Goal: Task Accomplishment & Management: Use online tool/utility

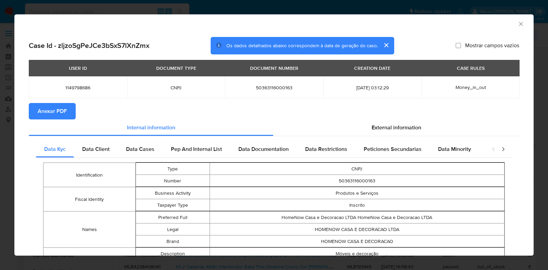
select select "10"
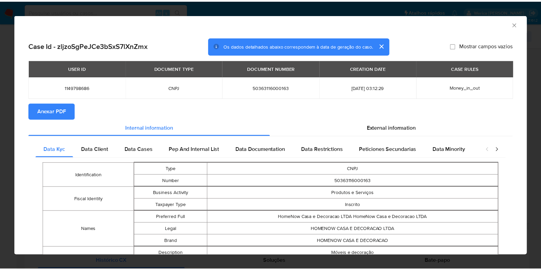
scroll to position [312, 0]
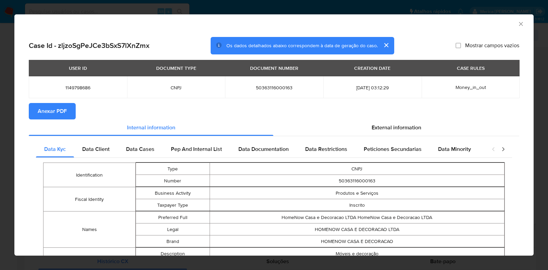
click at [54, 119] on span "Anexar PDF" at bounding box center [52, 111] width 29 height 15
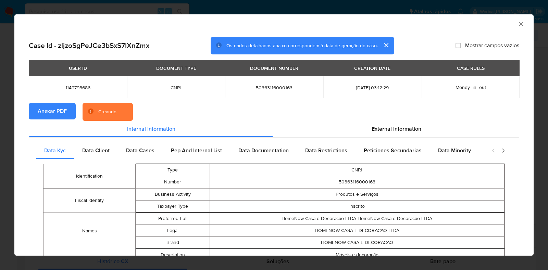
click at [517, 23] on icon "Fechar a janela" at bounding box center [520, 24] width 7 height 7
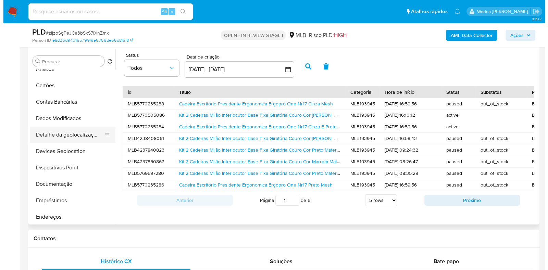
scroll to position [0, 0]
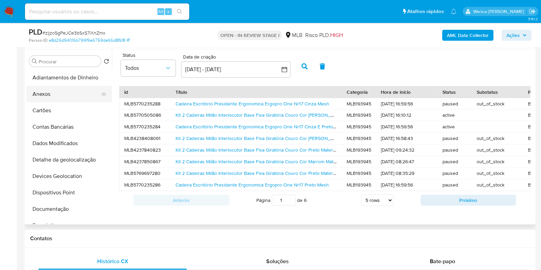
click at [56, 88] on button "Anexos" at bounding box center [66, 94] width 80 height 16
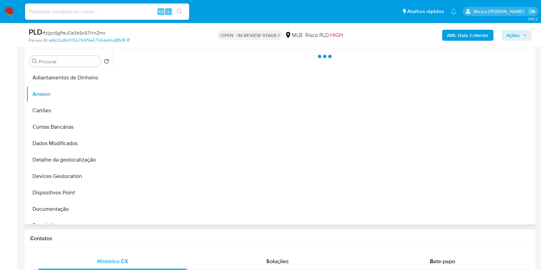
click at [433, 146] on div at bounding box center [323, 136] width 422 height 175
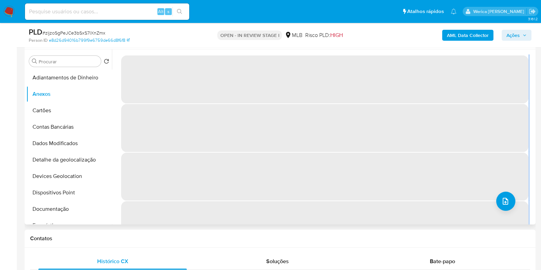
click at [433, 146] on span "‌" at bounding box center [324, 128] width 407 height 48
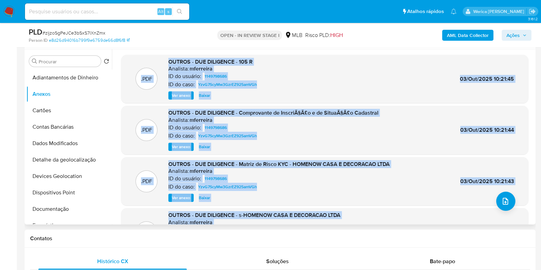
click at [431, 181] on div ".PDF OUTROS - DUE DILIGENCE - Matriz de Risco KYC - HOMENOW CASA E DECORACAO LT…" at bounding box center [325, 182] width 400 height 42
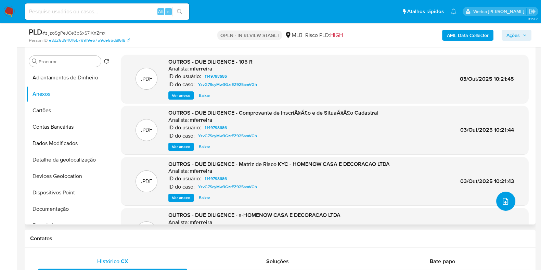
drag, startPoint x: 503, startPoint y: 201, endPoint x: 507, endPoint y: 199, distance: 4.5
click at [507, 199] on button "upload-file" at bounding box center [505, 201] width 19 height 19
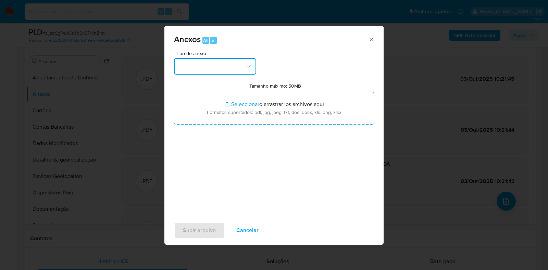
click at [236, 63] on button "button" at bounding box center [215, 66] width 82 height 16
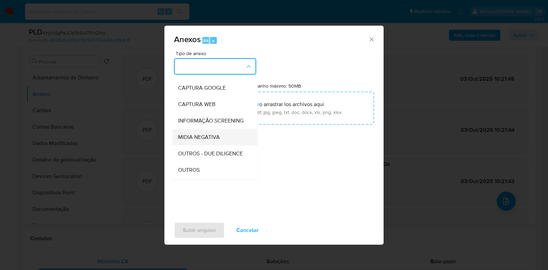
scroll to position [42, 0]
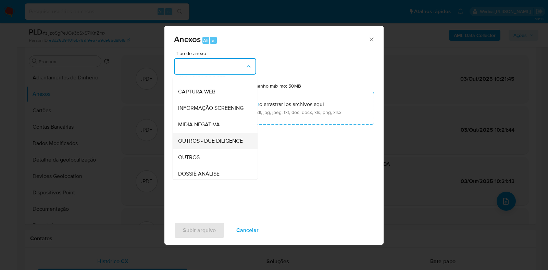
click at [217, 144] on span "OUTROS - DUE DILIGENCE" at bounding box center [210, 141] width 65 height 7
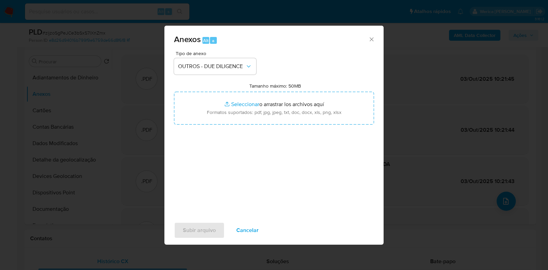
click at [229, 52] on span "Tipo de anexo" at bounding box center [217, 53] width 82 height 5
click at [231, 66] on span "OUTROS - DUE DILIGENCE" at bounding box center [211, 66] width 67 height 7
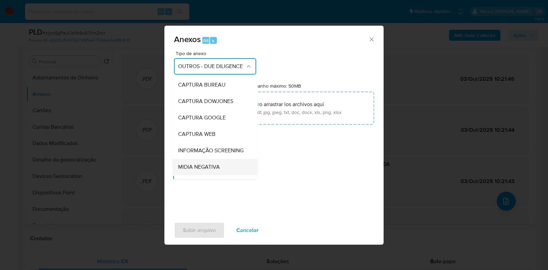
scroll to position [65, 0]
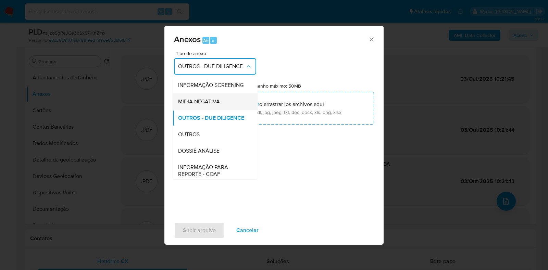
click at [213, 105] on span "MIDIA NEGATIVA" at bounding box center [199, 101] width 42 height 7
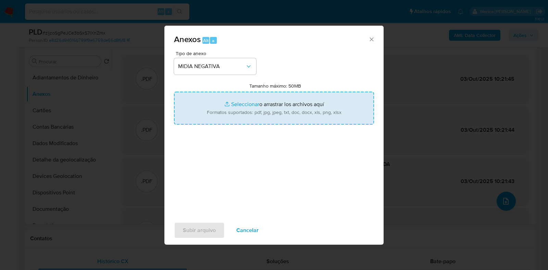
click at [243, 107] on input "Tamanho máximo: 50MB Seleccionar archivos" at bounding box center [274, 108] width 200 height 33
type input "C:\fakepath\2 ° SAR - XXXX - CNPJ 50363116000163 - HOMENOW CASA E DECORACAO LTD…"
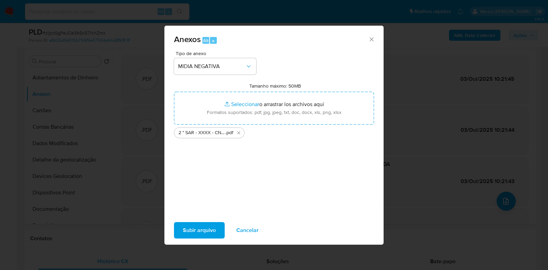
click at [210, 228] on span "Subir arquivo" at bounding box center [199, 230] width 33 height 15
click at [197, 238] on span "Subir arquivo" at bounding box center [199, 230] width 33 height 15
click at [213, 233] on span "Subir arquivo" at bounding box center [199, 230] width 33 height 15
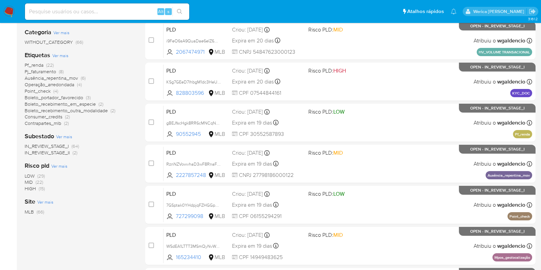
scroll to position [128, 0]
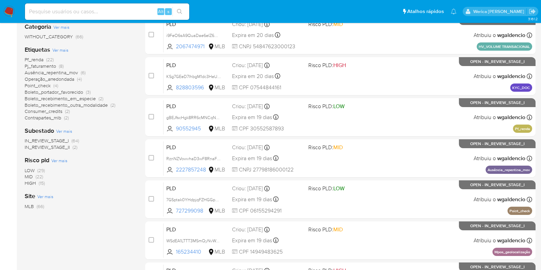
click at [33, 182] on span "HIGH" at bounding box center [30, 183] width 11 height 7
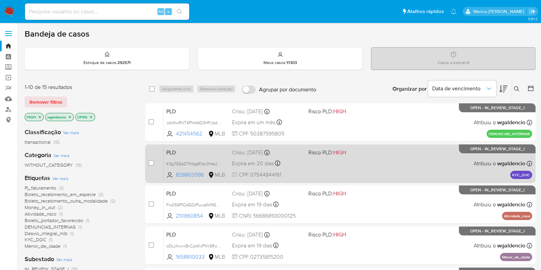
click at [368, 161] on div "PLD KSg7GEeD7IhbgM1dc3HeUmdn 828803596 MLB Risco PLD: HIGH Criou: 12/09/2025 Cr…" at bounding box center [348, 163] width 369 height 35
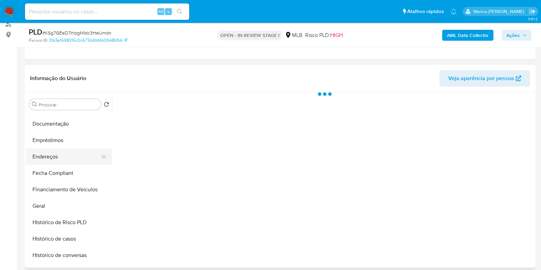
scroll to position [128, 0]
select select "10"
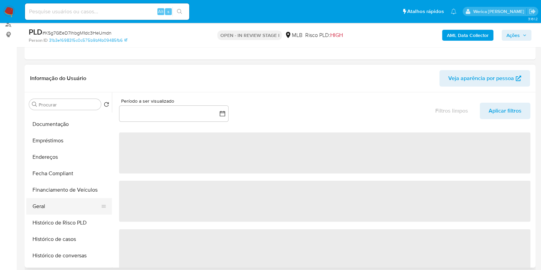
drag, startPoint x: 73, startPoint y: 204, endPoint x: 77, endPoint y: 202, distance: 5.1
click at [81, 201] on button "Geral" at bounding box center [66, 206] width 80 height 16
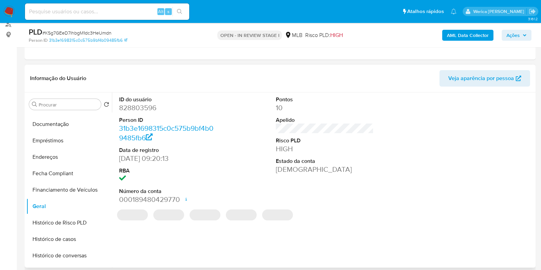
click at [143, 110] on dd "828803596" at bounding box center [168, 108] width 98 height 10
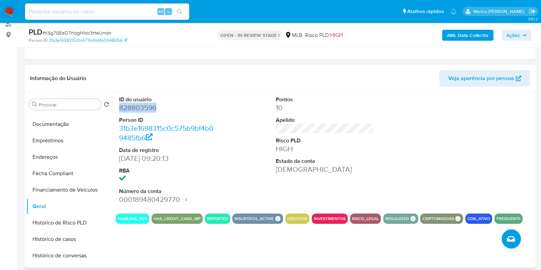
copy dd "828803596"
click at [78, 235] on button "Histórico de casos" at bounding box center [66, 239] width 80 height 16
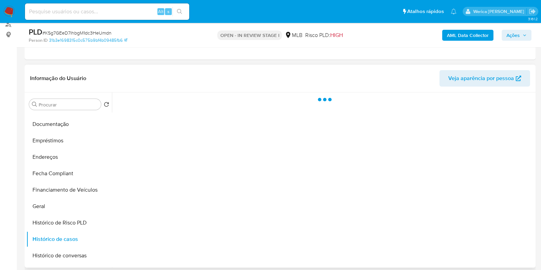
click at [208, 158] on div at bounding box center [323, 179] width 422 height 175
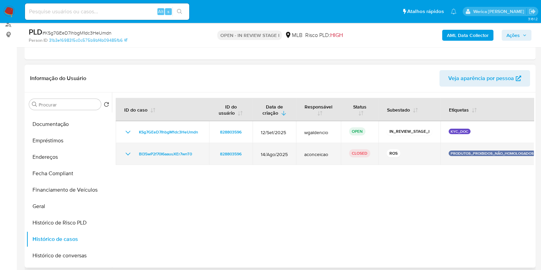
click at [125, 155] on icon "Mostrar/Ocultar" at bounding box center [128, 154] width 8 height 8
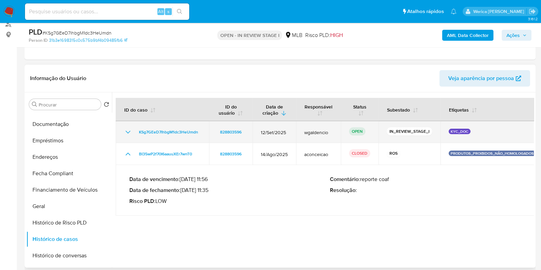
click at [126, 136] on td "KSg7GEeD7IhbgM1dc3HeUmdn" at bounding box center [162, 132] width 93 height 22
click at [128, 136] on td "KSg7GEeD7IhbgM1dc3HeUmdn" at bounding box center [162, 132] width 93 height 22
click at [128, 130] on icon "Mostrar/Ocultar" at bounding box center [128, 132] width 8 height 8
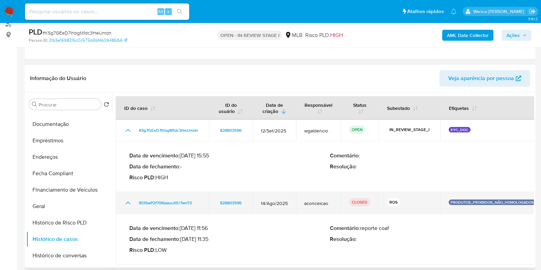
scroll to position [2, 0]
click at [165, 204] on span "BI35wP2f70I6aauuXEr7wnT0" at bounding box center [165, 203] width 53 height 8
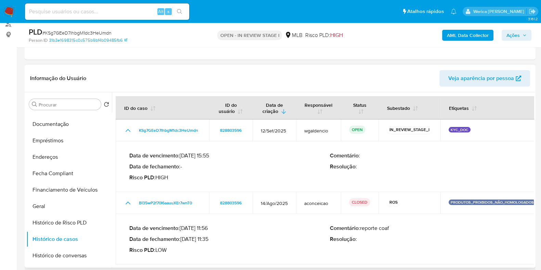
click at [478, 226] on p "Comentário : reporte coaf" at bounding box center [430, 228] width 201 height 7
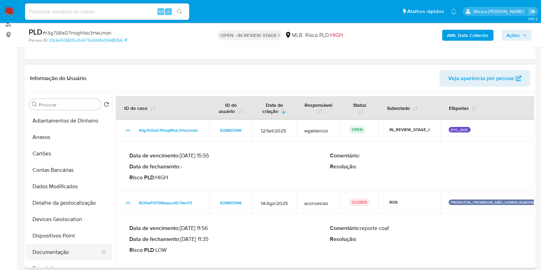
click at [72, 252] on button "Documentação" at bounding box center [66, 252] width 80 height 16
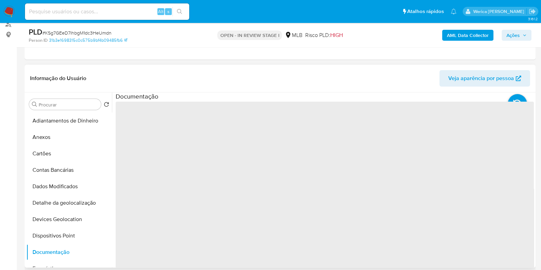
click at [159, 163] on span "‌" at bounding box center [325, 211] width 418 height 219
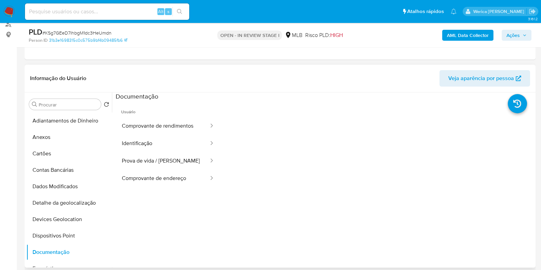
click at [406, 197] on div at bounding box center [377, 210] width 314 height 219
click at [172, 126] on button "Comprovante de rendimentos" at bounding box center [163, 125] width 94 height 17
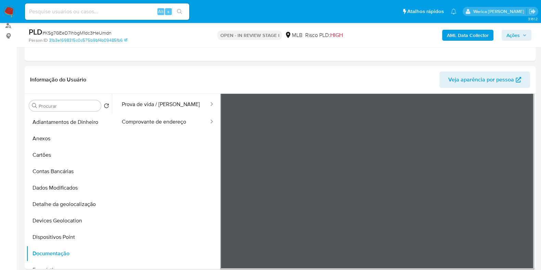
scroll to position [84, 0]
click at [405, 66] on div "Informação do Usuário Veja aparência por pessoa" at bounding box center [280, 80] width 511 height 28
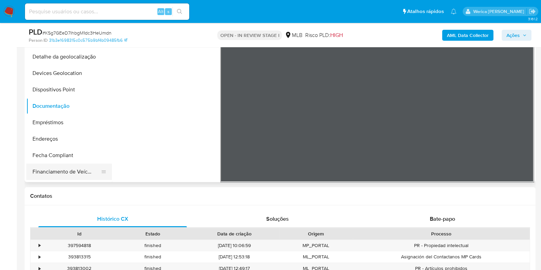
scroll to position [128, 0]
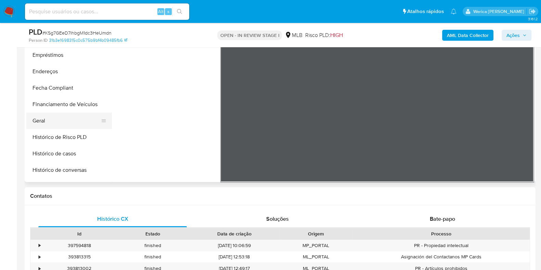
click at [60, 118] on button "Geral" at bounding box center [66, 121] width 80 height 16
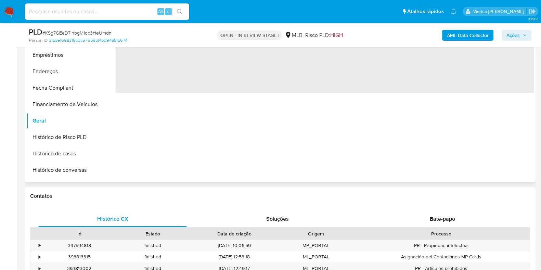
scroll to position [85, 0]
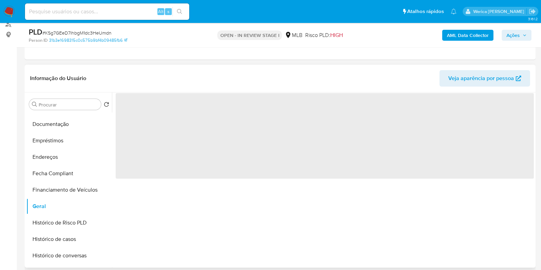
click at [141, 122] on span "‌" at bounding box center [325, 136] width 418 height 86
click at [165, 163] on span "‌" at bounding box center [325, 136] width 418 height 86
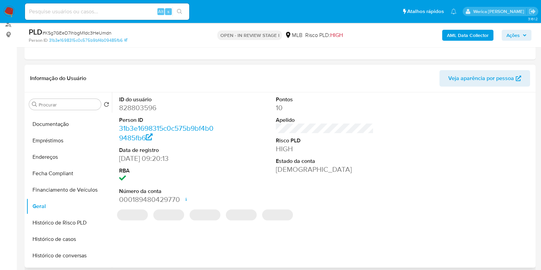
click at [138, 110] on dd "828803596" at bounding box center [168, 108] width 98 height 10
copy dd "828803596"
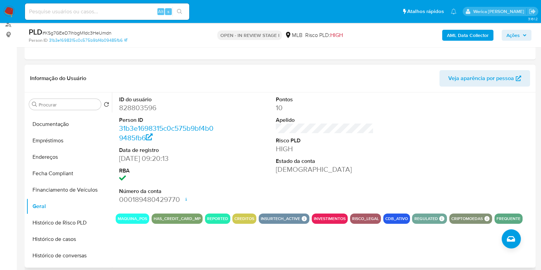
click at [394, 142] on div "ID do usuário 828803596 Person ID 31b3e1698315c0c575b9bf4b09485fb6 Data de regi…" at bounding box center [325, 150] width 418 height 116
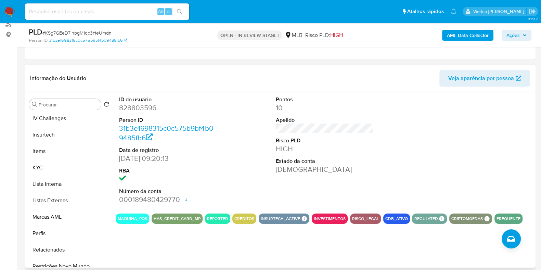
scroll to position [299, 0]
click at [55, 151] on button "KYC" at bounding box center [66, 150] width 80 height 16
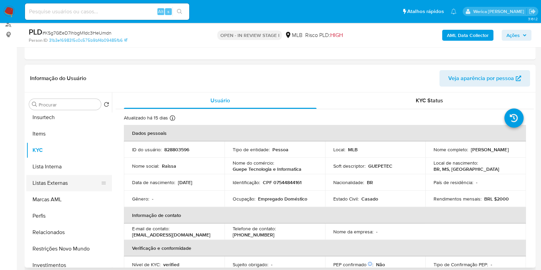
scroll to position [214, 0]
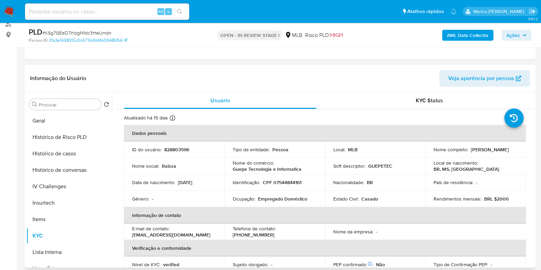
click at [255, 205] on td "Ocupação : Empregado Doméstico" at bounding box center [275, 199] width 101 height 16
click at [260, 197] on p "Empregado Doméstico" at bounding box center [282, 199] width 49 height 6
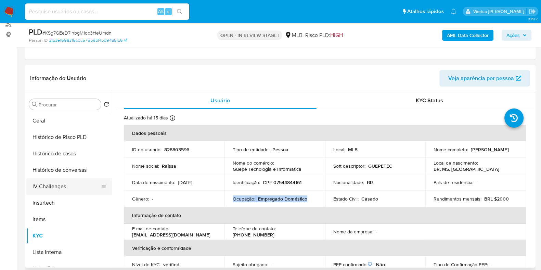
copy div "Ocupação : Empregado Doméstico"
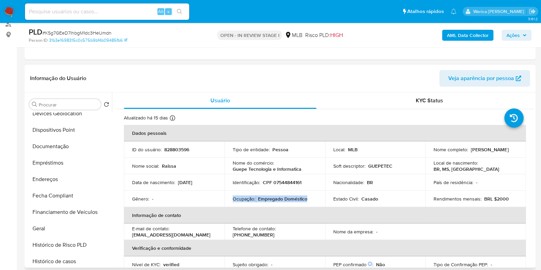
scroll to position [85, 0]
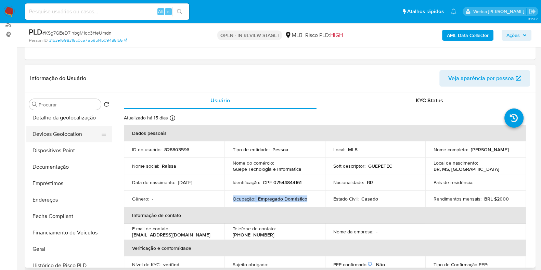
click at [65, 139] on button "Devices Geolocation" at bounding box center [66, 134] width 80 height 16
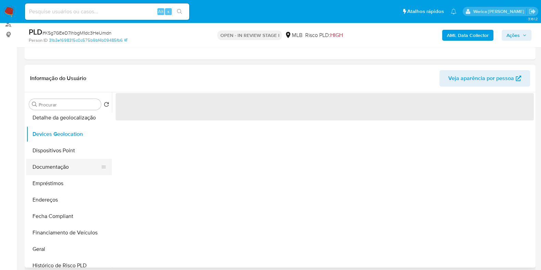
click at [68, 173] on button "Documentação" at bounding box center [66, 167] width 80 height 16
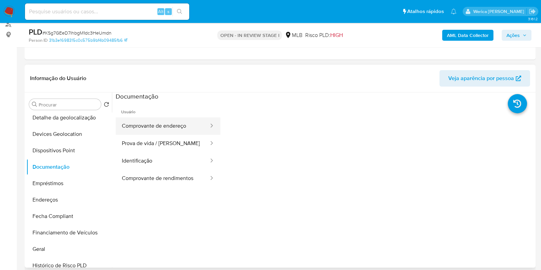
click at [161, 126] on button "Comprovante de endereço" at bounding box center [163, 125] width 94 height 17
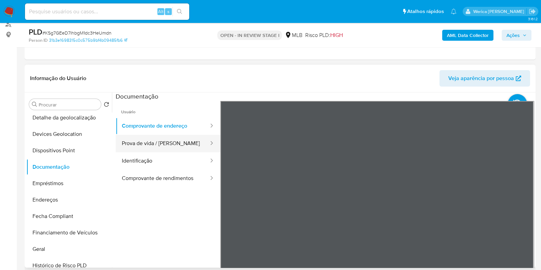
click at [183, 148] on button "Prova de vida / [PERSON_NAME]" at bounding box center [163, 143] width 94 height 17
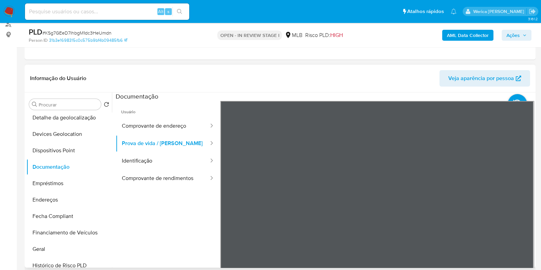
scroll to position [7, 0]
click at [177, 156] on button "Identificação" at bounding box center [163, 160] width 94 height 17
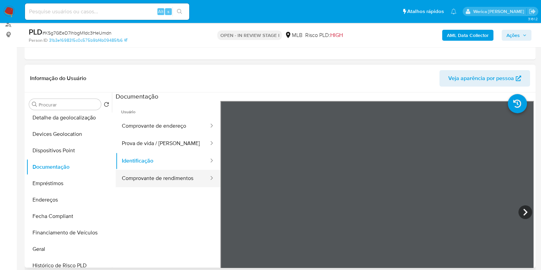
click at [172, 178] on button "Comprovante de rendimentos" at bounding box center [163, 178] width 94 height 17
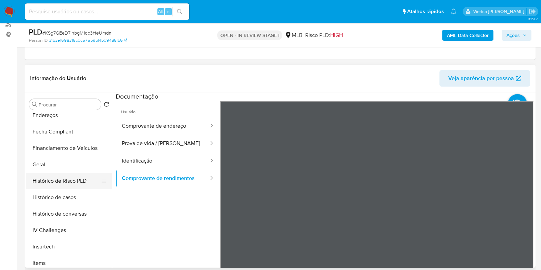
scroll to position [171, 0]
click at [156, 165] on button "Identificação" at bounding box center [163, 160] width 94 height 17
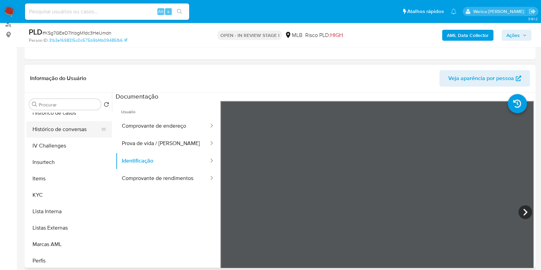
scroll to position [299, 0]
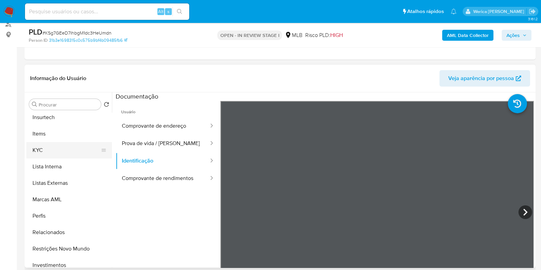
click at [54, 145] on button "KYC" at bounding box center [66, 150] width 80 height 16
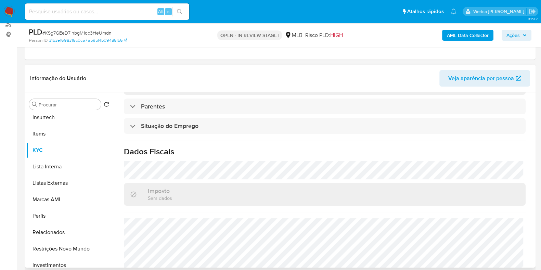
scroll to position [297, 0]
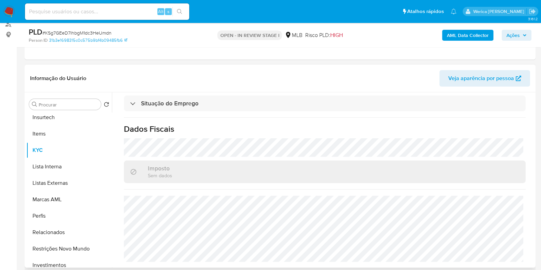
click at [471, 125] on h1 "Dados Fiscais" at bounding box center [325, 129] width 402 height 10
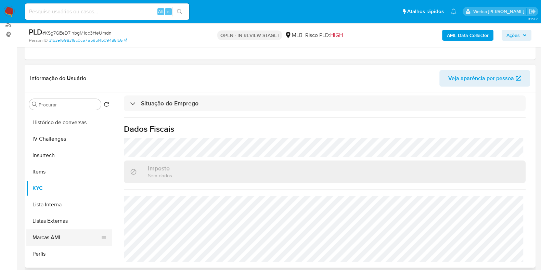
scroll to position [214, 0]
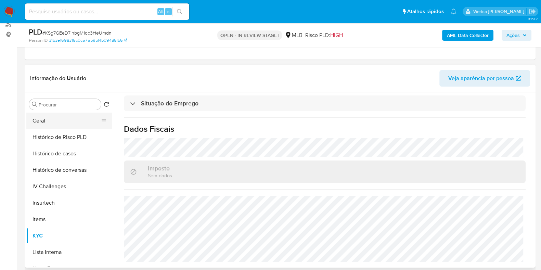
click at [75, 122] on button "Geral" at bounding box center [66, 121] width 80 height 16
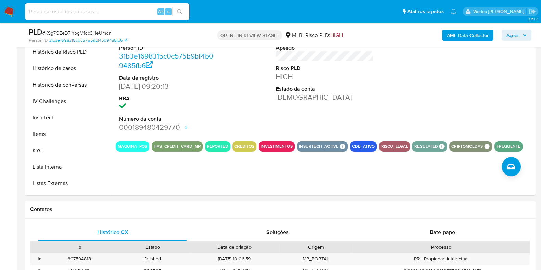
scroll to position [128, 0]
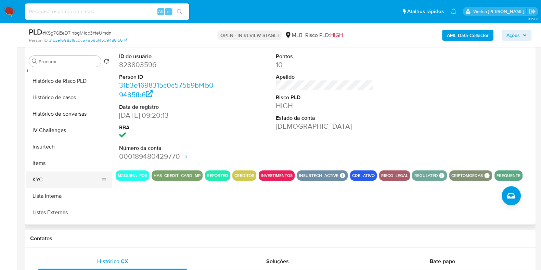
click at [42, 181] on button "KYC" at bounding box center [66, 179] width 80 height 16
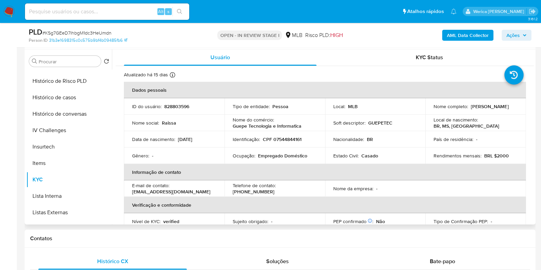
click at [489, 178] on th "Informação de contato" at bounding box center [325, 172] width 402 height 16
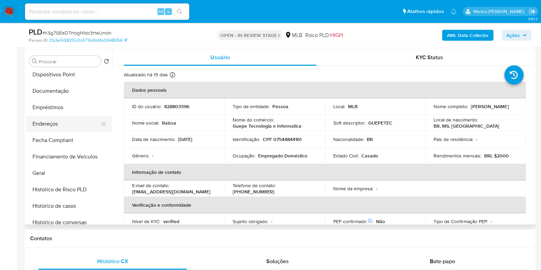
scroll to position [98, 0]
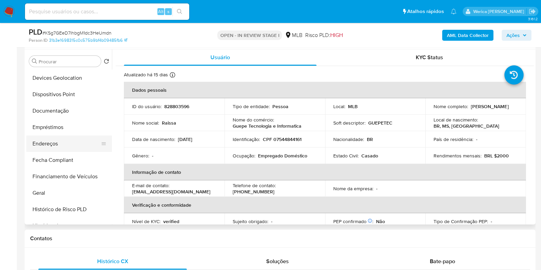
click at [66, 148] on button "Endereços" at bounding box center [66, 144] width 80 height 16
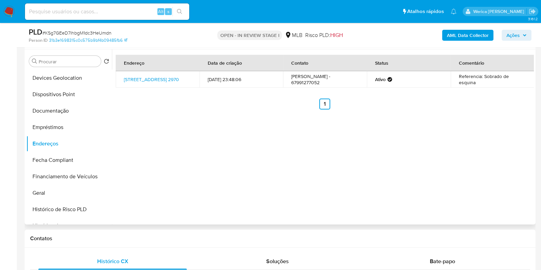
click at [459, 145] on div "Endereço Data de criação Contato Status Comentário Avenida Filinto Müller 2970,…" at bounding box center [323, 136] width 422 height 175
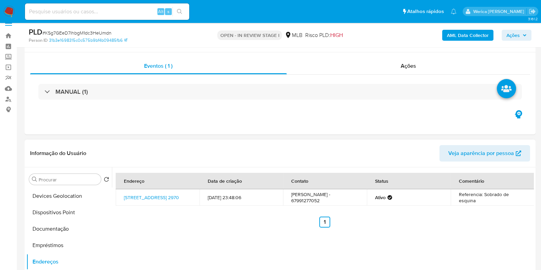
scroll to position [0, 0]
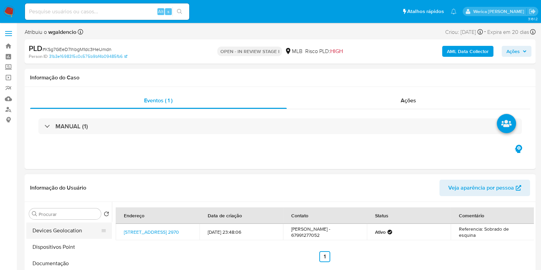
click at [50, 237] on button "Devices Geolocation" at bounding box center [66, 230] width 80 height 16
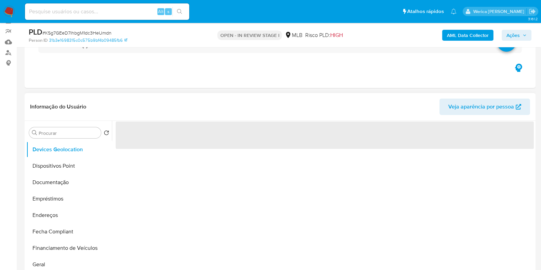
scroll to position [85, 0]
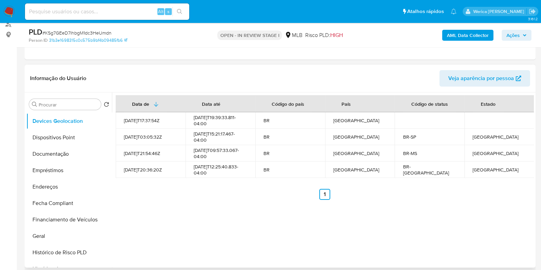
click at [443, 228] on div "Data de Data até Código do país País Código de status Estado 2021-09-23T17:37:5…" at bounding box center [323, 179] width 422 height 175
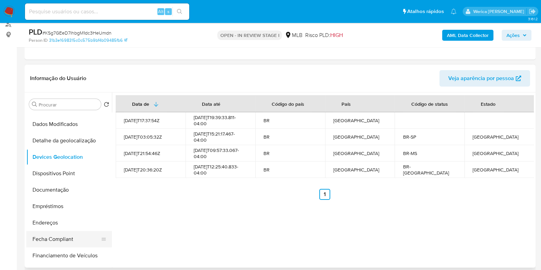
scroll to position [13, 0]
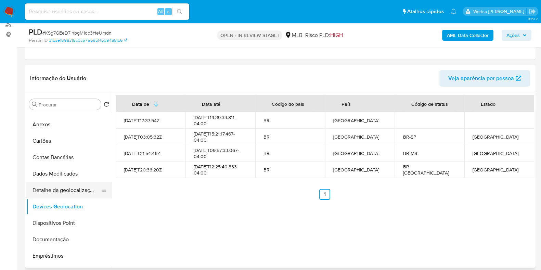
click at [92, 189] on button "Detalhe da geolocalização" at bounding box center [66, 190] width 80 height 16
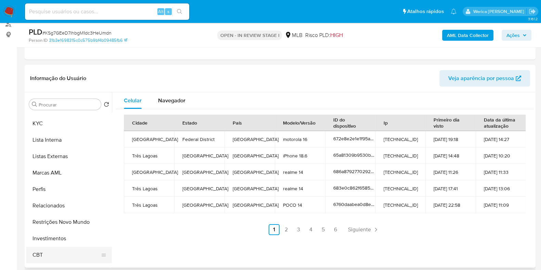
scroll to position [355, 0]
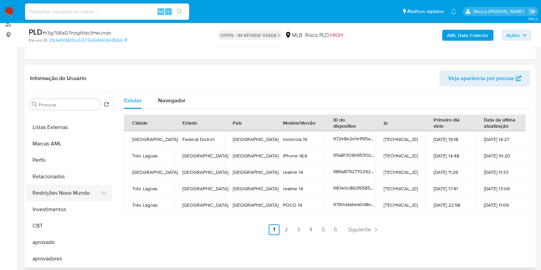
click at [74, 200] on button "Restrições Novo Mundo" at bounding box center [66, 193] width 80 height 16
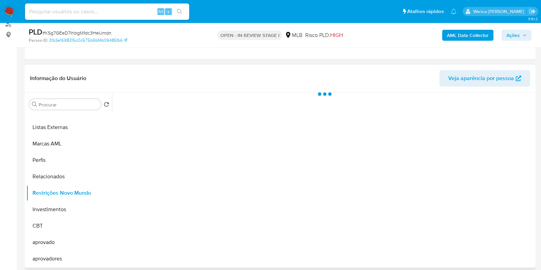
scroll to position [355, 0]
click at [189, 124] on div at bounding box center [323, 179] width 422 height 175
click at [178, 99] on span "Historial" at bounding box center [184, 103] width 21 height 8
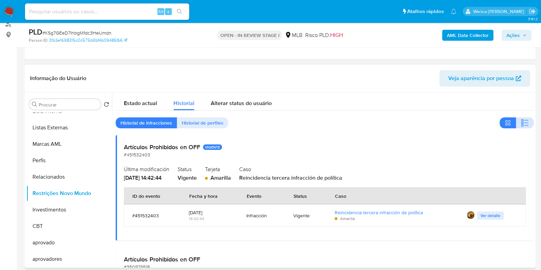
click at [525, 120] on icon "button" at bounding box center [525, 123] width 8 height 8
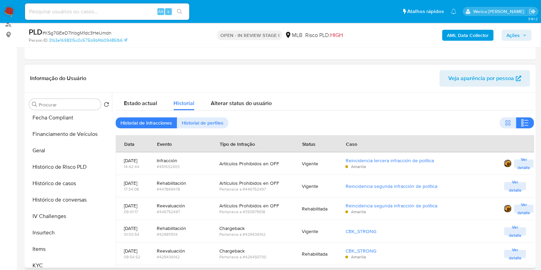
scroll to position [55, 0]
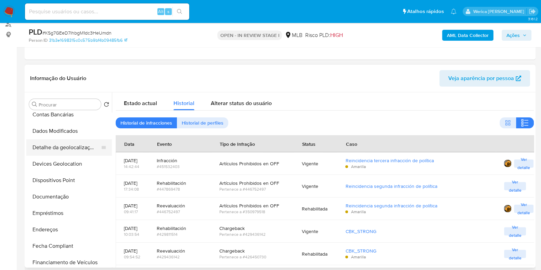
click at [67, 144] on button "Detalhe da geolocalização" at bounding box center [66, 147] width 80 height 16
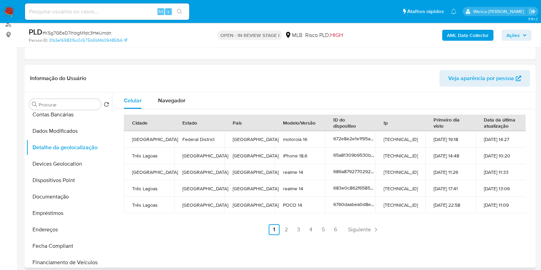
click at [427, 212] on td "16-12-2024 22:58" at bounding box center [450, 205] width 50 height 16
click at [479, 208] on td "22-12-2024 11:09" at bounding box center [501, 205] width 50 height 16
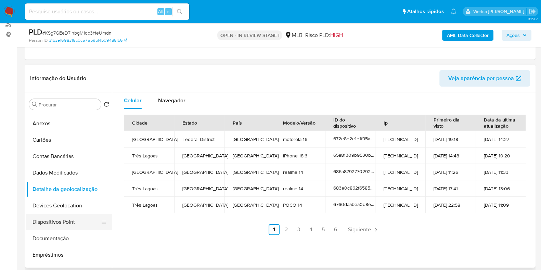
scroll to position [0, 0]
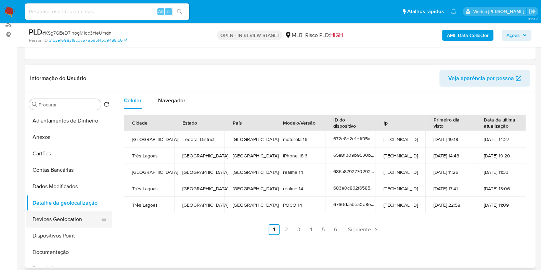
click at [77, 223] on button "Devices Geolocation" at bounding box center [66, 219] width 80 height 16
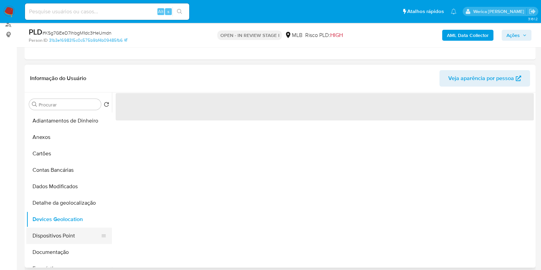
click at [76, 237] on button "Dispositivos Point" at bounding box center [66, 236] width 80 height 16
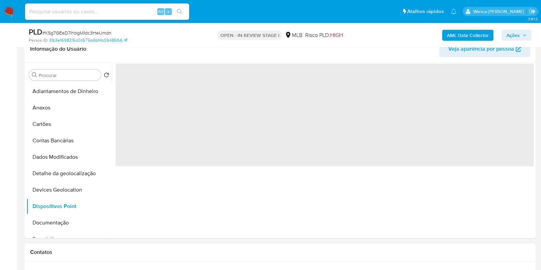
scroll to position [128, 0]
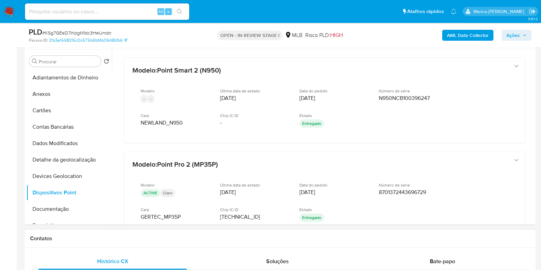
click at [495, 239] on h1 "Contatos" at bounding box center [280, 238] width 500 height 7
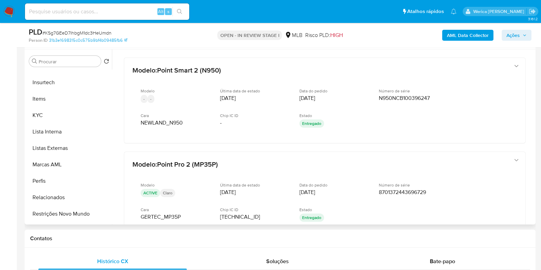
scroll to position [299, 0]
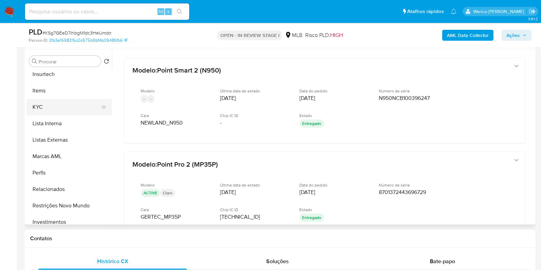
click at [64, 103] on button "KYC" at bounding box center [66, 107] width 80 height 16
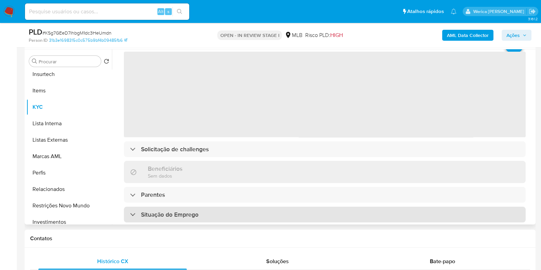
scroll to position [0, 0]
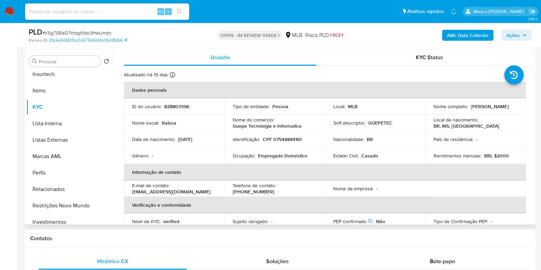
click at [171, 106] on p "828803596" at bounding box center [176, 106] width 25 height 6
copy p "828803596"
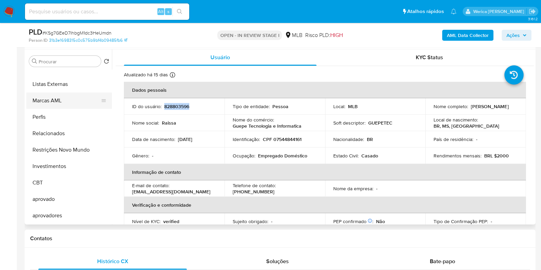
click at [67, 98] on button "Marcas AML" at bounding box center [66, 100] width 80 height 16
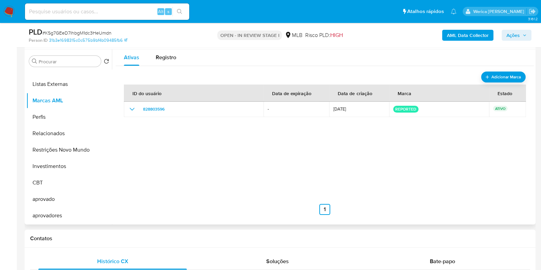
scroll to position [355, 0]
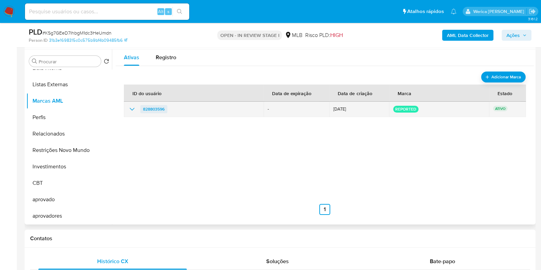
click at [142, 108] on link "828803596" at bounding box center [153, 109] width 27 height 8
click at [133, 108] on icon "show_hidden_detail_by_id_828803596" at bounding box center [132, 109] width 8 height 8
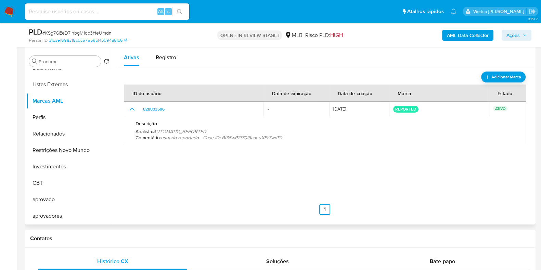
click at [180, 134] on span "usuario reportado - Case ID: BI35wP2f70I6aauuXEr7wnT0" at bounding box center [221, 137] width 121 height 7
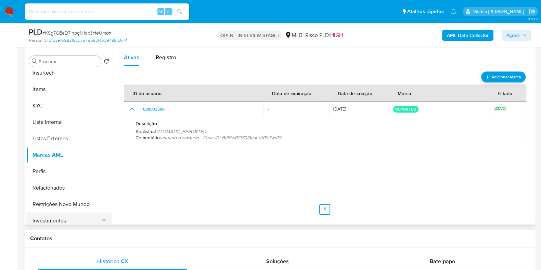
scroll to position [269, 0]
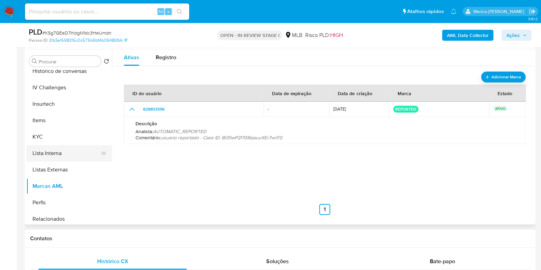
click at [67, 151] on button "Lista Interna" at bounding box center [66, 153] width 80 height 16
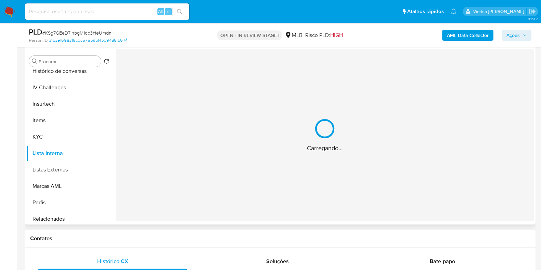
click at [287, 180] on div "Carregando..." at bounding box center [325, 135] width 418 height 172
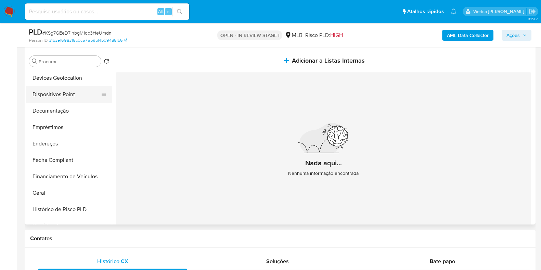
scroll to position [0, 0]
click at [456, 31] on b "AML Data Collector" at bounding box center [468, 35] width 42 height 11
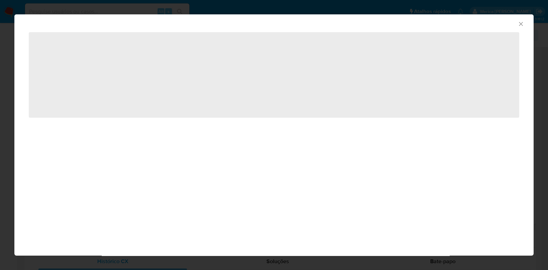
click at [305, 168] on div "AML Data Collector ‌" at bounding box center [273, 134] width 519 height 241
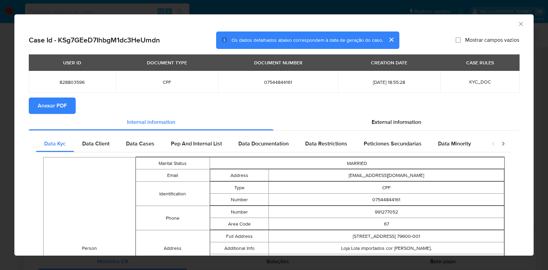
click at [33, 103] on button "Anexar PDF" at bounding box center [52, 106] width 47 height 16
click at [44, 113] on span "Anexar PDF" at bounding box center [52, 105] width 29 height 15
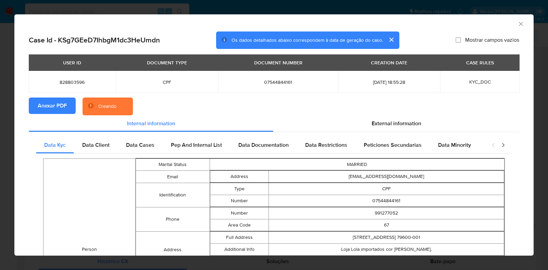
click at [519, 23] on icon "Fechar a janela" at bounding box center [521, 24] width 4 height 4
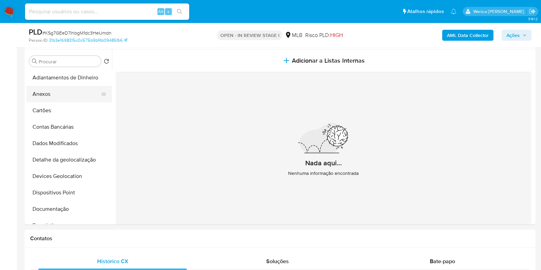
click at [73, 88] on button "Anexos" at bounding box center [66, 94] width 80 height 16
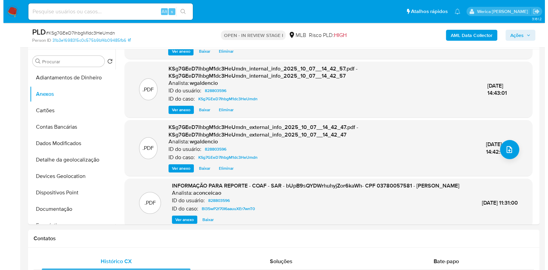
scroll to position [87, 0]
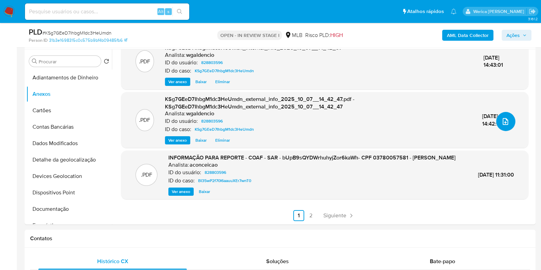
click at [508, 112] on button "upload-file" at bounding box center [505, 121] width 19 height 19
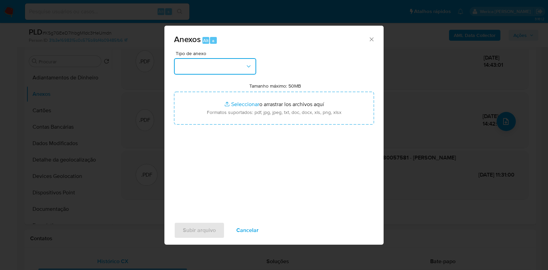
click at [203, 61] on button "button" at bounding box center [215, 66] width 82 height 16
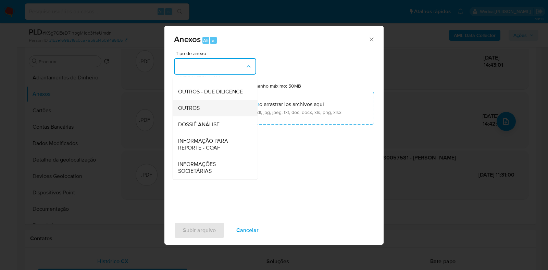
scroll to position [105, 0]
click at [219, 129] on div "DOSSIÊ ANÁLISE" at bounding box center [213, 124] width 70 height 16
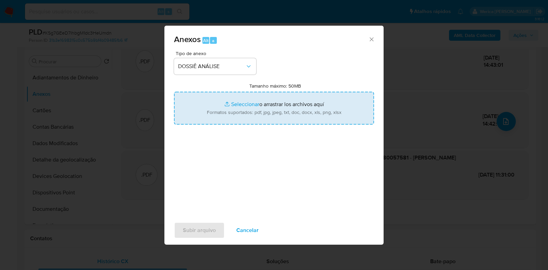
click at [239, 107] on input "Tamanho máximo: 50MB Seleccionar archivos" at bounding box center [274, 108] width 200 height 33
type input "C:\fakepath\Declinio - KSg7GEeD7IhbgM1dc3HeUmdn - CPF 07544844161 - RAISSA DE M…"
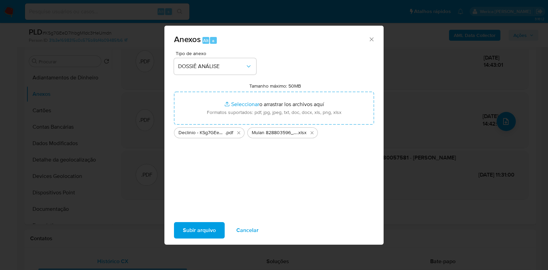
click at [206, 236] on span "Subir arquivo" at bounding box center [199, 230] width 33 height 15
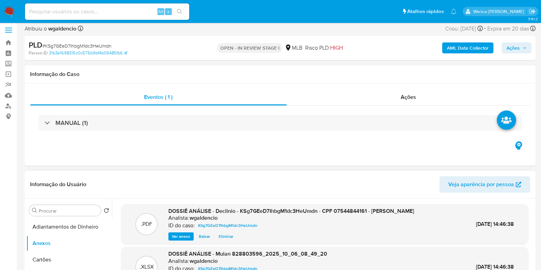
scroll to position [0, 0]
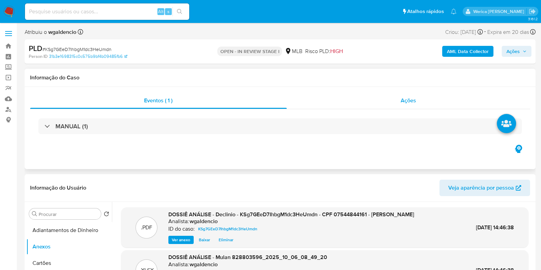
click at [416, 97] on div "Ações" at bounding box center [409, 100] width 244 height 16
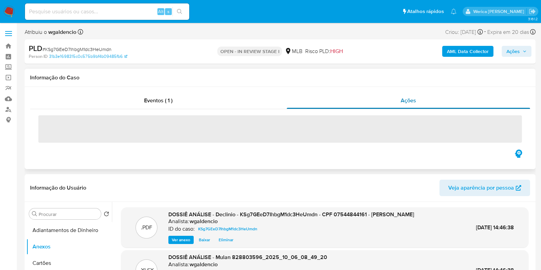
click at [414, 102] on span "Ações" at bounding box center [408, 101] width 15 height 8
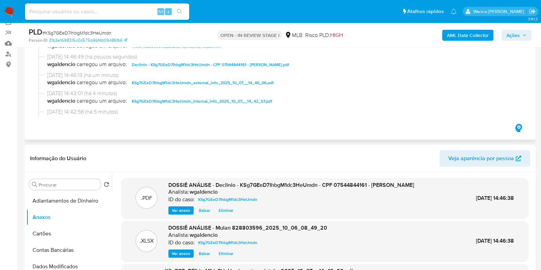
scroll to position [42, 0]
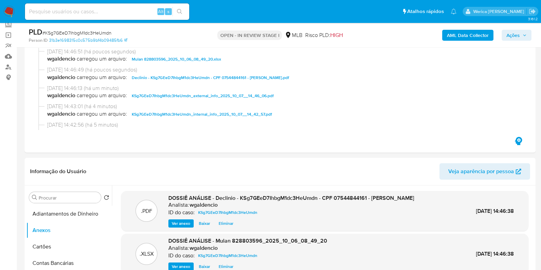
click at [513, 35] on span "Ações" at bounding box center [513, 35] width 13 height 11
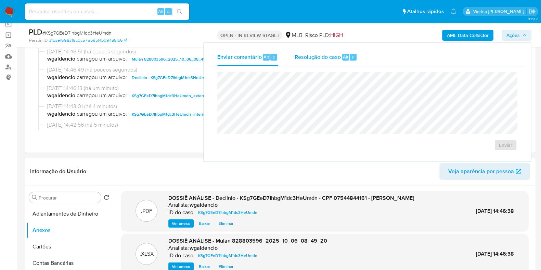
click at [306, 56] on span "Resolução do caso" at bounding box center [318, 57] width 46 height 8
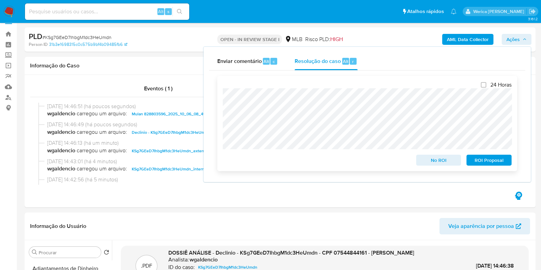
scroll to position [0, 0]
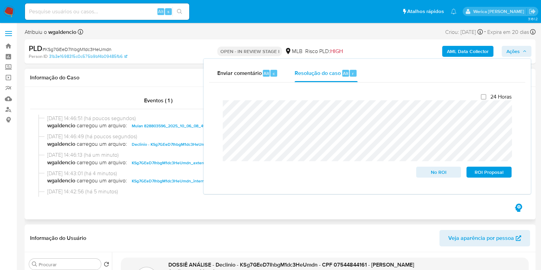
click at [36, 157] on div at bounding box center [280, 155] width 500 height 93
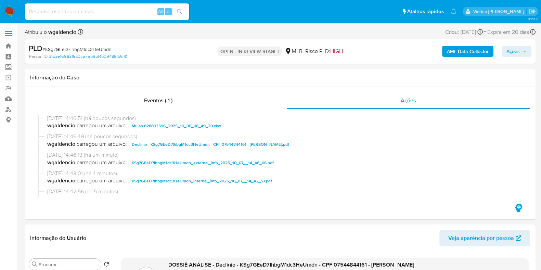
click at [510, 50] on span "Ações" at bounding box center [513, 51] width 13 height 11
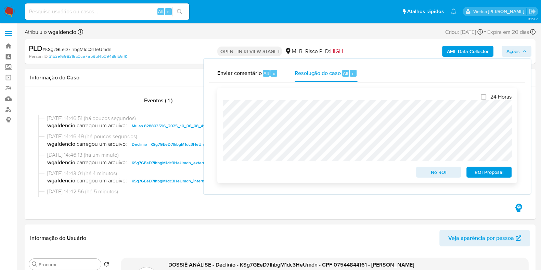
click at [431, 171] on span "No ROI" at bounding box center [439, 172] width 36 height 10
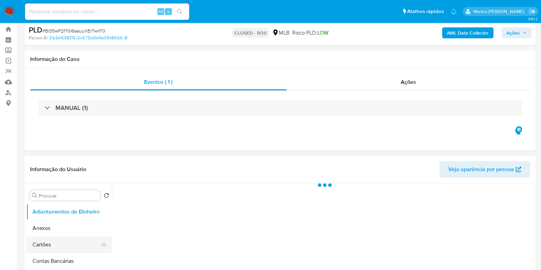
select select "10"
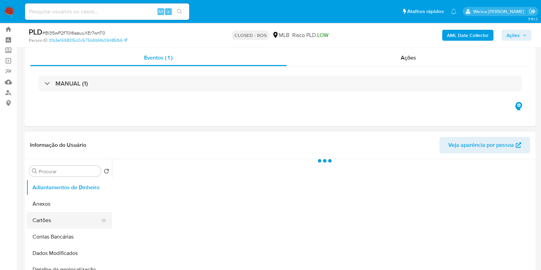
scroll to position [42, 0]
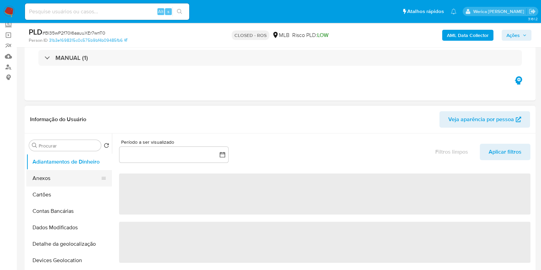
click at [56, 177] on button "Anexos" at bounding box center [66, 178] width 80 height 16
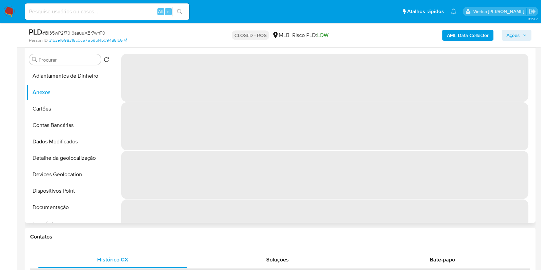
scroll to position [85, 0]
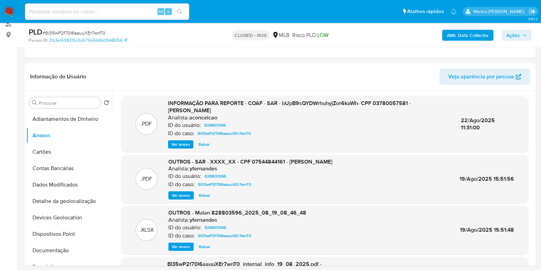
click at [171, 115] on p "Analista:" at bounding box center [178, 117] width 21 height 7
click at [171, 141] on span "Ver anexo" at bounding box center [180, 144] width 18 height 7
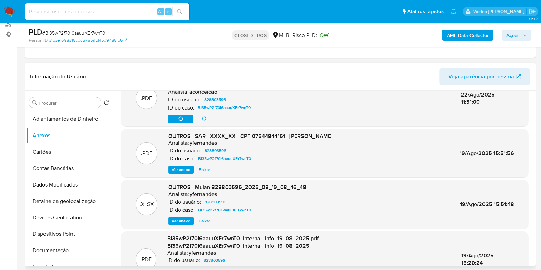
scroll to position [0, 0]
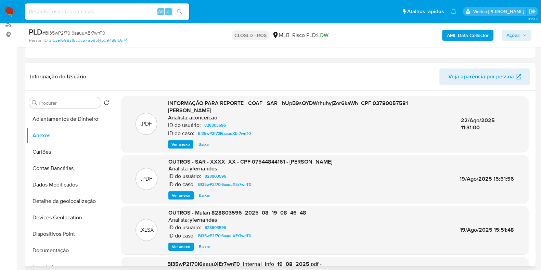
click at [187, 142] on span "Ver anexo" at bounding box center [180, 144] width 18 height 7
click at [179, 199] on span "Ver anexo" at bounding box center [181, 195] width 18 height 7
click at [274, 116] on div "Analista: aconceicao" at bounding box center [309, 117] width 282 height 7
click at [189, 146] on button "Ver anexo" at bounding box center [180, 144] width 25 height 8
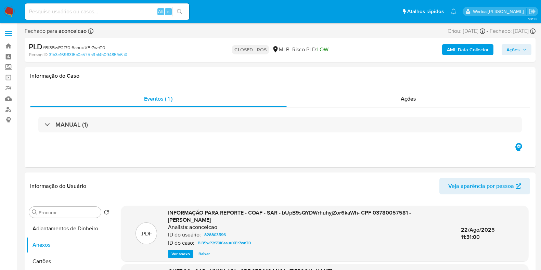
select select "10"
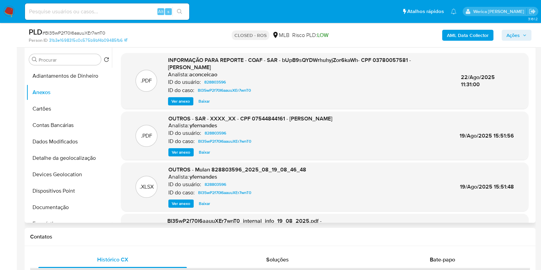
scroll to position [42, 0]
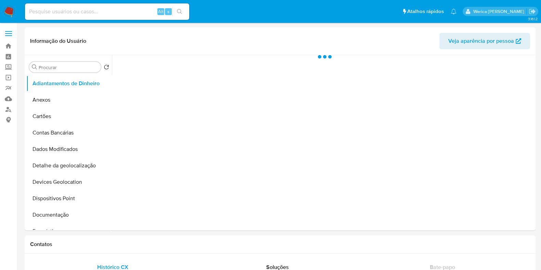
select select "10"
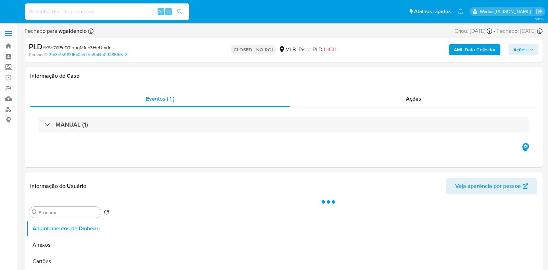
select select "10"
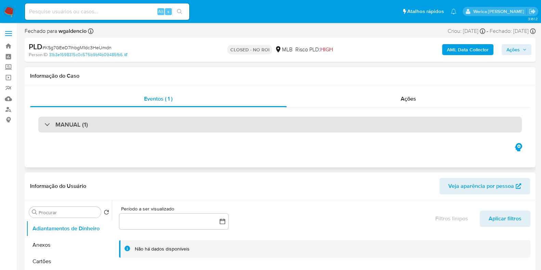
click at [261, 118] on div "MANUAL (1)" at bounding box center [280, 125] width 484 height 16
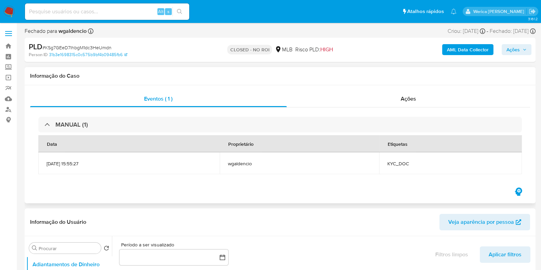
click at [410, 162] on span "KYC_DOC" at bounding box center [450, 164] width 126 height 6
copy div "KYC_DOC"
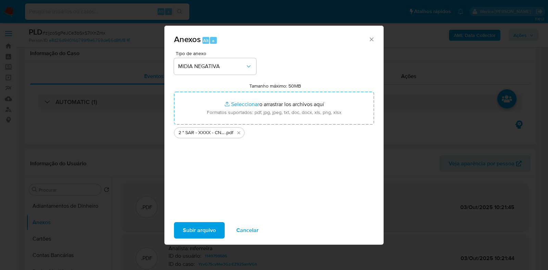
select select "10"
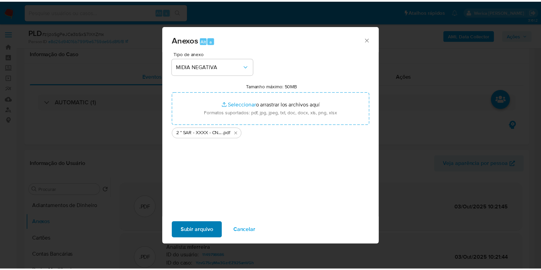
scroll to position [128, 0]
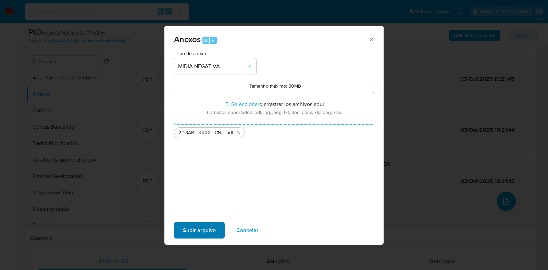
click at [196, 227] on span "Subir arquivo" at bounding box center [199, 230] width 33 height 15
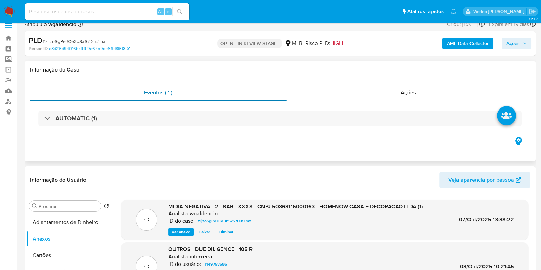
scroll to position [0, 0]
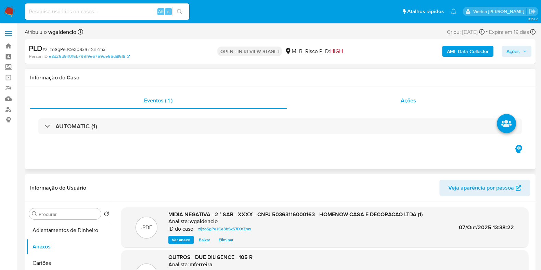
click at [411, 94] on div "Ações" at bounding box center [409, 100] width 244 height 16
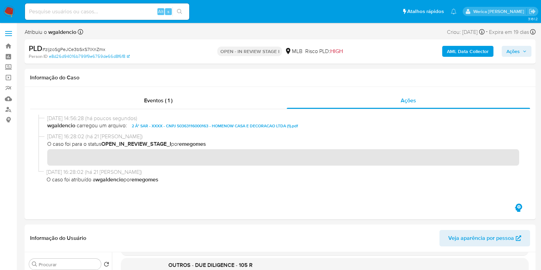
click at [455, 54] on b "AML Data Collector" at bounding box center [468, 51] width 42 height 11
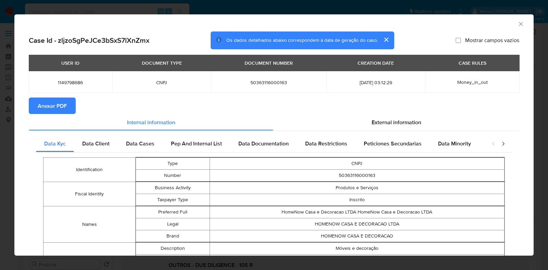
click at [58, 109] on span "Anexar PDF" at bounding box center [52, 105] width 29 height 15
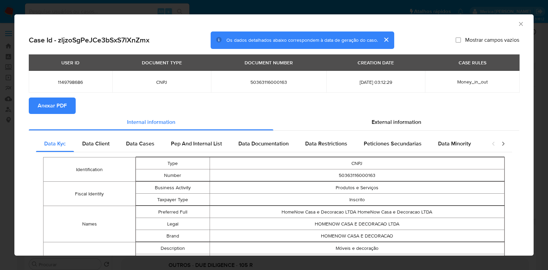
click at [51, 107] on span "Anexar PDF" at bounding box center [52, 105] width 29 height 15
click at [517, 25] on icon "Fechar a janela" at bounding box center [520, 24] width 7 height 7
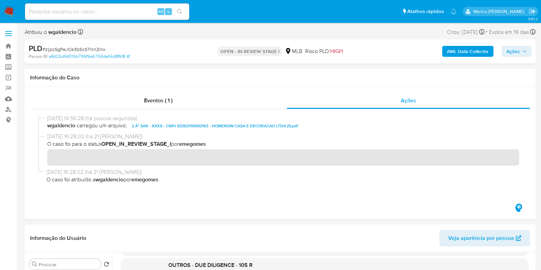
click at [507, 51] on span "Ações" at bounding box center [513, 51] width 13 height 11
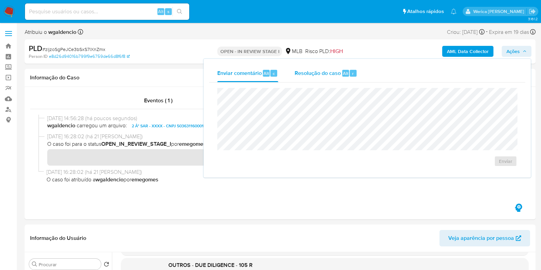
click at [323, 79] on div "Resolução do caso Alt r" at bounding box center [326, 73] width 63 height 18
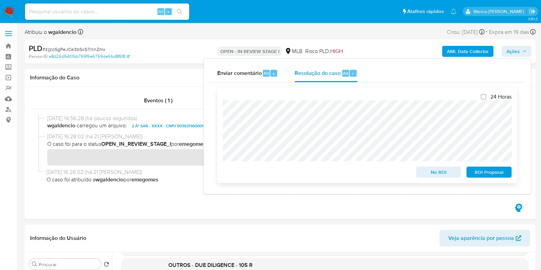
click at [483, 172] on span "ROI Proposal" at bounding box center [489, 172] width 36 height 10
click at [483, 173] on span "ROI Proposal" at bounding box center [489, 172] width 36 height 10
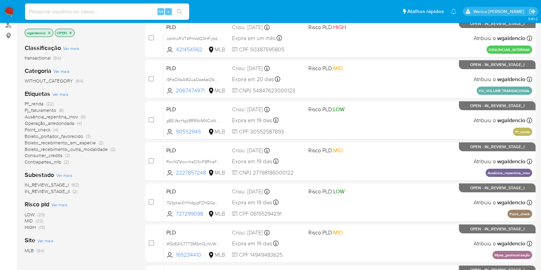
scroll to position [85, 0]
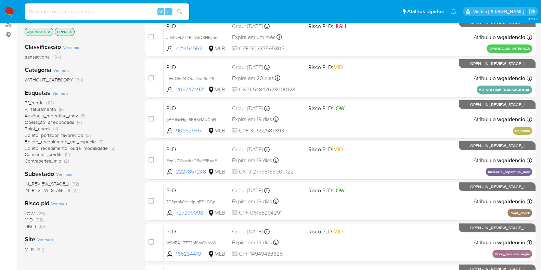
click at [42, 225] on span "(13)" at bounding box center [42, 226] width 6 height 7
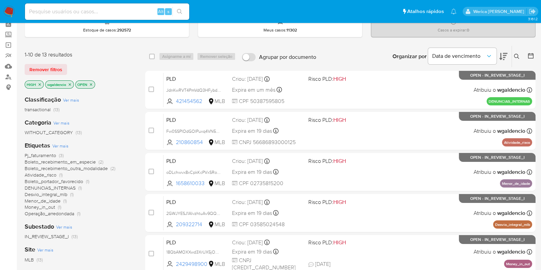
scroll to position [42, 0]
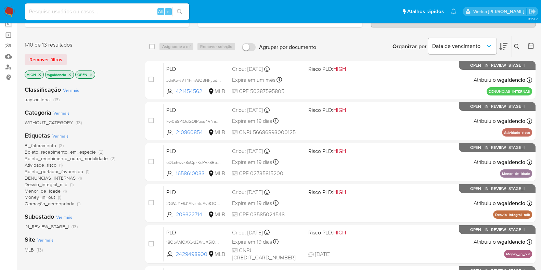
click at [56, 163] on span "Atividade_risco" at bounding box center [41, 165] width 32 height 7
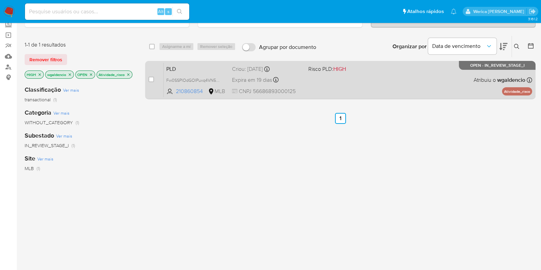
click at [348, 74] on div "PLD Fw0SSPlOdGOIPuxq4VN5Z5IU 210860854 MLB Risco PLD: HIGH Criou: 12/09/2025 Cr…" at bounding box center [348, 80] width 369 height 35
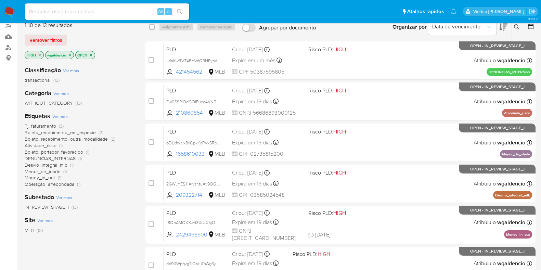
scroll to position [42, 0]
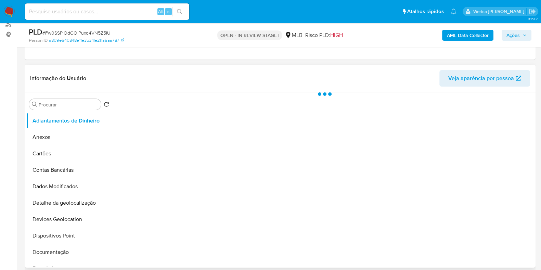
scroll to position [171, 0]
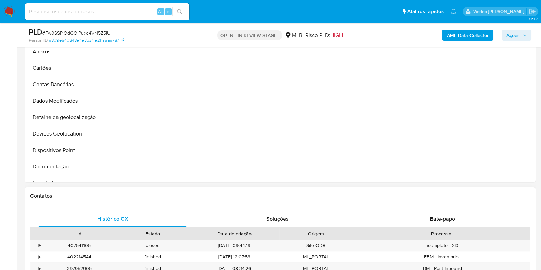
select select "10"
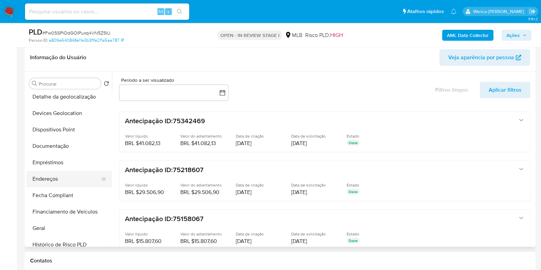
scroll to position [85, 0]
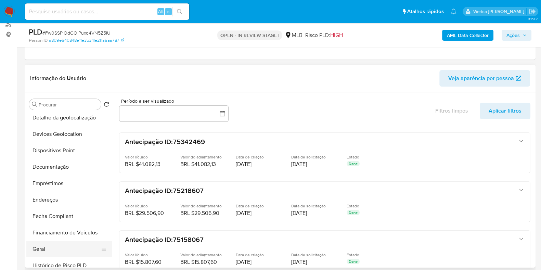
click at [46, 253] on button "Geral" at bounding box center [66, 249] width 80 height 16
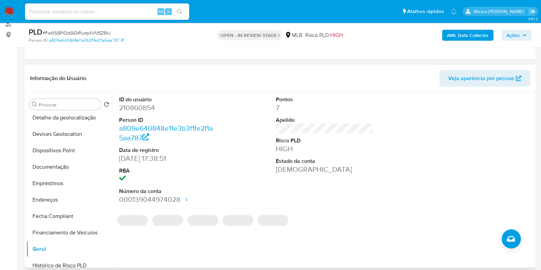
click at [131, 111] on dd "210860854" at bounding box center [168, 108] width 98 height 10
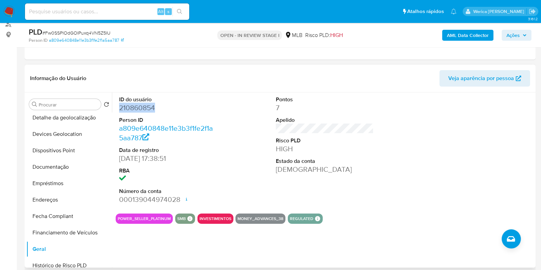
copy dd "210860854"
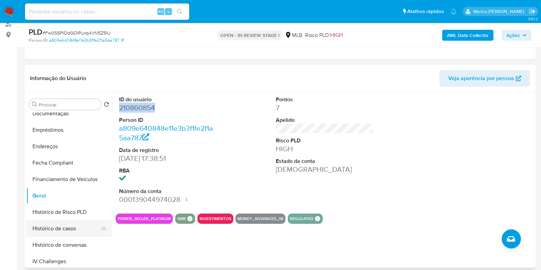
scroll to position [171, 0]
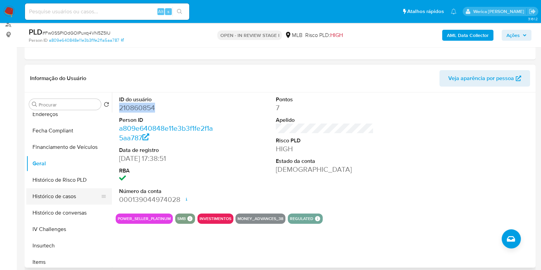
click at [75, 199] on button "Histórico de casos" at bounding box center [66, 196] width 80 height 16
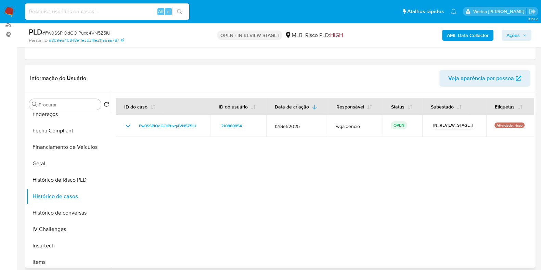
click at [248, 184] on div at bounding box center [323, 179] width 422 height 175
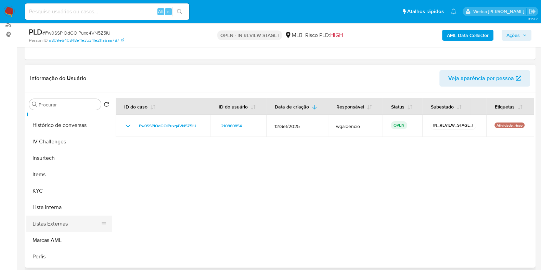
scroll to position [299, 0]
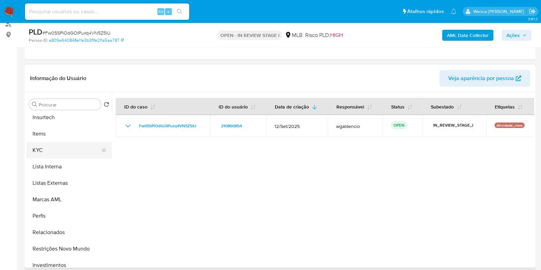
click at [56, 147] on button "KYC" at bounding box center [66, 150] width 80 height 16
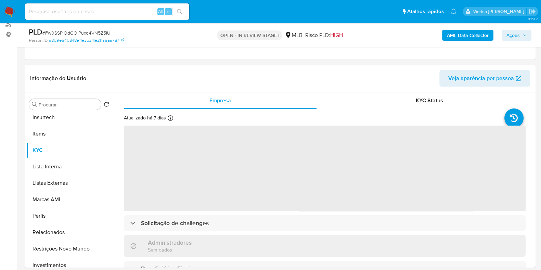
drag, startPoint x: 217, startPoint y: 11, endPoint x: 219, endPoint y: 18, distance: 7.5
click at [219, 18] on ul "Pausado Ver notificaciones Alt s Atalhos rápidos Presiona las siguientes teclas…" at bounding box center [241, 11] width 438 height 17
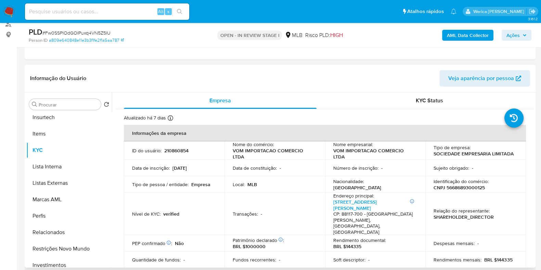
scroll to position [42, 0]
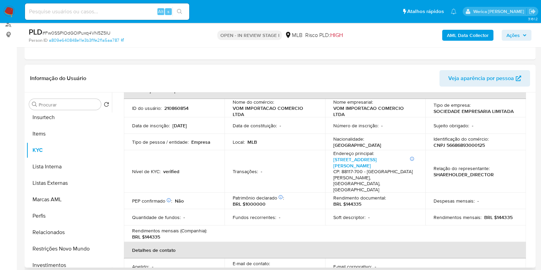
click at [296, 168] on div "Transações : -" at bounding box center [275, 171] width 84 height 6
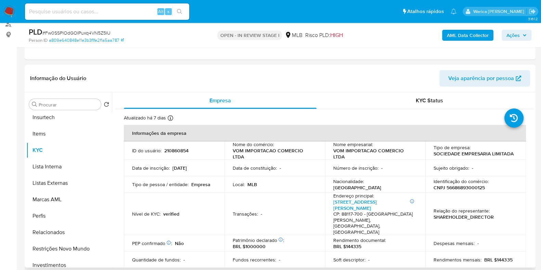
click at [267, 184] on div "Local : MLB" at bounding box center [275, 184] width 84 height 6
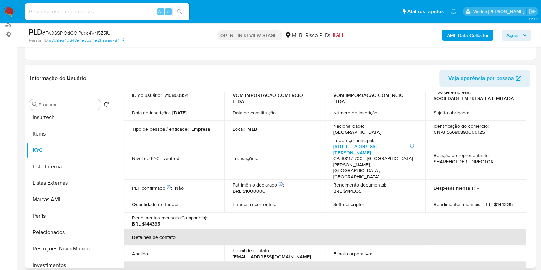
scroll to position [42, 0]
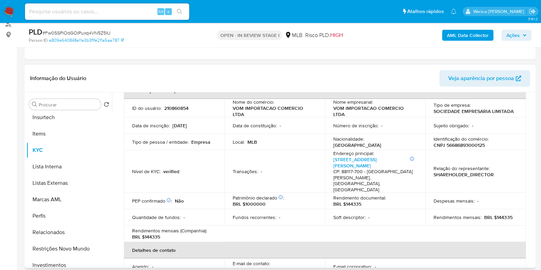
click at [450, 146] on p "CNPJ 56686893000125" at bounding box center [459, 145] width 51 height 6
copy p "56686893000125"
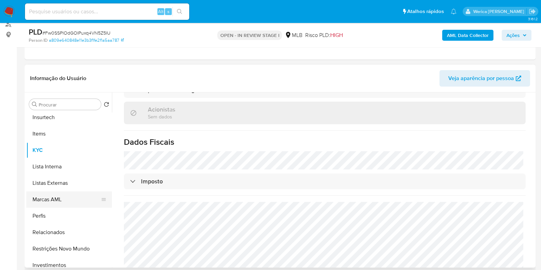
scroll to position [171, 0]
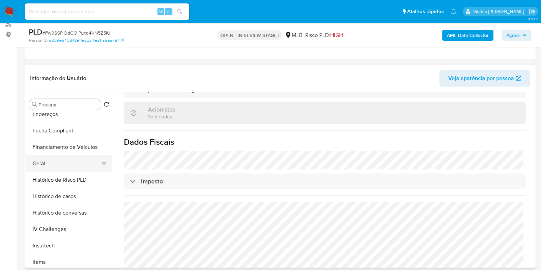
click at [57, 164] on button "Geral" at bounding box center [66, 163] width 80 height 16
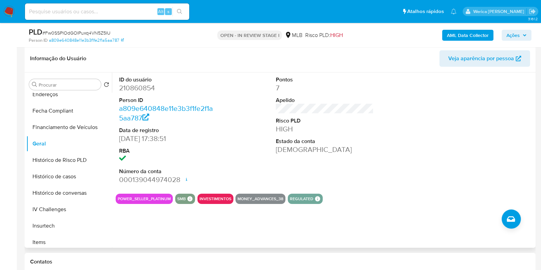
scroll to position [85, 0]
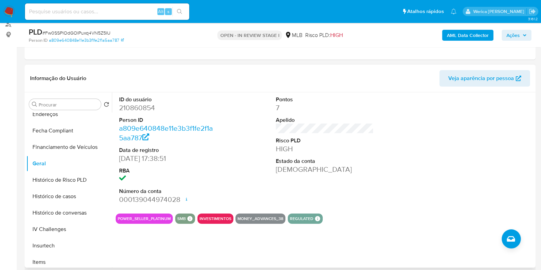
click at [448, 207] on div at bounding box center [482, 150] width 105 height 116
drag, startPoint x: 465, startPoint y: 157, endPoint x: 436, endPoint y: 44, distance: 116.6
click at [465, 157] on div at bounding box center [482, 150] width 105 height 116
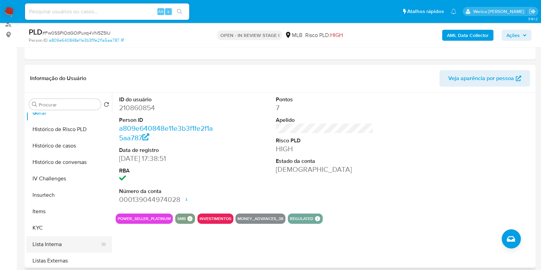
scroll to position [257, 0]
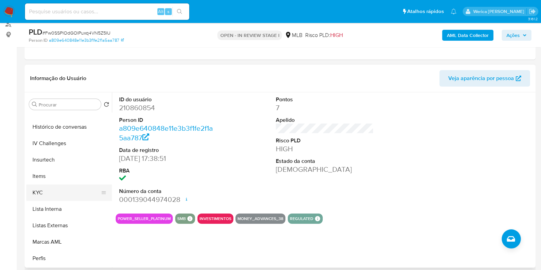
click at [63, 196] on button "KYC" at bounding box center [66, 192] width 80 height 16
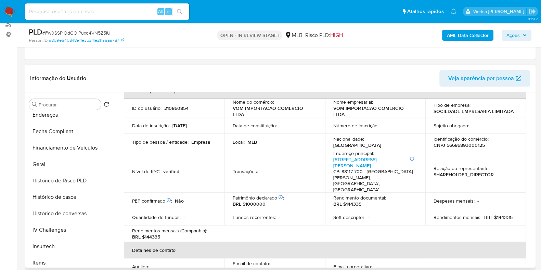
scroll to position [128, 0]
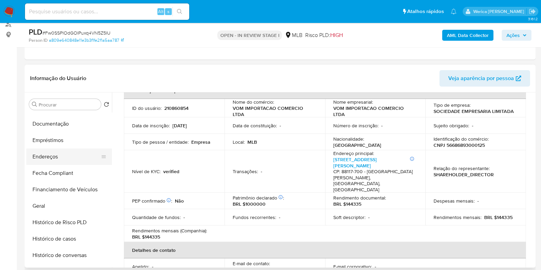
click at [68, 151] on button "Endereços" at bounding box center [66, 157] width 80 height 16
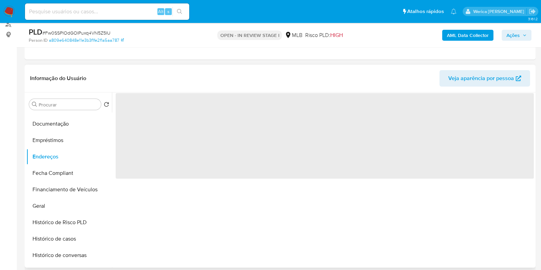
scroll to position [0, 0]
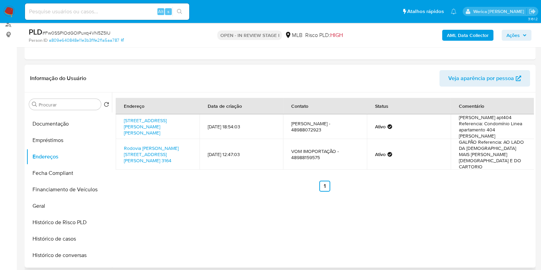
drag, startPoint x: 483, startPoint y: 241, endPoint x: 483, endPoint y: 227, distance: 14.4
click at [483, 241] on div "Endereço Data de criação Contato Status Comentário Rua Virgilino Ferreira De So…" at bounding box center [323, 179] width 422 height 175
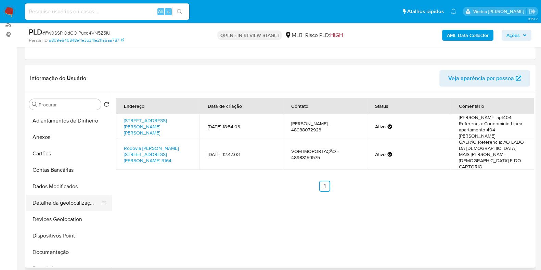
click at [65, 209] on button "Detalhe da geolocalização" at bounding box center [66, 203] width 80 height 16
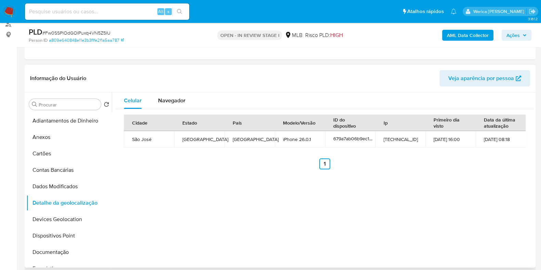
click at [479, 204] on div "Celular Navegador Cidade Estado País Modelo/Versão ID do dispositivo Ip Primeir…" at bounding box center [323, 179] width 422 height 175
click at [505, 177] on div "Celular Navegador Cidade Estado País Modelo/Versão ID do dispositivo Ip Primeir…" at bounding box center [323, 179] width 422 height 175
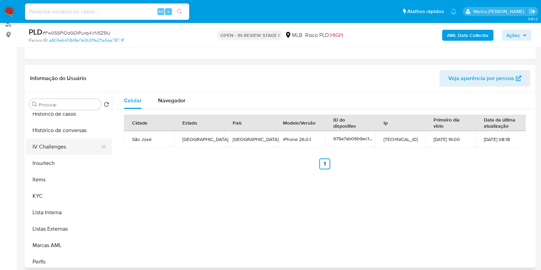
scroll to position [299, 0]
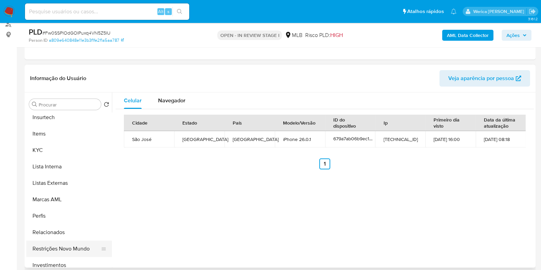
click at [68, 244] on button "Restrições Novo Mundo" at bounding box center [66, 249] width 80 height 16
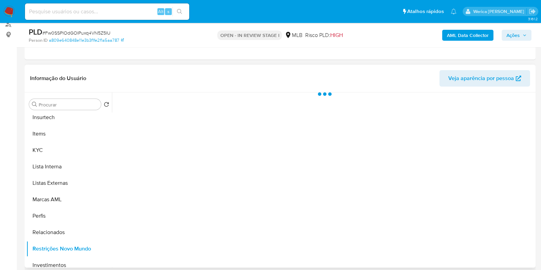
click at [178, 89] on div "Informação do Usuário Veja aparência por pessoa" at bounding box center [280, 79] width 511 height 28
click at [172, 104] on button "Historial" at bounding box center [183, 101] width 37 height 18
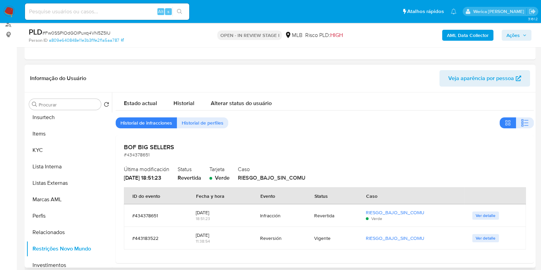
click at [521, 125] on icon "button" at bounding box center [522, 126] width 2 height 2
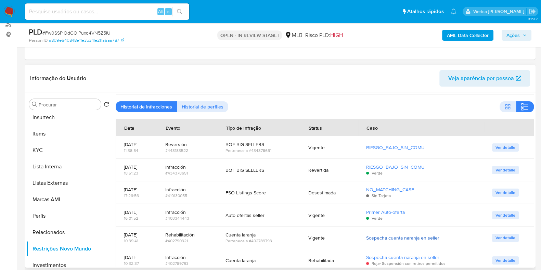
scroll to position [24, 0]
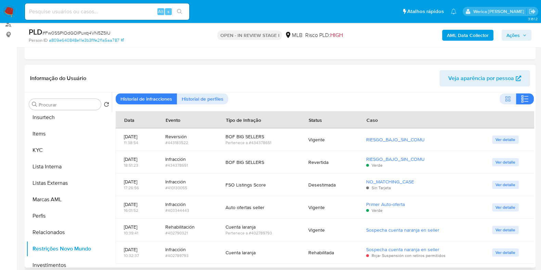
click at [521, 95] on icon "button" at bounding box center [522, 96] width 2 height 2
click at [207, 99] on span "Historial de perfiles" at bounding box center [203, 99] width 42 height 10
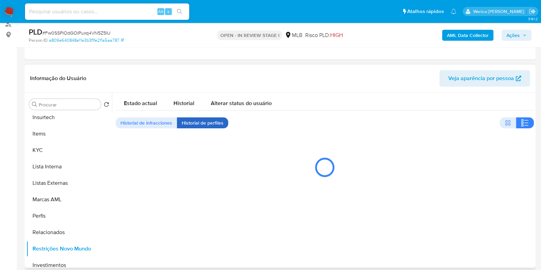
scroll to position [0, 0]
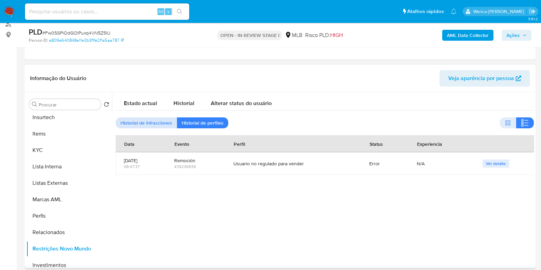
click at [151, 122] on span "Historial de infracciones" at bounding box center [146, 123] width 52 height 10
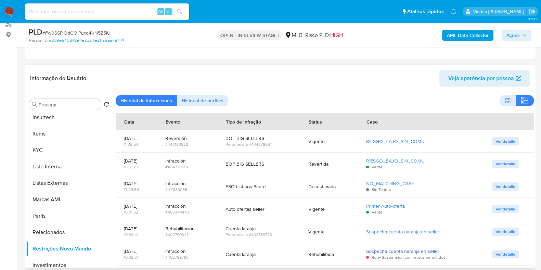
scroll to position [24, 0]
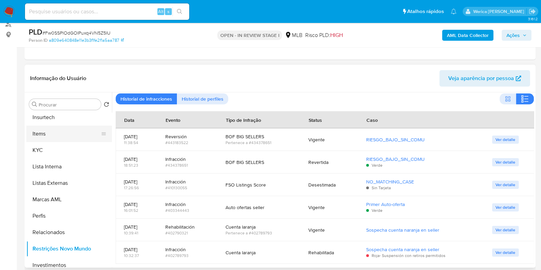
drag, startPoint x: 0, startPoint y: 220, endPoint x: 93, endPoint y: 126, distance: 132.1
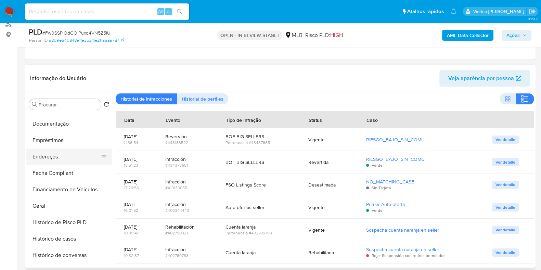
scroll to position [0, 0]
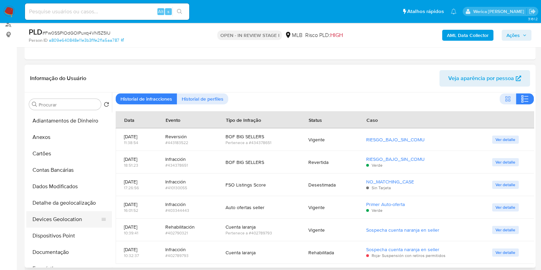
click at [48, 226] on button "Devices Geolocation" at bounding box center [66, 219] width 80 height 16
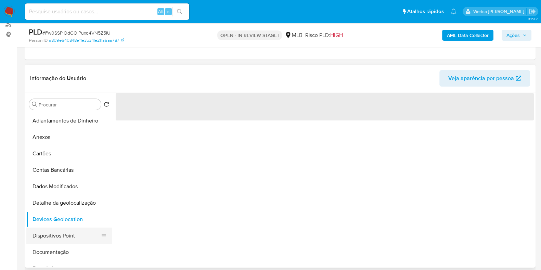
click at [50, 233] on button "Dispositivos Point" at bounding box center [66, 236] width 80 height 16
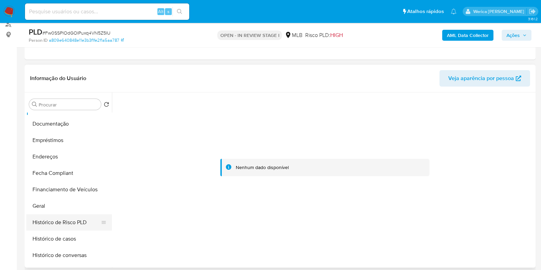
scroll to position [85, 0]
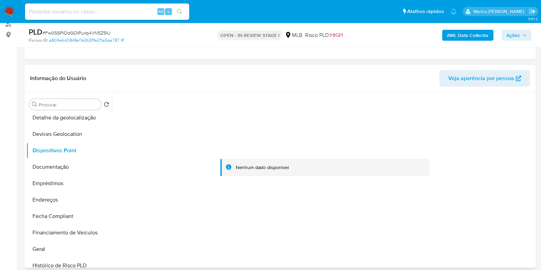
click at [421, 159] on div "Nenhum dado disponível" at bounding box center [324, 167] width 209 height 17
click at [478, 153] on div at bounding box center [325, 167] width 418 height 151
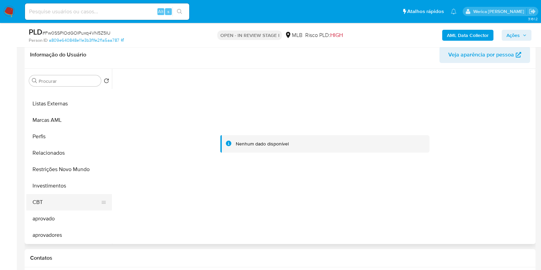
scroll to position [128, 0]
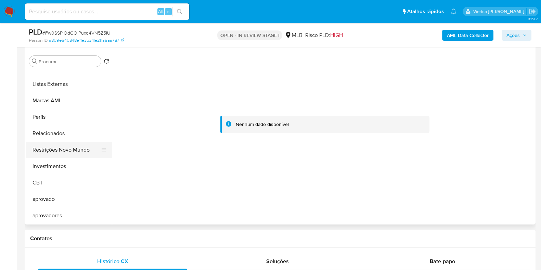
click at [67, 150] on button "Restrições Novo Mundo" at bounding box center [66, 150] width 80 height 16
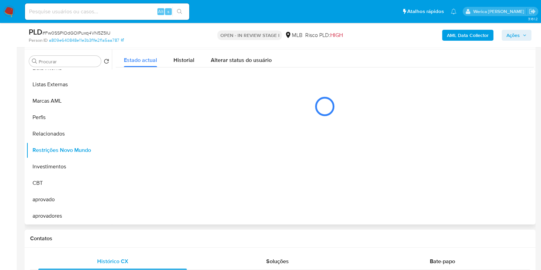
scroll to position [85, 0]
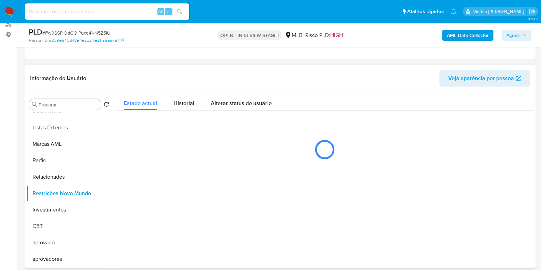
click at [181, 110] on div "Estado actual Historial Alterar status do usuário" at bounding box center [325, 129] width 418 height 75
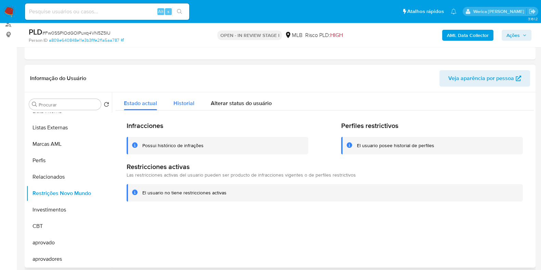
click at [183, 103] on span "Historial" at bounding box center [184, 103] width 21 height 8
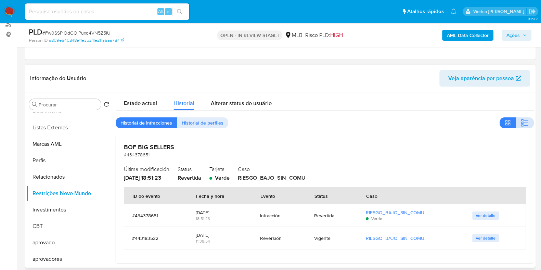
click at [524, 123] on icon "button" at bounding box center [526, 123] width 4 height 1
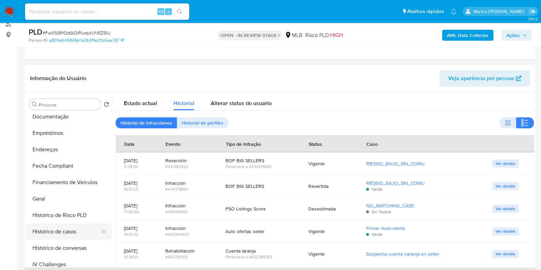
scroll to position [98, 0]
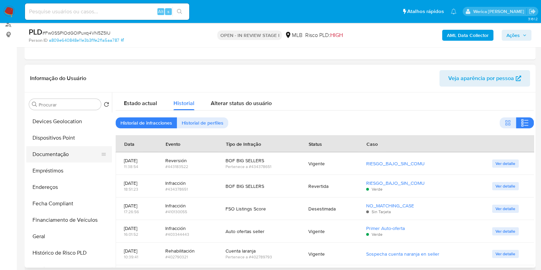
click at [79, 153] on button "Documentação" at bounding box center [66, 154] width 80 height 16
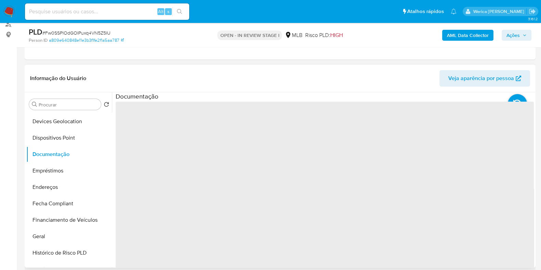
click at [167, 120] on span "‌" at bounding box center [325, 211] width 418 height 219
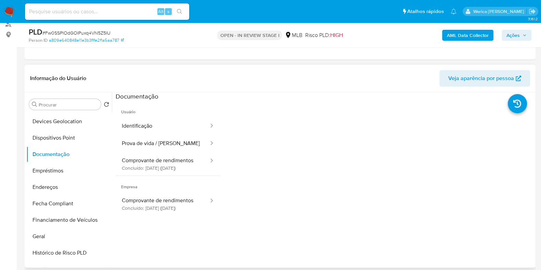
click at [167, 120] on button "Identificação" at bounding box center [163, 125] width 94 height 17
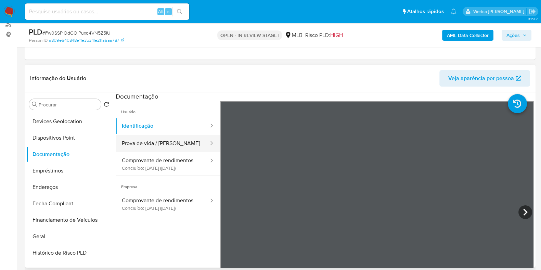
click at [179, 141] on button "Prova de vida / Selfie" at bounding box center [163, 143] width 94 height 17
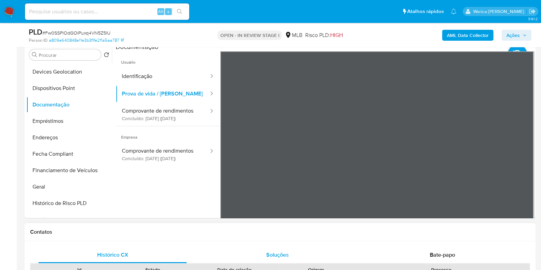
scroll to position [85, 0]
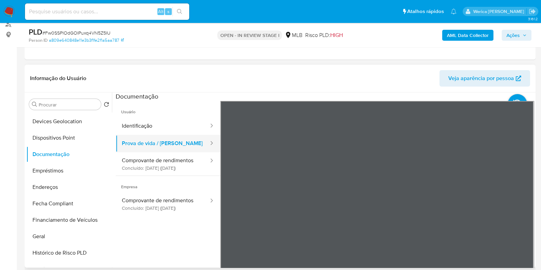
click at [170, 136] on button "Prova de vida / Selfie" at bounding box center [163, 143] width 94 height 17
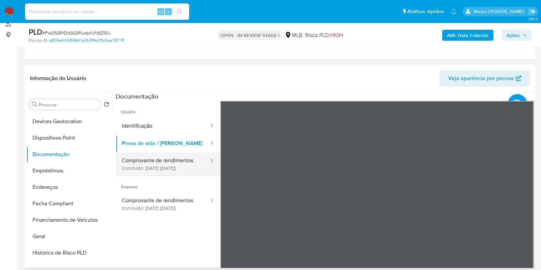
click at [171, 170] on button "Comprovante de rendimentos Concluído: 19/09/2025 (hace 18 días)" at bounding box center [163, 163] width 94 height 23
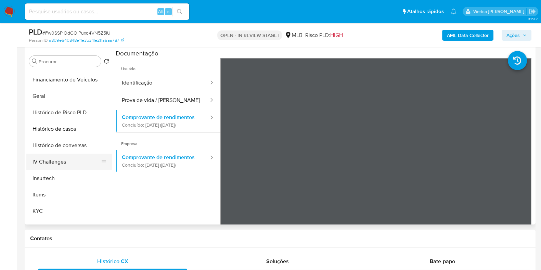
scroll to position [183, 0]
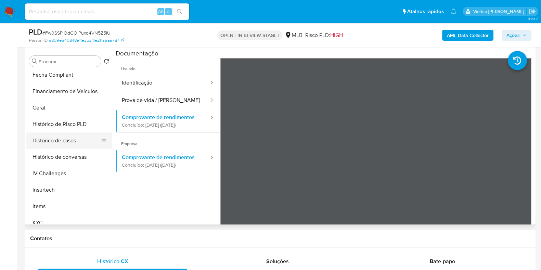
click at [63, 143] on button "Histórico de casos" at bounding box center [66, 140] width 80 height 16
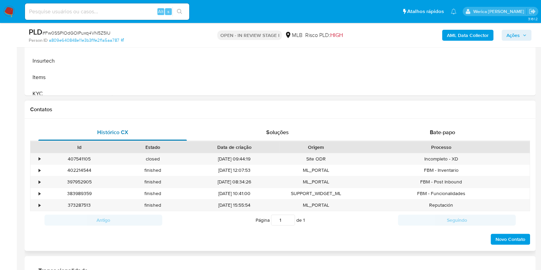
scroll to position [428, 0]
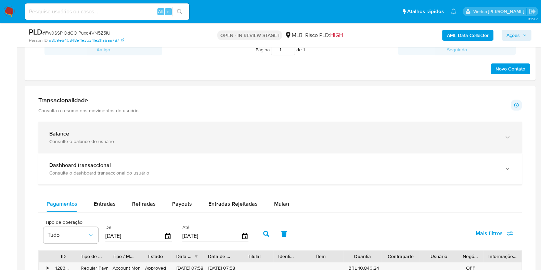
click at [105, 135] on div "Balance" at bounding box center [273, 133] width 448 height 7
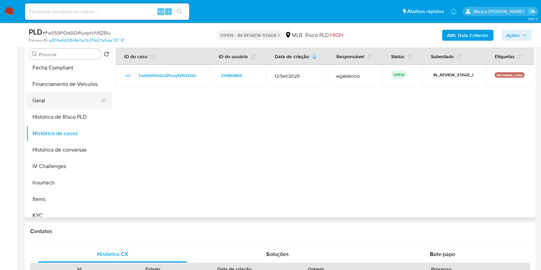
scroll to position [128, 0]
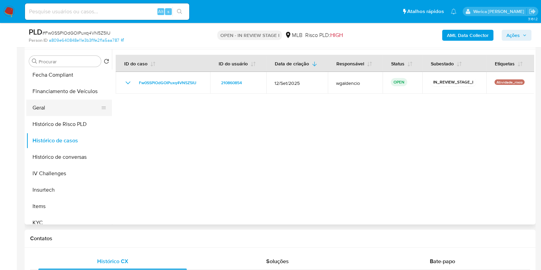
click at [65, 107] on button "Geral" at bounding box center [66, 108] width 80 height 16
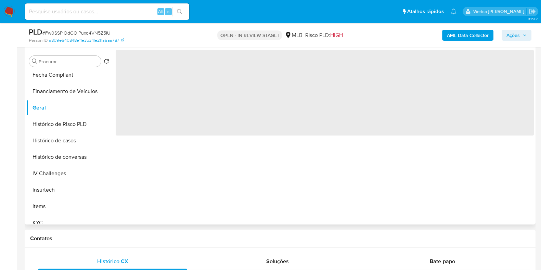
click at [209, 130] on span "‌" at bounding box center [325, 93] width 418 height 86
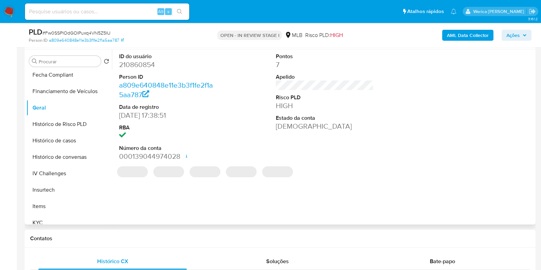
click at [135, 65] on dd "210860854" at bounding box center [168, 65] width 98 height 10
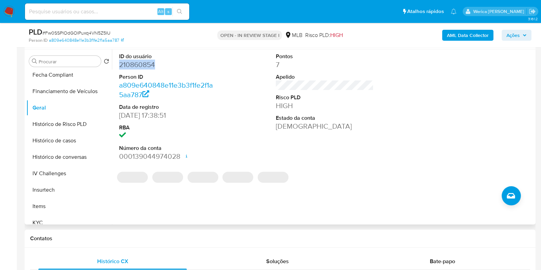
copy dd "210860854"
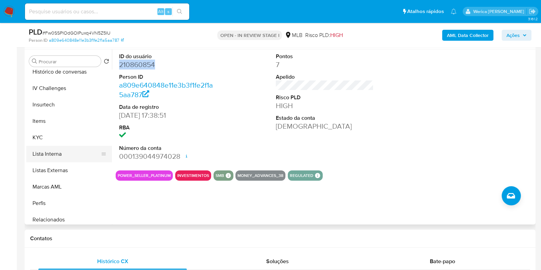
scroll to position [269, 0]
click at [57, 137] on button "KYC" at bounding box center [66, 137] width 80 height 16
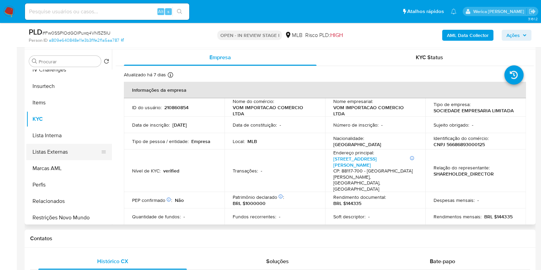
scroll to position [312, 0]
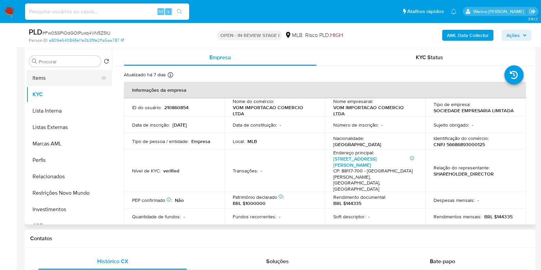
click at [53, 80] on button "Items" at bounding box center [66, 78] width 80 height 16
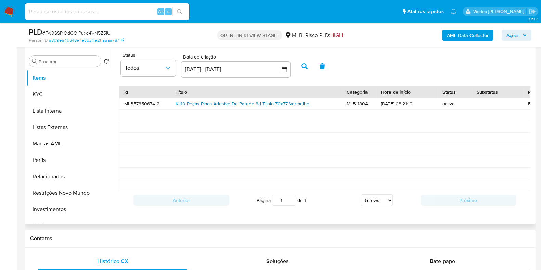
click at [258, 101] on link "Kit10 Peças Placa Adesivo De Parede 3d Tijolo 70x77 Vermelho" at bounding box center [243, 103] width 134 height 7
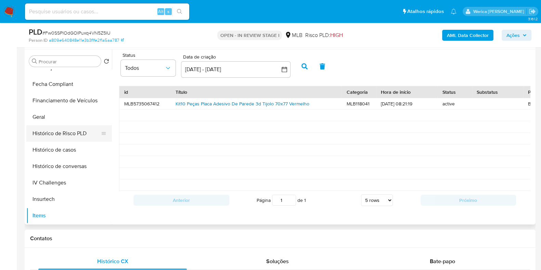
scroll to position [173, 0]
click at [63, 146] on button "Histórico de casos" at bounding box center [66, 151] width 80 height 16
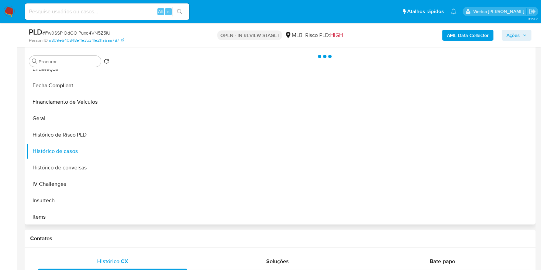
click at [272, 141] on div at bounding box center [323, 136] width 422 height 175
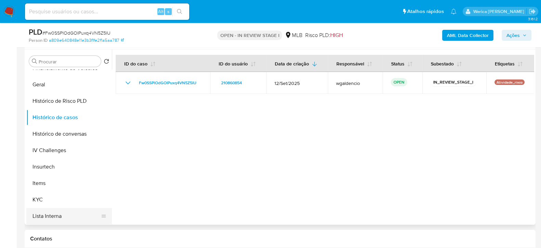
scroll to position [258, 0]
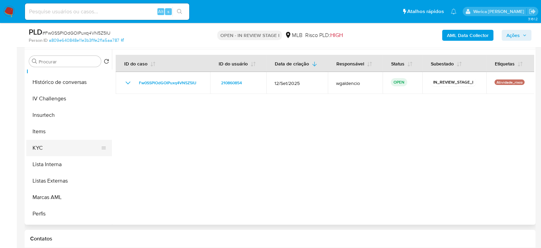
click at [46, 144] on button "KYC" at bounding box center [66, 148] width 80 height 16
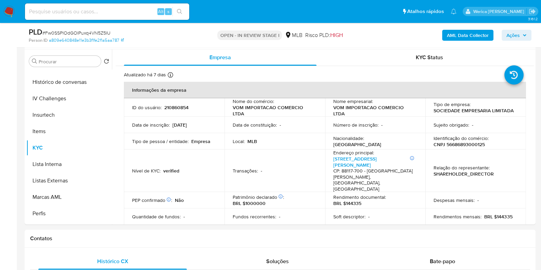
scroll to position [0, 0]
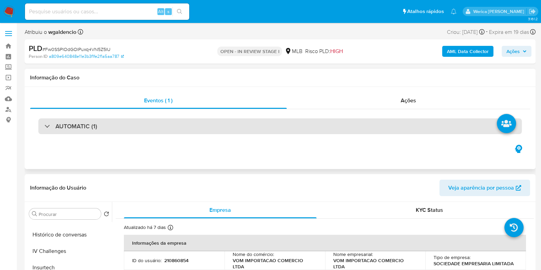
click at [221, 131] on div "AUTOMATIC (1)" at bounding box center [280, 126] width 484 height 16
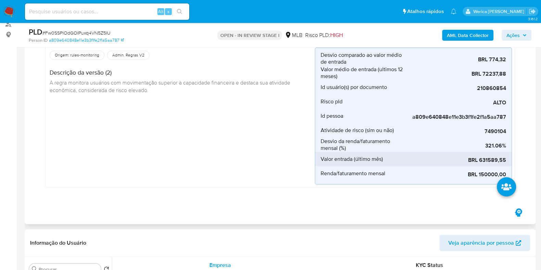
scroll to position [128, 0]
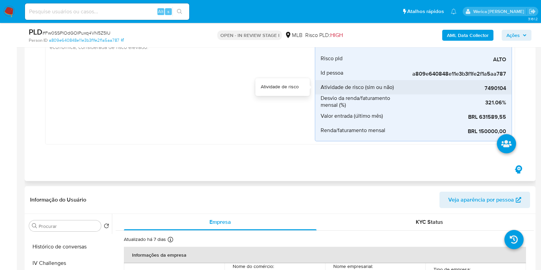
drag, startPoint x: 487, startPoint y: 87, endPoint x: 508, endPoint y: 89, distance: 21.7
click at [508, 89] on li "Atividade de risco (sim ou não) 7490104" at bounding box center [413, 87] width 196 height 14
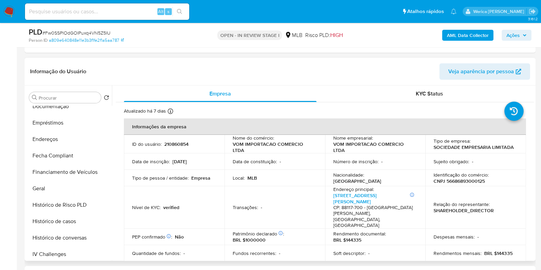
scroll to position [44, 0]
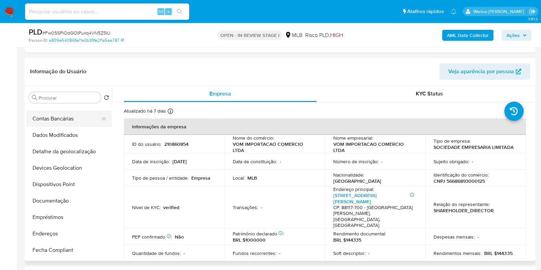
click at [59, 118] on button "Contas Bancárias" at bounding box center [66, 119] width 80 height 16
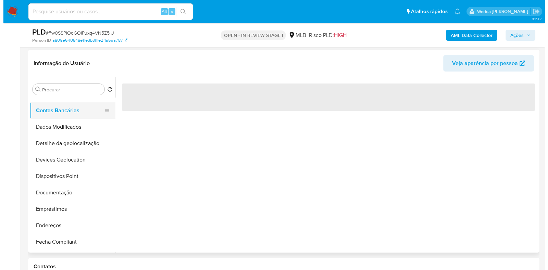
scroll to position [0, 0]
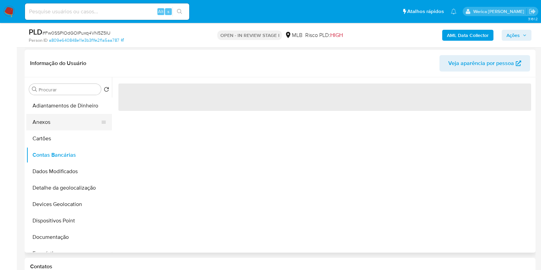
click at [57, 127] on button "Anexos" at bounding box center [66, 122] width 80 height 16
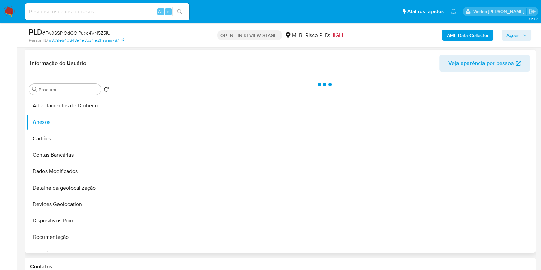
click at [389, 134] on div at bounding box center [323, 164] width 422 height 175
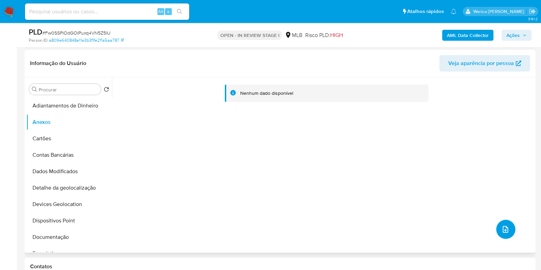
click at [497, 226] on button "upload-file" at bounding box center [505, 229] width 19 height 19
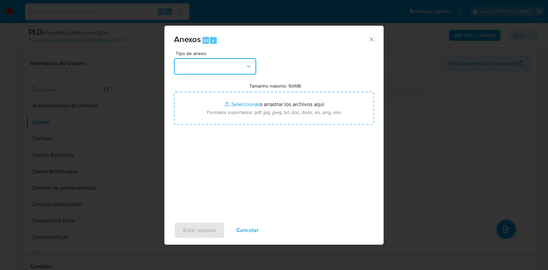
click at [222, 73] on button "button" at bounding box center [215, 66] width 82 height 16
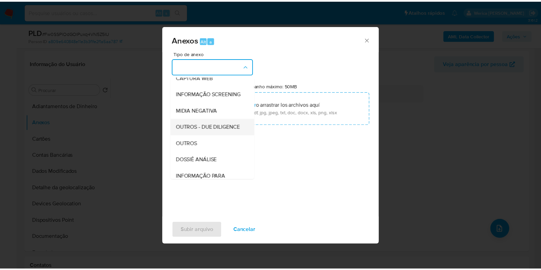
scroll to position [105, 0]
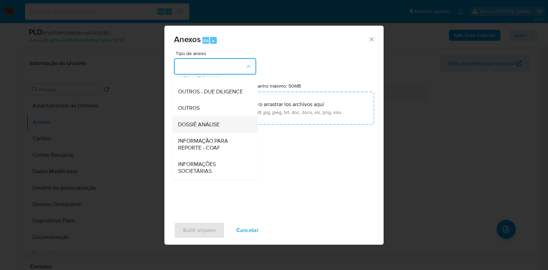
click at [221, 120] on div "DOSSIÊ ANÁLISE" at bounding box center [213, 124] width 70 height 16
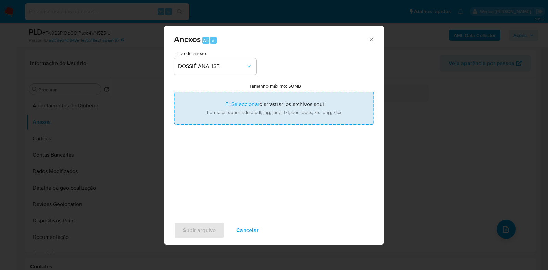
click at [248, 124] on input "Tamanho máximo: 50MB Seleccionar archivos" at bounding box center [274, 108] width 200 height 33
type input "C:\fakepath\Declinio - KSg7GEeD7IhbgM1dc3HeUmdn - CPF 07544844161 - RAISSA DE M…"
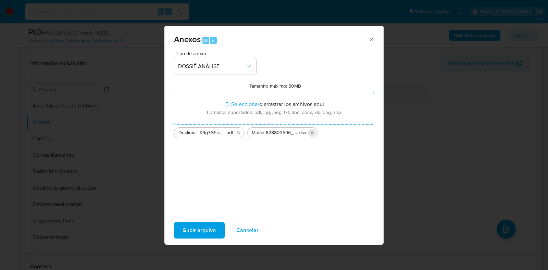
click at [313, 131] on icon "Eliminar Mulan 828803596_2025_10_06_08_49_20.xlsx" at bounding box center [311, 132] width 5 height 5
click at [206, 231] on span "Subir arquivo" at bounding box center [199, 230] width 33 height 15
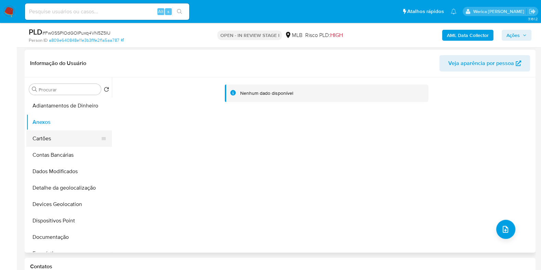
drag, startPoint x: 53, startPoint y: 153, endPoint x: 52, endPoint y: 132, distance: 20.5
click at [53, 153] on button "Contas Bancárias" at bounding box center [69, 155] width 86 height 16
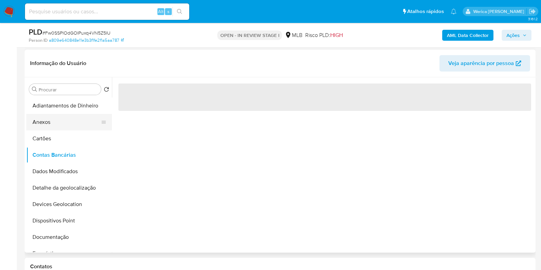
click at [53, 131] on button "Cartões" at bounding box center [69, 138] width 86 height 16
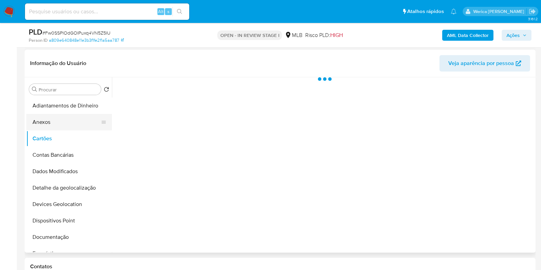
click at [53, 118] on button "Anexos" at bounding box center [66, 122] width 80 height 16
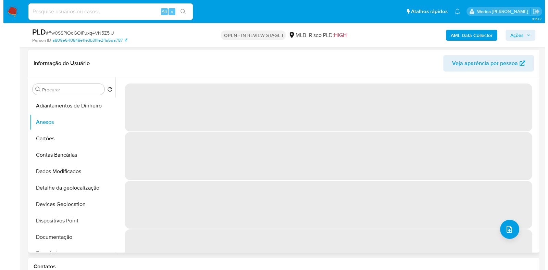
scroll to position [0, 0]
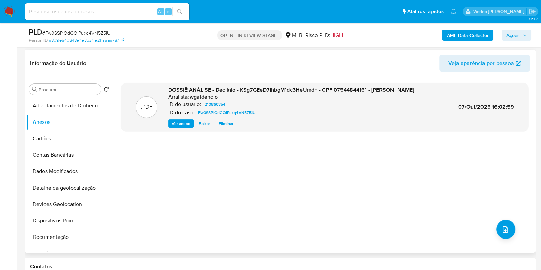
click at [224, 125] on span "Eliminar" at bounding box center [226, 123] width 15 height 7
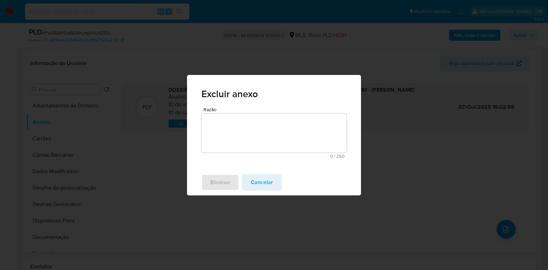
click at [244, 129] on textarea "Razão" at bounding box center [273, 133] width 145 height 39
click at [227, 181] on span "Eliminar" at bounding box center [220, 182] width 20 height 15
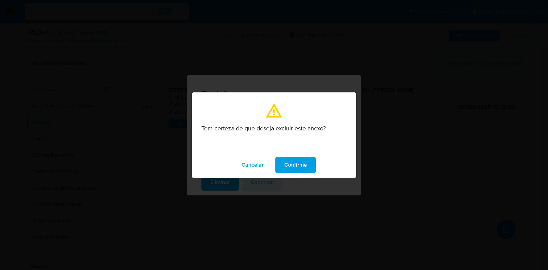
drag, startPoint x: 294, startPoint y: 172, endPoint x: 300, endPoint y: 171, distance: 5.5
click at [300, 171] on span "Confirme" at bounding box center [295, 164] width 23 height 15
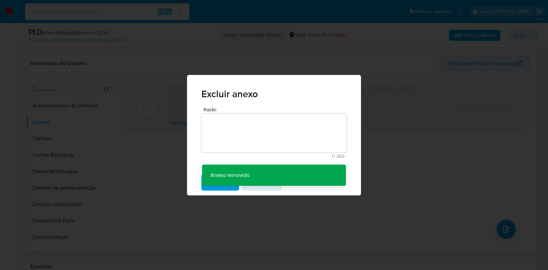
click at [503, 232] on div "Excluir anexo Razão 1 / 250 249 caracteres restantes Anexo removido Anexo remov…" at bounding box center [274, 135] width 548 height 270
click at [503, 230] on div "Excluir anexo Razão 1 / 250 249 caracteres restantes Anexo removido Anexo remov…" at bounding box center [274, 135] width 548 height 270
click at [503, 223] on div "Excluir anexo Razão 1 / 250 249 caracteres restantes Anexo removido Anexo remov…" at bounding box center [274, 135] width 548 height 270
click at [503, 225] on div "Excluir anexo Razão 1 / 250 249 caracteres restantes Anexo removido Anexo remov…" at bounding box center [274, 135] width 548 height 270
click at [503, 231] on div "Excluir anexo Razão 1 / 250 249 caracteres restantes Anexo removido Anexo remov…" at bounding box center [274, 135] width 548 height 270
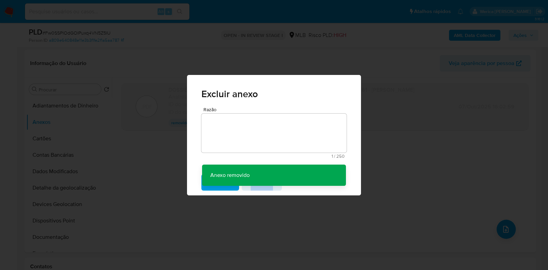
click at [504, 231] on div "Excluir anexo Razão 1 / 250 249 caracteres restantes Anexo removido Anexo remov…" at bounding box center [274, 135] width 548 height 270
click at [504, 228] on div "Excluir anexo Razão 1 / 250 249 caracteres restantes Anexo removido Anexo remov…" at bounding box center [274, 135] width 548 height 270
click at [497, 156] on div "Excluir anexo Razão 1 / 250 249 caracteres restantes Anexo removido Anexo remov…" at bounding box center [274, 135] width 548 height 270
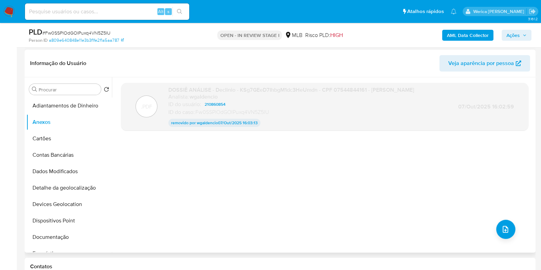
click at [407, 177] on div ".PDF DOSSIÊ ANÁLISE - Declinio - KSg7GEeD7IhbgM1dc3HeUmdn - CPF 07544844161 - R…" at bounding box center [324, 165] width 407 height 164
click at [503, 227] on icon "upload-file" at bounding box center [505, 229] width 8 height 8
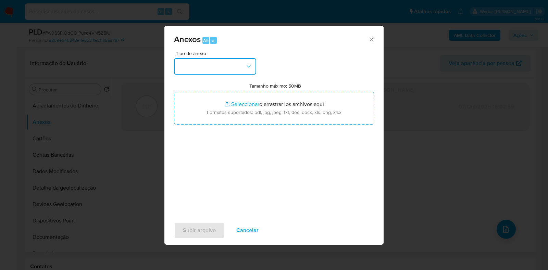
click at [195, 59] on button "button" at bounding box center [215, 66] width 82 height 16
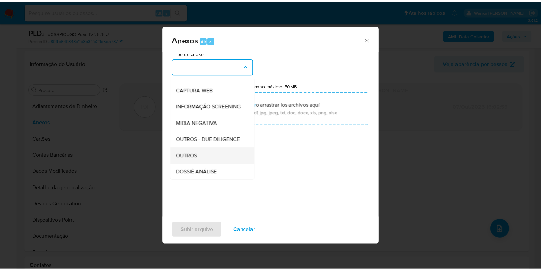
scroll to position [105, 0]
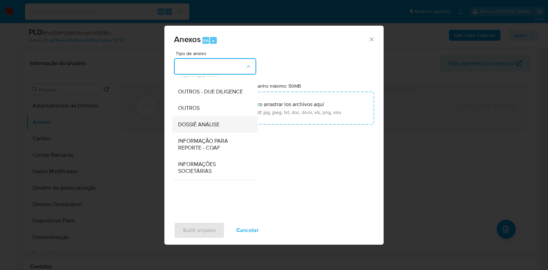
click at [214, 127] on span "DOSSIÊ ANÁLISE" at bounding box center [198, 124] width 41 height 7
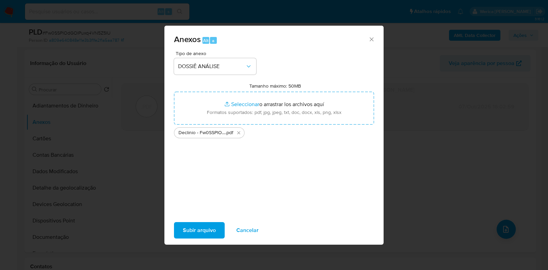
click at [207, 230] on span "Subir arquivo" at bounding box center [199, 230] width 33 height 15
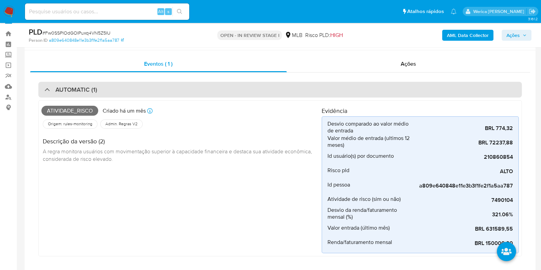
scroll to position [0, 0]
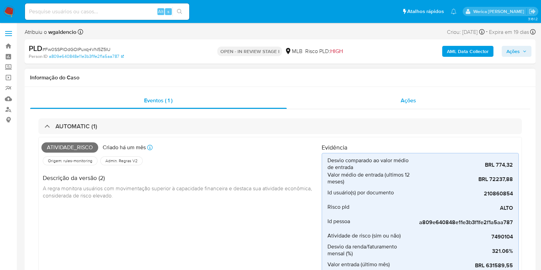
drag, startPoint x: 415, startPoint y: 105, endPoint x: 420, endPoint y: 104, distance: 4.8
click at [419, 104] on div "Ações" at bounding box center [409, 100] width 244 height 16
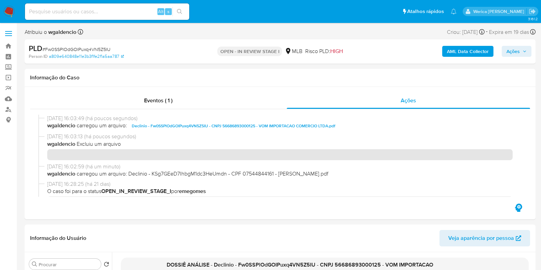
click at [508, 52] on span "Ações" at bounding box center [513, 51] width 13 height 11
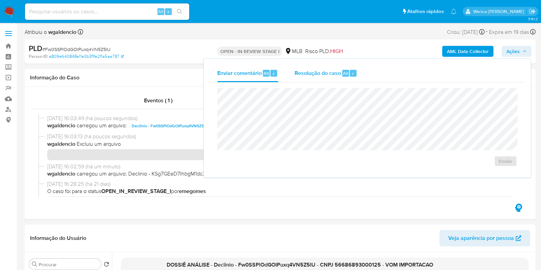
click at [314, 70] on span "Resolução do caso" at bounding box center [318, 73] width 46 height 8
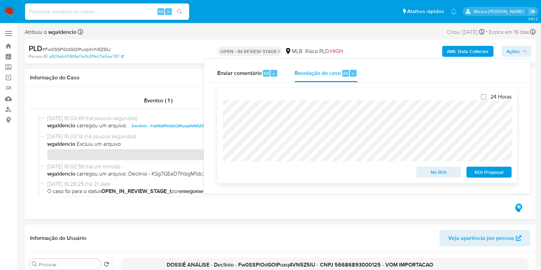
click at [430, 177] on span "No ROI" at bounding box center [439, 172] width 36 height 10
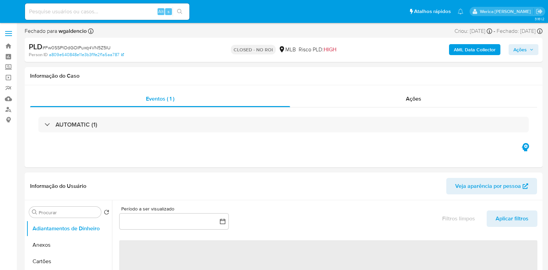
select select "10"
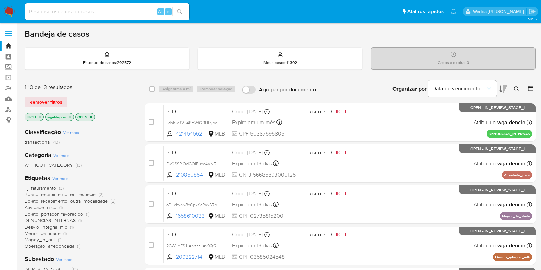
scroll to position [42, 0]
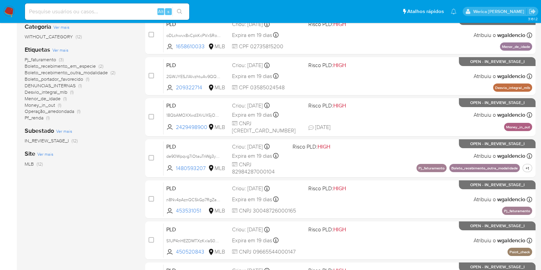
scroll to position [85, 0]
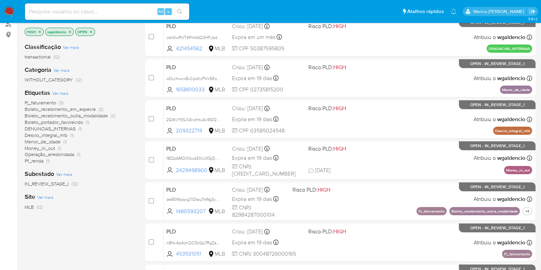
click at [53, 139] on span "Menor_de_idade" at bounding box center [43, 141] width 36 height 7
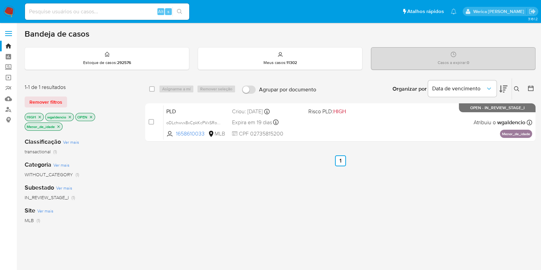
click at [60, 126] on icon "close-filter" at bounding box center [58, 127] width 4 height 4
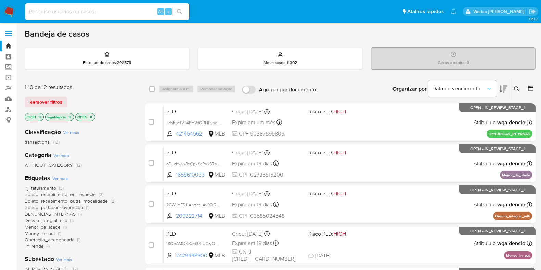
scroll to position [42, 0]
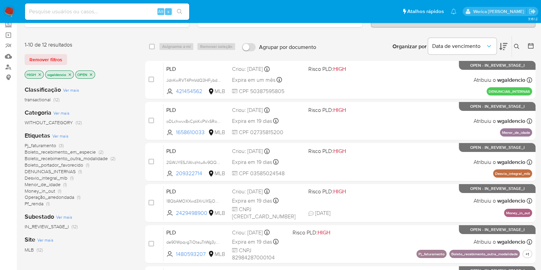
click at [60, 175] on span "Desvio_integral_mlb" at bounding box center [46, 178] width 43 height 7
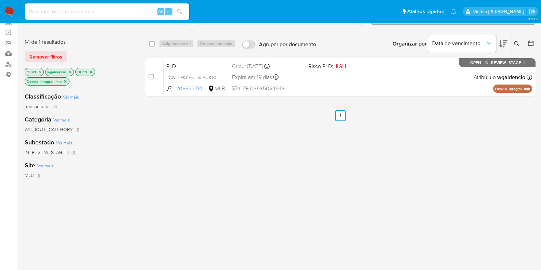
scroll to position [42, 0]
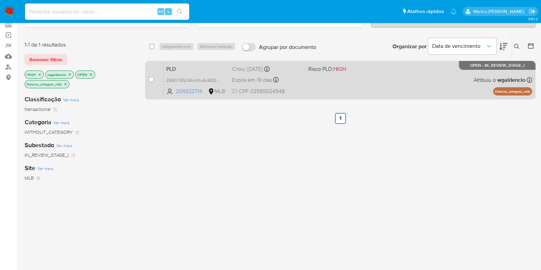
click at [350, 91] on div "PLD 2GWJYESJ1AIvzhtuAv9QQhuw 209322714 MLB Risco PLD: HIGH Criou: 12/09/2025 Cr…" at bounding box center [348, 80] width 369 height 35
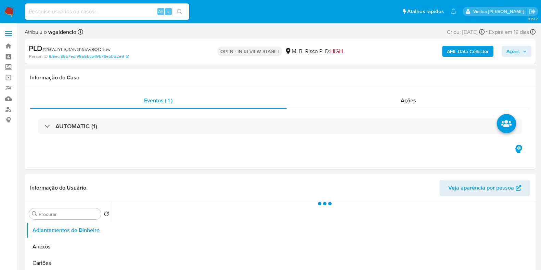
select select "10"
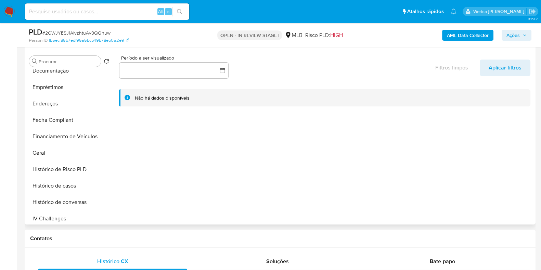
scroll to position [214, 0]
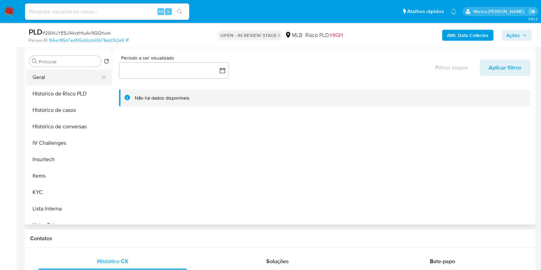
click at [64, 81] on button "Geral" at bounding box center [66, 77] width 80 height 16
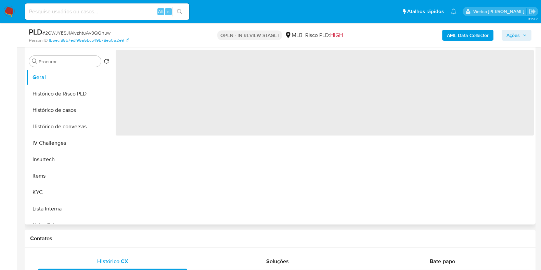
click at [167, 131] on span "‌" at bounding box center [325, 93] width 418 height 86
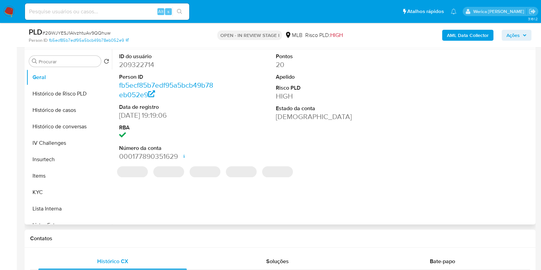
click at [166, 111] on dd "22/03/2016 19:19:06" at bounding box center [168, 116] width 98 height 10
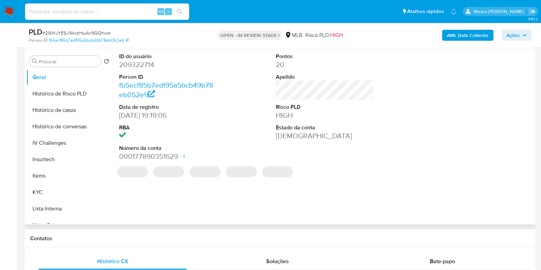
click at [146, 65] on dd "209322714" at bounding box center [168, 65] width 98 height 10
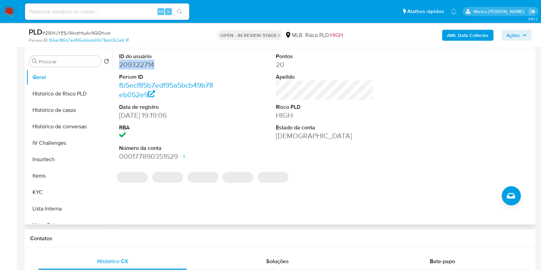
copy dd "209322714"
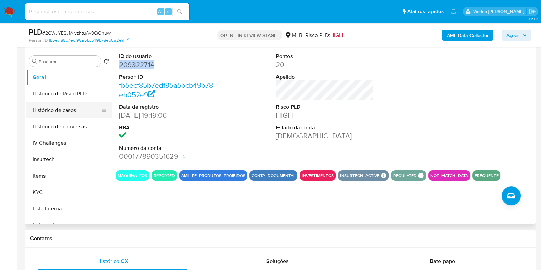
click at [58, 103] on button "Histórico de casos" at bounding box center [66, 110] width 80 height 16
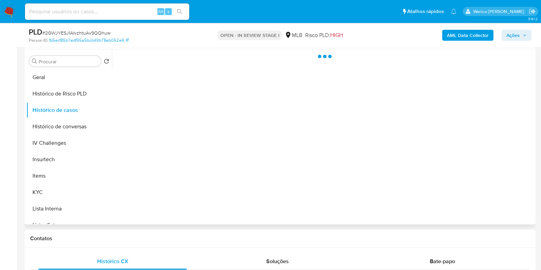
click at [193, 159] on div at bounding box center [323, 136] width 422 height 175
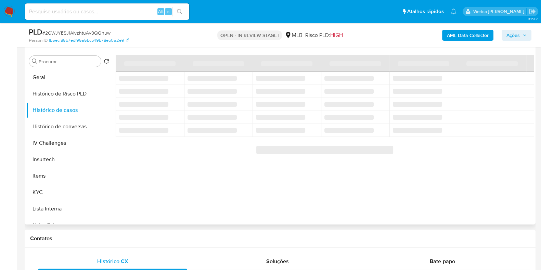
click at [193, 159] on div at bounding box center [323, 136] width 422 height 175
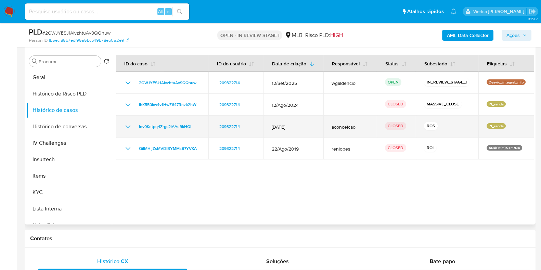
click at [125, 126] on icon "Mostrar/Ocultar" at bounding box center [128, 127] width 8 height 8
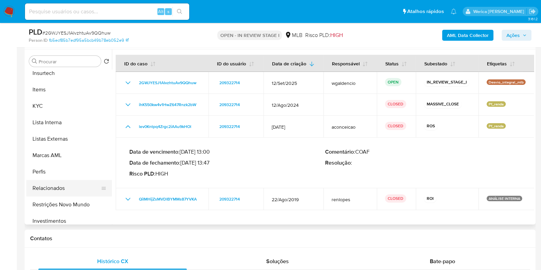
scroll to position [269, 0]
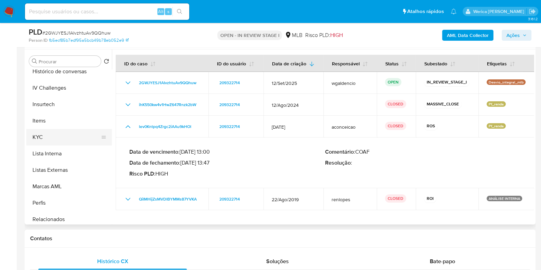
click at [52, 142] on button "KYC" at bounding box center [66, 137] width 80 height 16
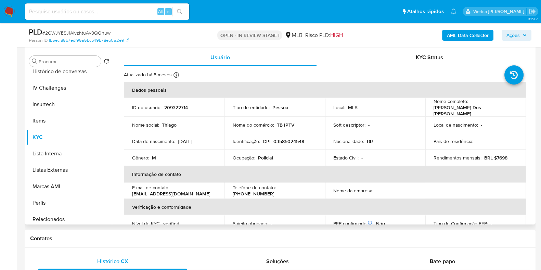
click at [466, 145] on td "País de residência : -" at bounding box center [475, 141] width 101 height 16
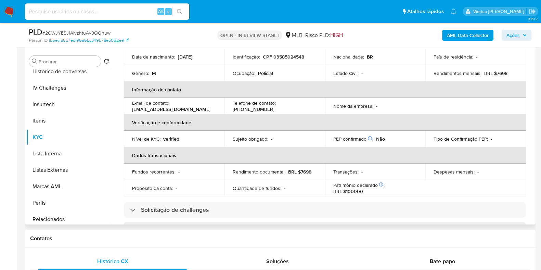
scroll to position [41, 0]
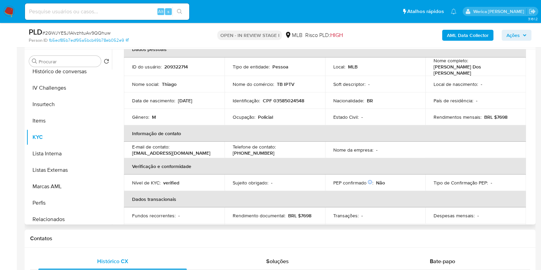
click at [260, 115] on p "Policial" at bounding box center [265, 117] width 15 height 6
click at [260, 121] on td "Ocupação : Policial" at bounding box center [275, 117] width 101 height 16
click at [264, 110] on td "Ocupação : Policial" at bounding box center [275, 117] width 101 height 16
click at [268, 114] on p "Policial" at bounding box center [265, 117] width 15 height 6
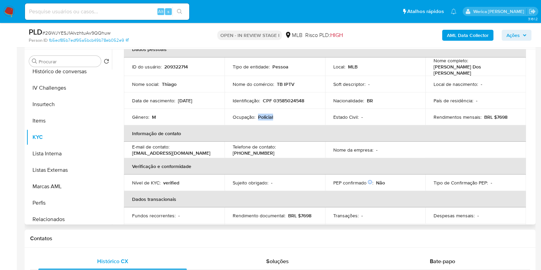
copy p "Policial"
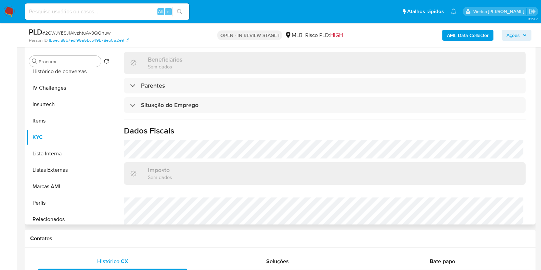
scroll to position [297, 0]
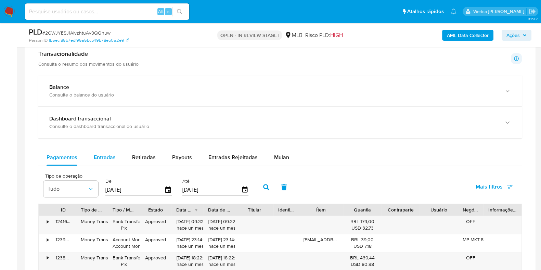
click at [108, 153] on span "Entradas" at bounding box center [105, 157] width 22 height 8
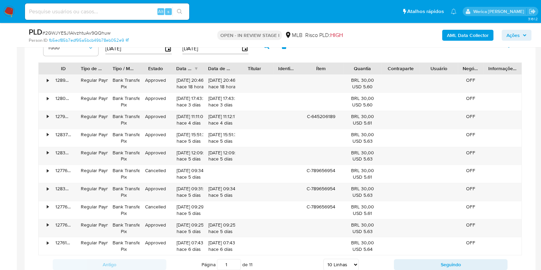
scroll to position [556, 0]
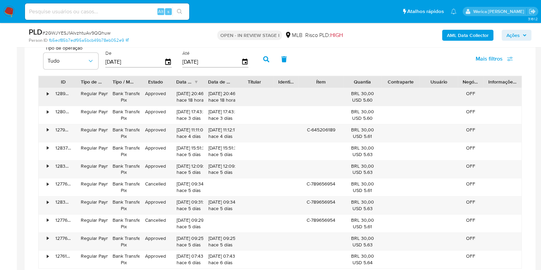
drag, startPoint x: 352, startPoint y: 86, endPoint x: 376, endPoint y: 94, distance: 25.5
click at [375, 86] on div "Quantia" at bounding box center [362, 82] width 38 height 12
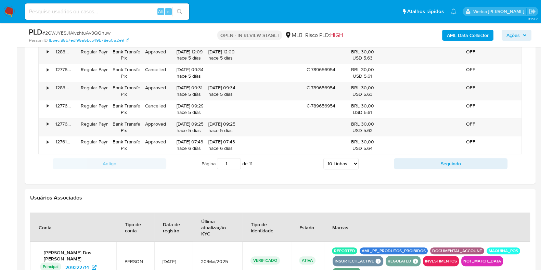
scroll to position [684, 0]
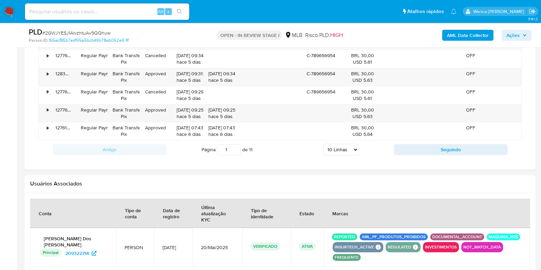
click at [337, 149] on select "5 Linhas 10 Linhas 20 Linhas 25 Linhas 50 Linhas 100 Linhas" at bounding box center [340, 150] width 35 height 12
select select "100"
click at [323, 144] on select "5 Linhas 10 Linhas 20 Linhas 25 Linhas 50 Linhas 100 Linhas" at bounding box center [340, 150] width 35 height 12
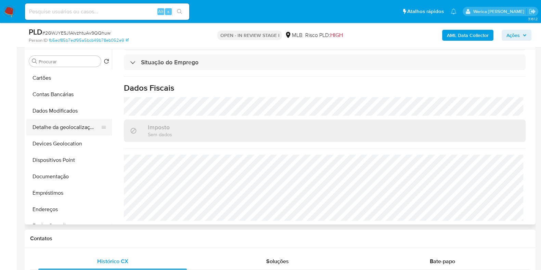
scroll to position [0, 0]
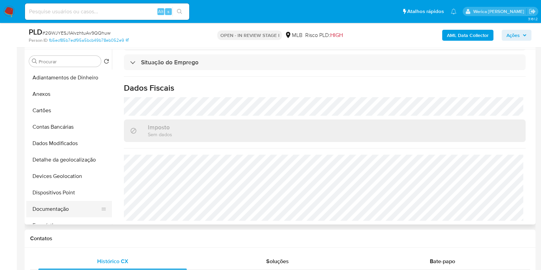
click at [68, 207] on button "Documentação" at bounding box center [66, 209] width 80 height 16
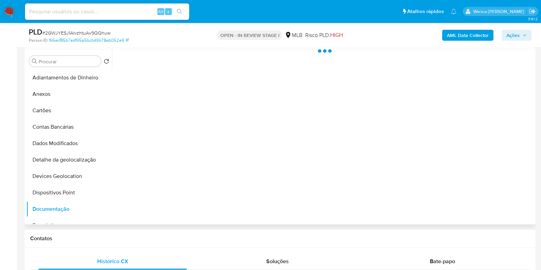
click at [160, 157] on div at bounding box center [323, 136] width 422 height 175
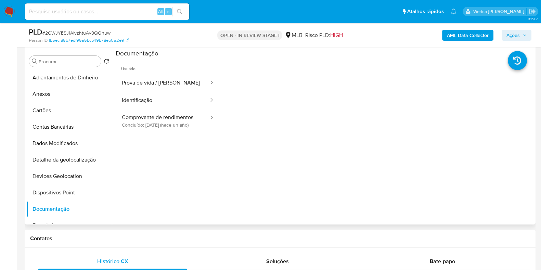
click at [159, 150] on ul "Usuário Prova de vida / Selfie Identificação Comprovante de rendimentos Concluí…" at bounding box center [168, 156] width 105 height 197
click at [162, 95] on button "Identificação" at bounding box center [163, 100] width 94 height 17
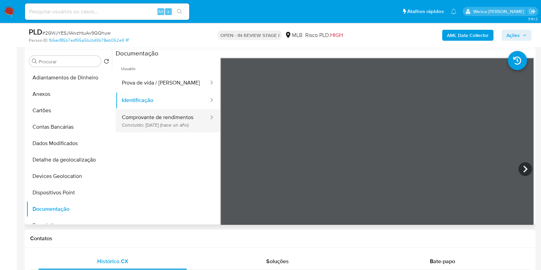
click at [179, 118] on button "Comprovante de rendimentos Concluído: 19/06/2024 (hace un año)" at bounding box center [163, 120] width 94 height 23
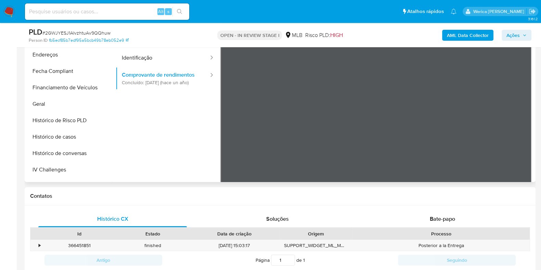
scroll to position [171, 0]
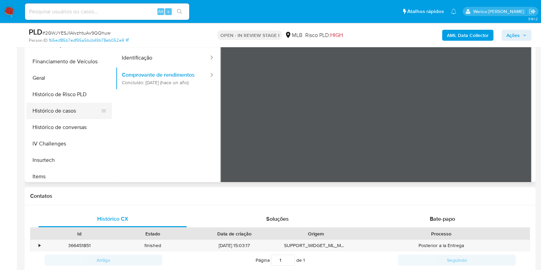
click at [73, 112] on button "Histórico de casos" at bounding box center [66, 111] width 80 height 16
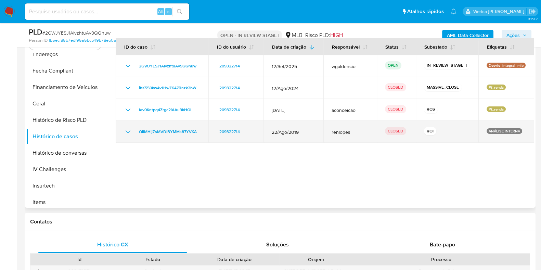
scroll to position [128, 0]
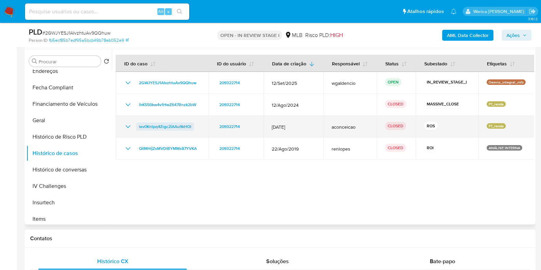
click at [150, 130] on span "lev0Kntpq4Zrgc2iAAu9kHOl" at bounding box center [165, 127] width 52 height 8
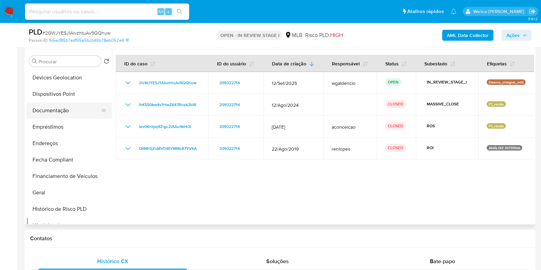
scroll to position [42, 0]
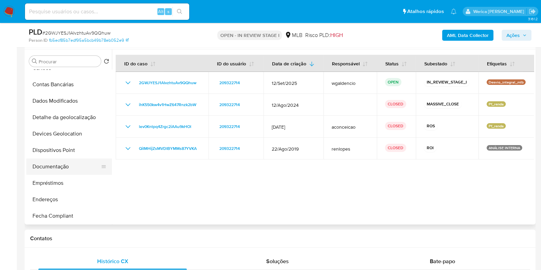
click at [64, 166] on button "Documentação" at bounding box center [66, 166] width 80 height 16
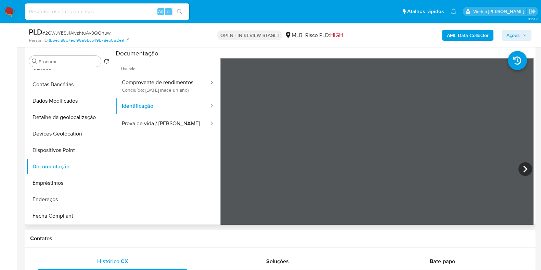
click at [205, 141] on ul "Usuário Comprovante de rendimentos Concluído: 19/06/2024 (hace un año) Identifi…" at bounding box center [168, 156] width 105 height 197
click at [163, 140] on ul "Usuário Comprovante de rendimentos Concluído: 19/06/2024 (hace un año) Identifi…" at bounding box center [168, 156] width 105 height 197
click at [164, 124] on button "Prova de vida / [PERSON_NAME]" at bounding box center [163, 123] width 94 height 17
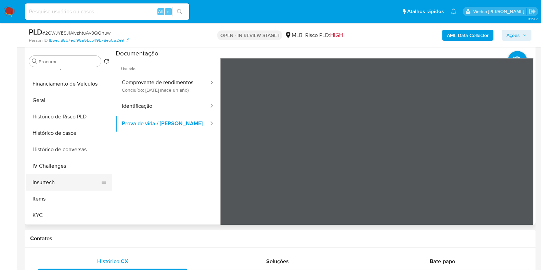
scroll to position [214, 0]
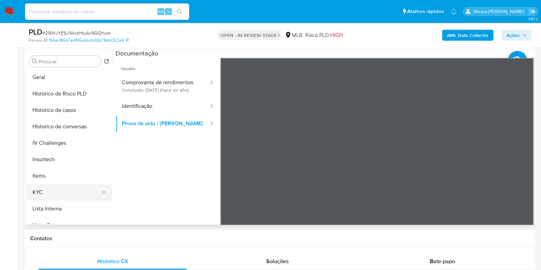
click at [52, 191] on button "KYC" at bounding box center [66, 192] width 80 height 16
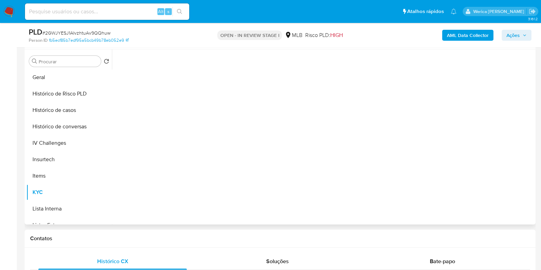
click at [228, 150] on div at bounding box center [325, 135] width 418 height 172
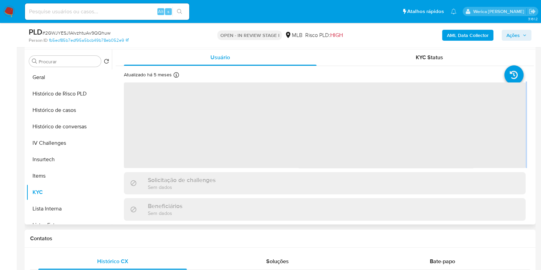
click at [228, 150] on span "‌" at bounding box center [325, 125] width 402 height 86
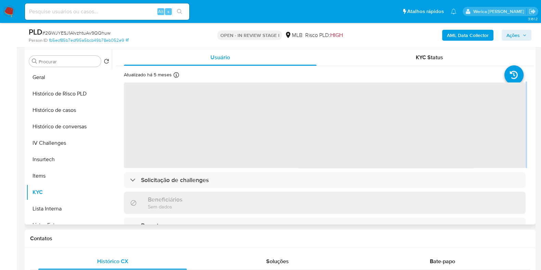
click at [228, 150] on span "‌" at bounding box center [325, 125] width 402 height 86
click at [204, 122] on span "‌" at bounding box center [325, 125] width 402 height 86
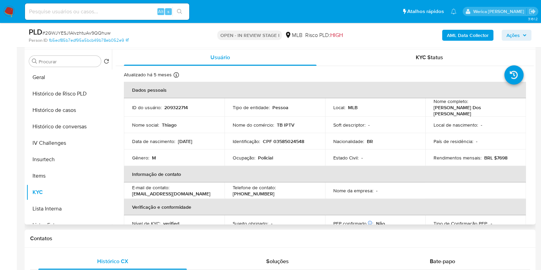
click at [293, 141] on p "CPF 03585024548" at bounding box center [283, 141] width 41 height 6
copy p "03585024548"
click at [445, 110] on p "Thiago Barros Dos Santos Rocha" at bounding box center [474, 110] width 81 height 12
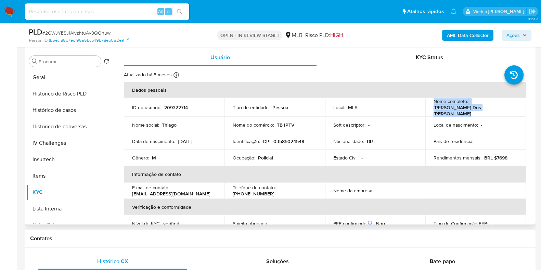
click at [445, 110] on p "Thiago Barros Dos Santos Rocha" at bounding box center [474, 110] width 81 height 12
drag, startPoint x: 428, startPoint y: 109, endPoint x: 508, endPoint y: 111, distance: 79.8
click at [508, 111] on td "Nome completo : Thiago Barros Dos Santos Rocha" at bounding box center [475, 107] width 101 height 18
copy p "Thiago Barros Dos Santos Rocha"
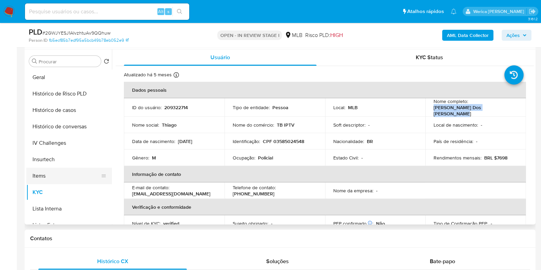
scroll to position [355, 0]
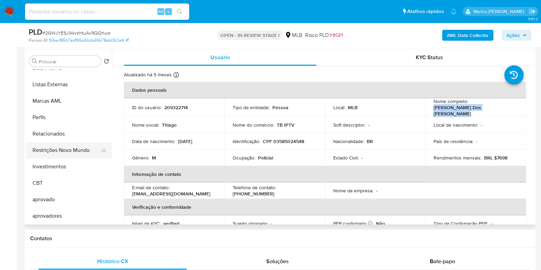
click at [74, 149] on button "Restrições Novo Mundo" at bounding box center [66, 150] width 80 height 16
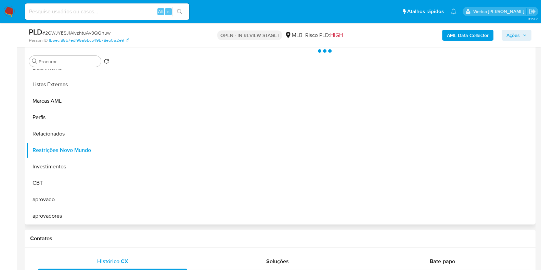
click at [228, 128] on div at bounding box center [323, 136] width 422 height 175
click at [179, 92] on div at bounding box center [323, 136] width 422 height 175
click at [216, 98] on div at bounding box center [323, 136] width 422 height 175
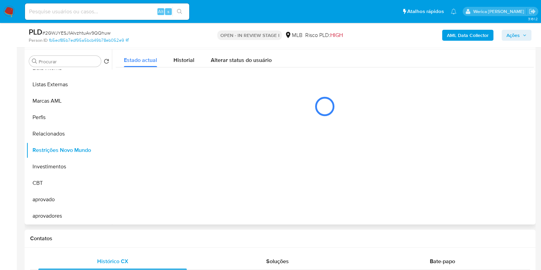
click at [181, 67] on div "Estado actual Historial Alterar status do usuário" at bounding box center [325, 86] width 418 height 75
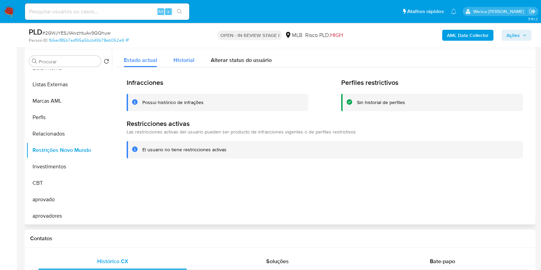
click at [192, 67] on div "Historial" at bounding box center [184, 58] width 21 height 18
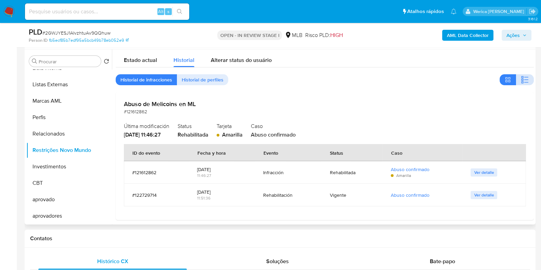
click at [530, 79] on button "button" at bounding box center [525, 79] width 18 height 11
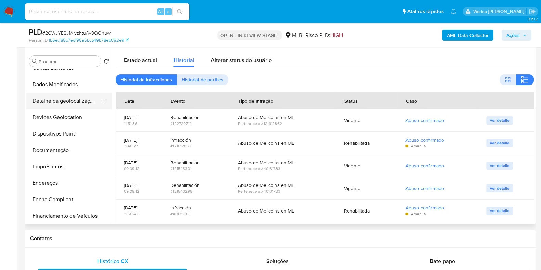
scroll to position [12, 0]
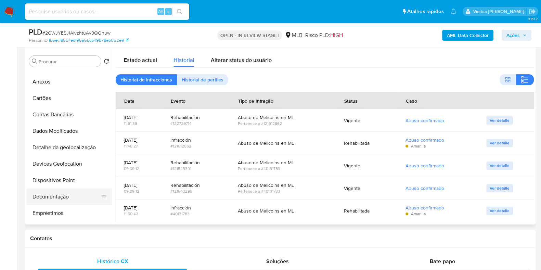
click at [75, 196] on button "Documentação" at bounding box center [66, 197] width 80 height 16
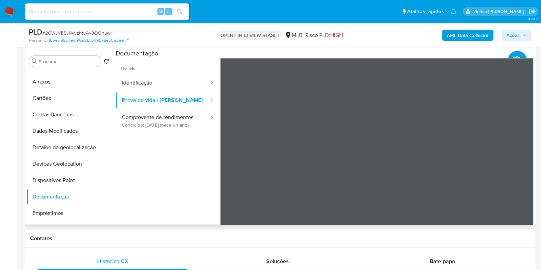
click at [151, 139] on ul "Usuário Identificação Prova de vida / Selfie Comprovante de rendimentos Concluí…" at bounding box center [168, 156] width 105 height 197
click at [152, 125] on button "Comprovante de rendimentos Concluído: 19/06/2024 (hace un año)" at bounding box center [163, 120] width 94 height 23
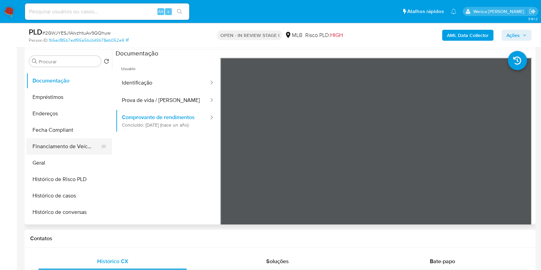
scroll to position [128, 0]
click at [65, 167] on button "Geral" at bounding box center [66, 163] width 80 height 16
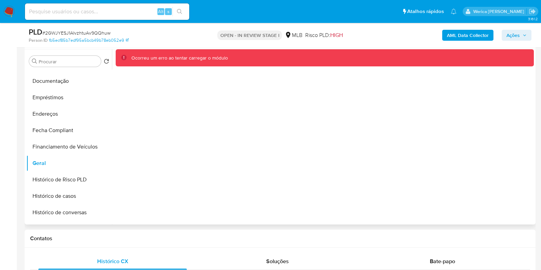
drag, startPoint x: 251, startPoint y: 181, endPoint x: 291, endPoint y: 130, distance: 64.4
click at [251, 181] on div "Ocorreu um erro ao tentar carregar o módulo" at bounding box center [323, 136] width 422 height 175
click at [74, 178] on button "Histórico de Risco PLD" at bounding box center [66, 179] width 80 height 16
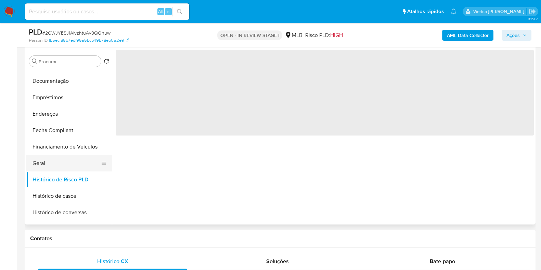
click at [71, 158] on button "Geral" at bounding box center [66, 163] width 80 height 16
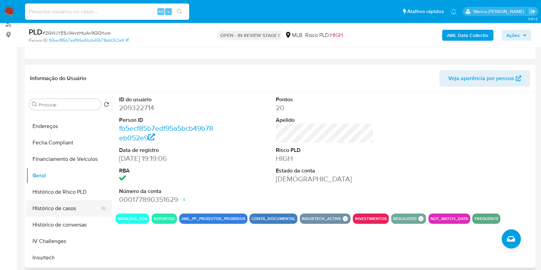
scroll to position [171, 0]
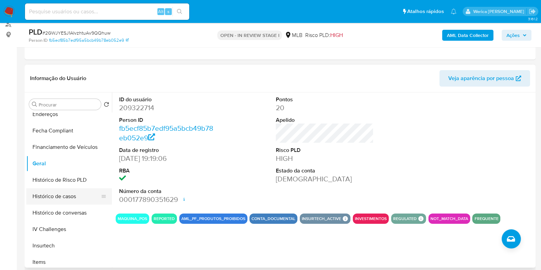
click at [63, 192] on button "Histórico de casos" at bounding box center [66, 196] width 80 height 16
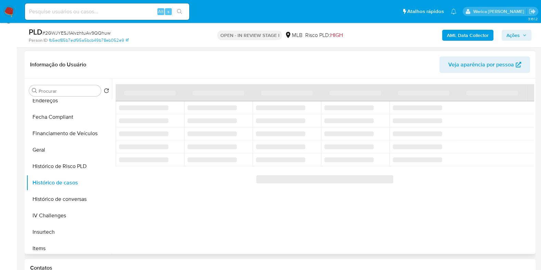
scroll to position [85, 0]
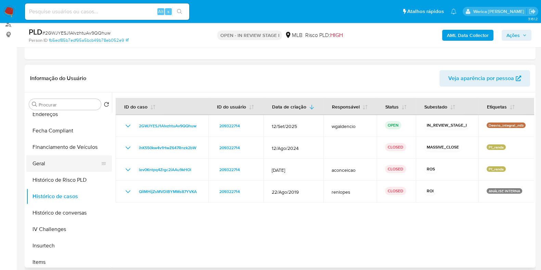
click at [72, 157] on button "Geral" at bounding box center [66, 163] width 80 height 16
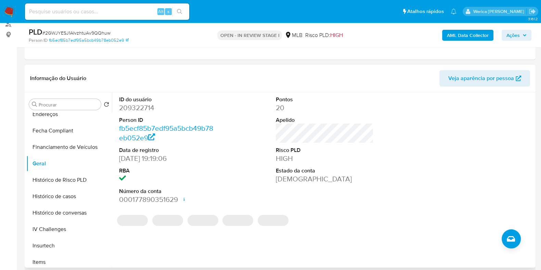
click at [394, 237] on div "ID do usuário 209322714 Person ID fb5ecf85b7edf95a5bcb49b78eb052e9 Data de regi…" at bounding box center [323, 179] width 422 height 175
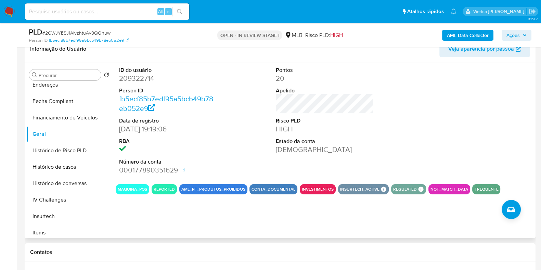
scroll to position [128, 0]
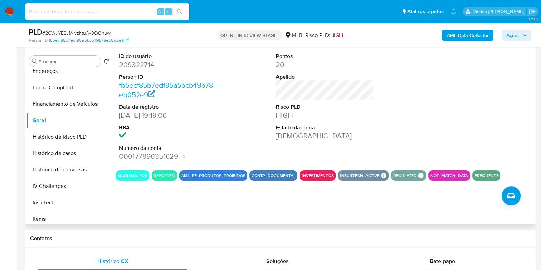
click at [489, 99] on div at bounding box center [482, 107] width 105 height 116
click at [366, 174] on button "INSURTECH_ACTIVE" at bounding box center [359, 175] width 39 height 3
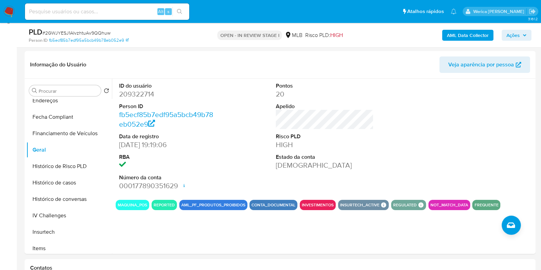
scroll to position [85, 0]
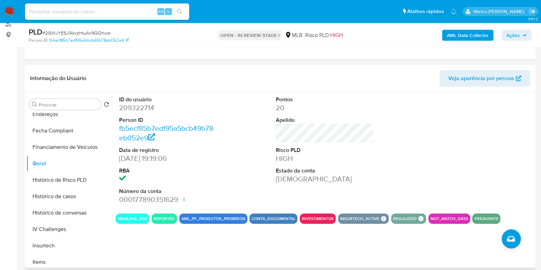
click at [470, 171] on div at bounding box center [482, 150] width 105 height 116
click at [439, 151] on div at bounding box center [482, 150] width 105 height 116
click at [500, 102] on div at bounding box center [482, 150] width 105 height 116
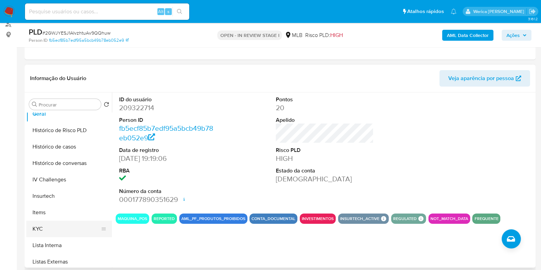
scroll to position [256, 0]
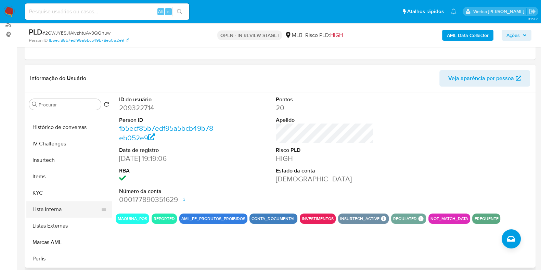
drag, startPoint x: 64, startPoint y: 197, endPoint x: 105, endPoint y: 208, distance: 41.8
click at [63, 196] on button "KYC" at bounding box center [69, 193] width 86 height 16
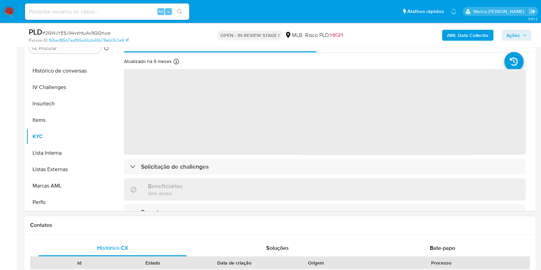
scroll to position [128, 0]
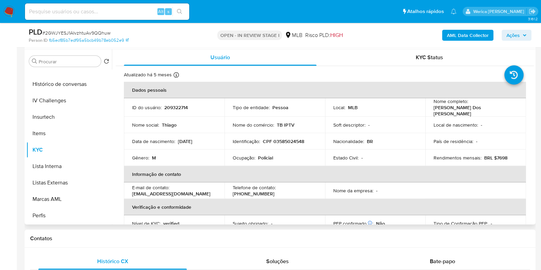
click at [427, 138] on td "País de residência : -" at bounding box center [475, 141] width 101 height 16
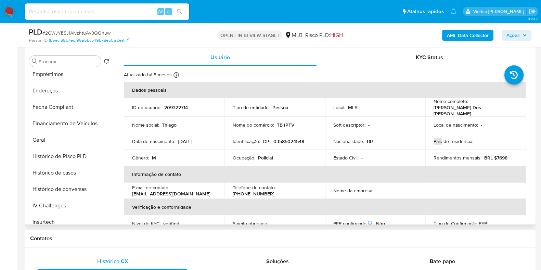
scroll to position [85, 0]
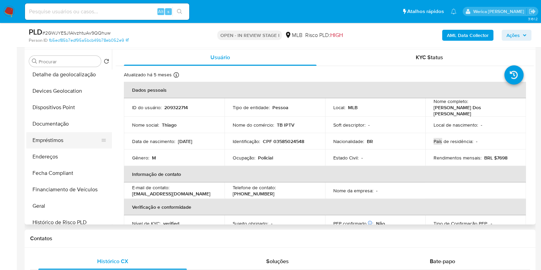
click at [69, 141] on button "Empréstimos" at bounding box center [66, 140] width 80 height 16
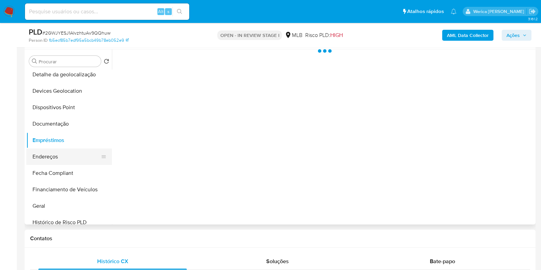
click at [72, 162] on button "Endereços" at bounding box center [66, 157] width 80 height 16
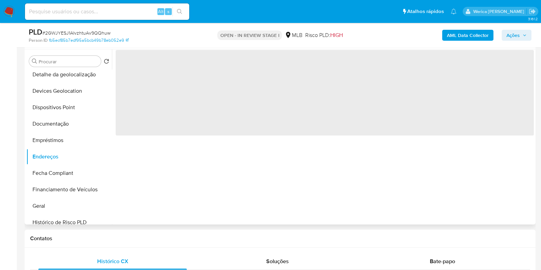
click at [196, 173] on div "‌" at bounding box center [323, 136] width 422 height 175
click at [196, 172] on div "‌" at bounding box center [323, 136] width 422 height 175
click at [198, 161] on div "‌" at bounding box center [323, 136] width 422 height 175
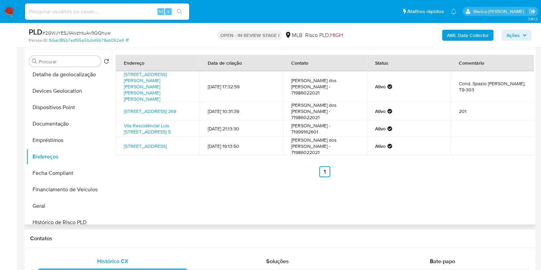
drag, startPoint x: 497, startPoint y: 179, endPoint x: 497, endPoint y: 185, distance: 6.2
click at [497, 185] on div "Endereço Data de criação Contato Status Comentário Rua Ministro Antônio Carlos …" at bounding box center [323, 136] width 422 height 175
drag, startPoint x: 496, startPoint y: 185, endPoint x: 493, endPoint y: 182, distance: 4.9
click at [496, 185] on div "Endereço Data de criação Contato Status Comentário Rua Ministro Antônio Carlos …" at bounding box center [323, 136] width 422 height 175
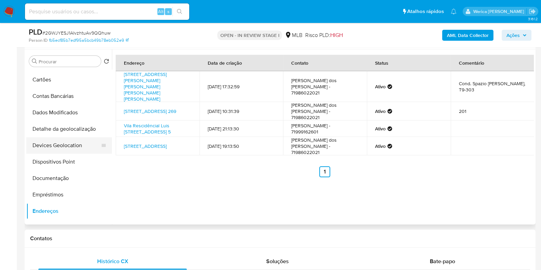
scroll to position [0, 0]
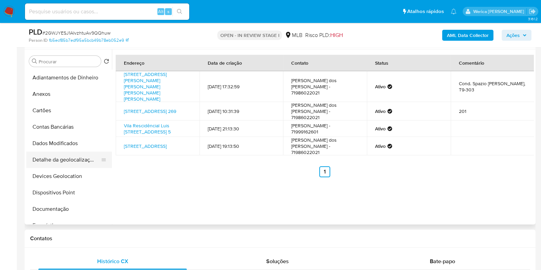
click at [65, 160] on button "Detalhe da geolocalização" at bounding box center [66, 160] width 80 height 16
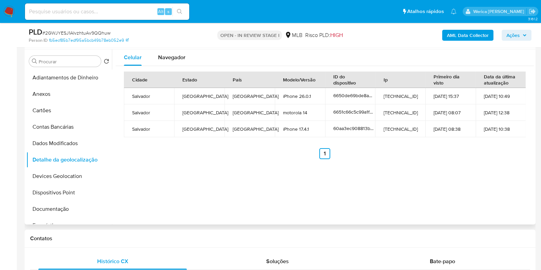
click at [353, 208] on div "Celular Navegador Cidade Estado País Modelo/Versão ID do dispositivo Ip Primeir…" at bounding box center [323, 136] width 422 height 175
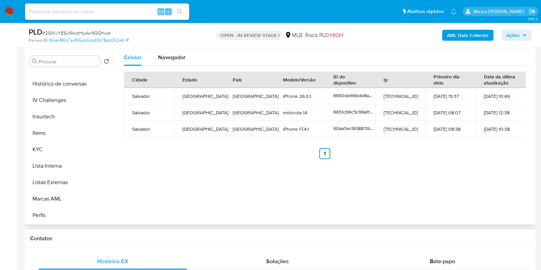
scroll to position [342, 0]
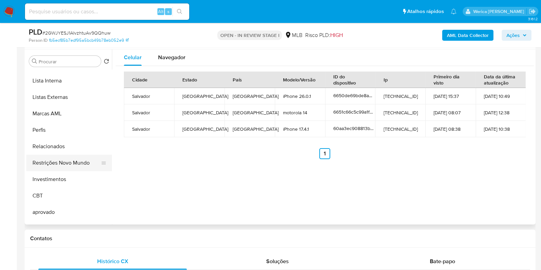
click at [74, 156] on button "Restrições Novo Mundo" at bounding box center [66, 163] width 80 height 16
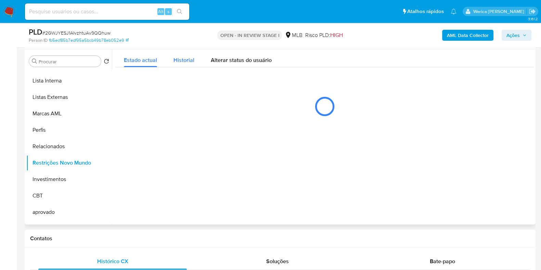
click at [174, 56] on span "Historial" at bounding box center [184, 60] width 21 height 8
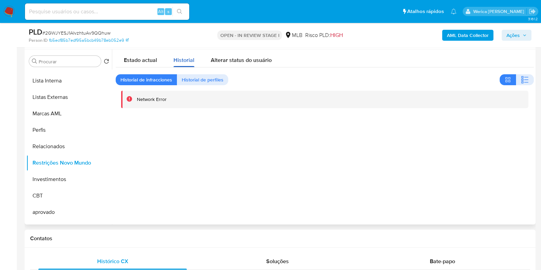
click at [179, 53] on div "Historial" at bounding box center [184, 58] width 21 height 18
click at [155, 56] on span "Estado actual" at bounding box center [140, 60] width 33 height 8
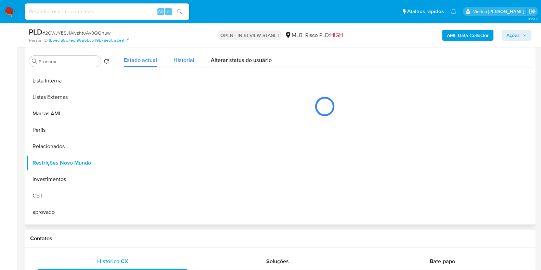
click at [180, 56] on span "Historial" at bounding box center [184, 60] width 21 height 8
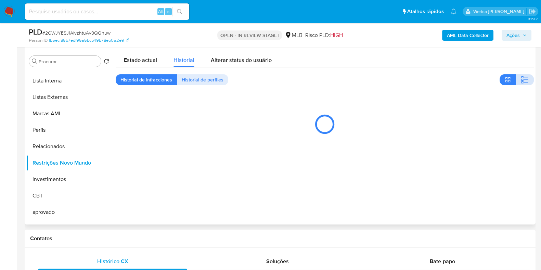
click at [525, 79] on icon "button" at bounding box center [525, 80] width 8 height 8
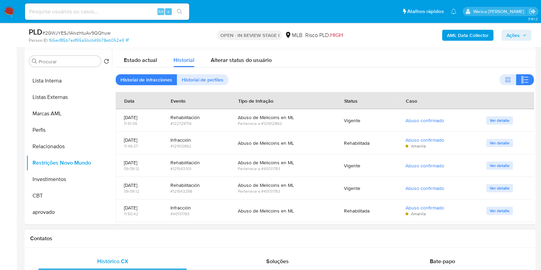
click at [484, 245] on div "Contatos" at bounding box center [280, 239] width 511 height 18
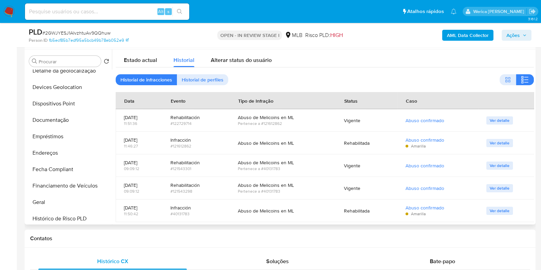
scroll to position [42, 0]
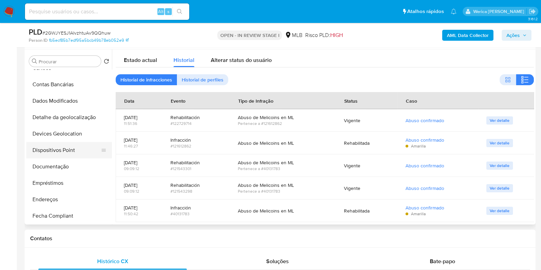
click at [59, 142] on button "Dispositivos Point" at bounding box center [66, 150] width 80 height 16
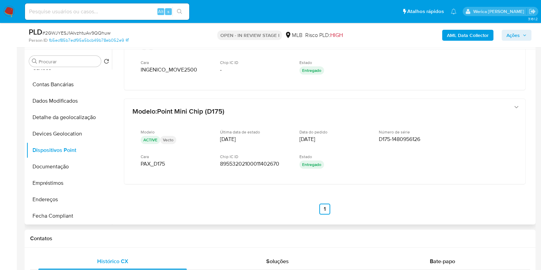
scroll to position [214, 0]
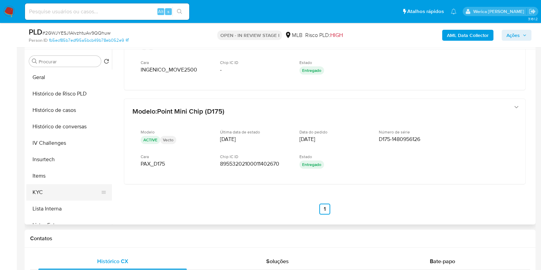
click at [62, 197] on button "KYC" at bounding box center [66, 192] width 80 height 16
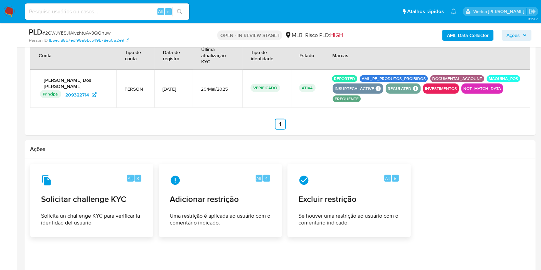
scroll to position [2426, 0]
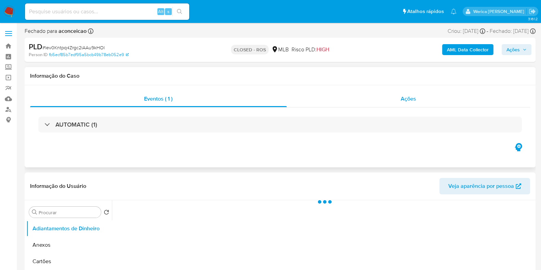
select select "10"
drag, startPoint x: 395, startPoint y: 98, endPoint x: 393, endPoint y: 107, distance: 10.1
click at [396, 98] on div "Ações" at bounding box center [409, 99] width 244 height 16
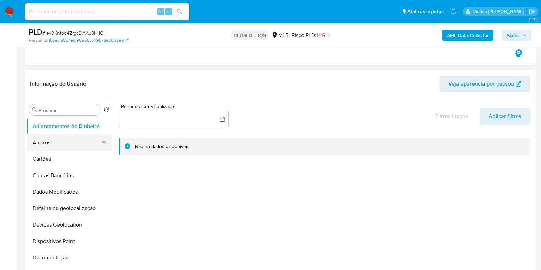
click at [69, 143] on button "Anexos" at bounding box center [66, 143] width 80 height 16
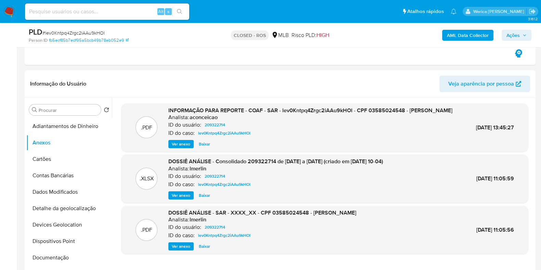
scroll to position [128, 0]
click at [180, 148] on span "Ver anexo" at bounding box center [181, 144] width 18 height 7
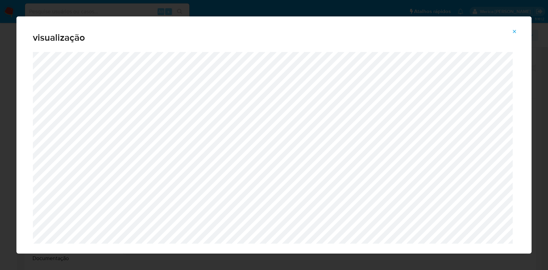
click at [510, 33] on button "Attachment preview" at bounding box center [514, 31] width 15 height 11
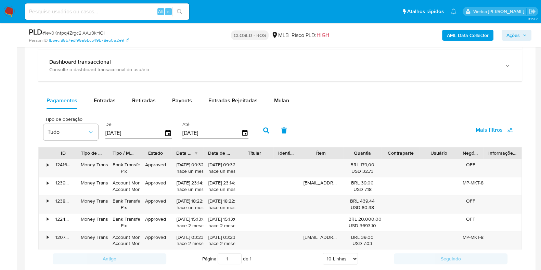
scroll to position [470, 0]
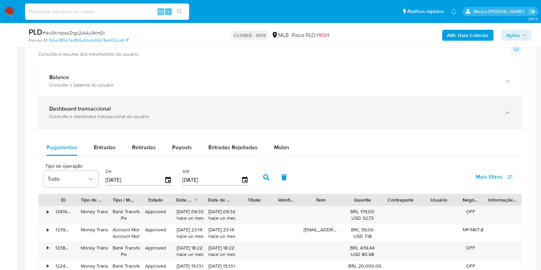
click at [238, 111] on div "Dashboard transaccional" at bounding box center [273, 108] width 448 height 7
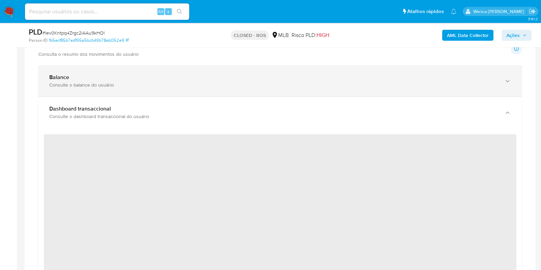
click at [229, 77] on div "Balance" at bounding box center [273, 77] width 448 height 7
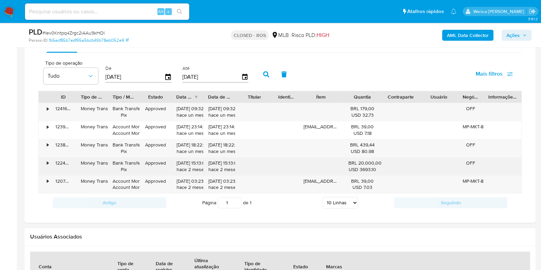
scroll to position [1102, 0]
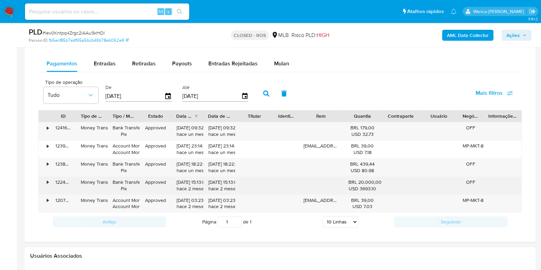
click at [44, 182] on div "•" at bounding box center [45, 186] width 12 height 18
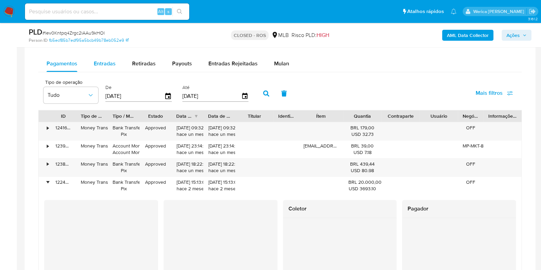
click at [99, 68] on div "Entradas" at bounding box center [105, 63] width 22 height 16
select select "10"
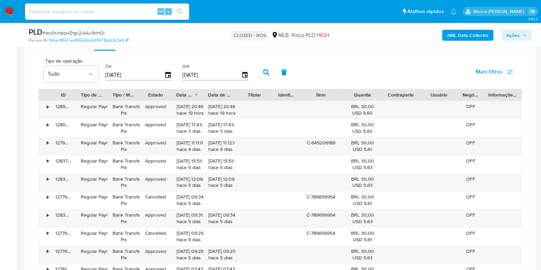
scroll to position [1016, 0]
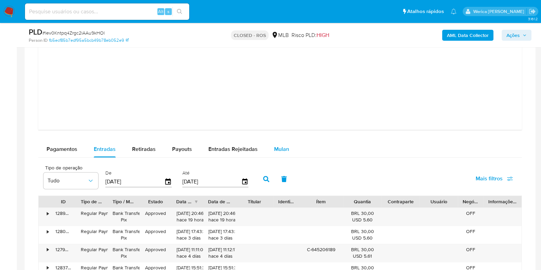
click at [278, 151] on span "Mulan" at bounding box center [281, 149] width 15 height 8
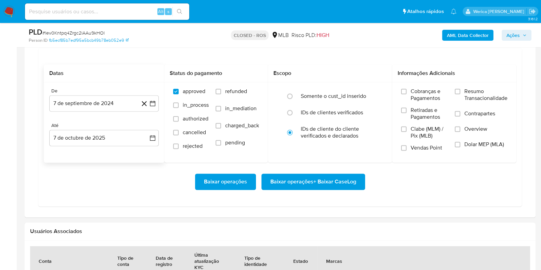
scroll to position [1144, 0]
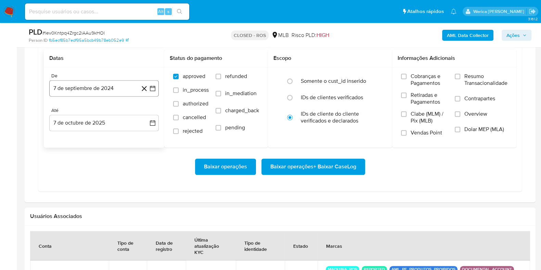
click at [98, 95] on button "7 de septiembre de 2024" at bounding box center [104, 88] width 110 height 16
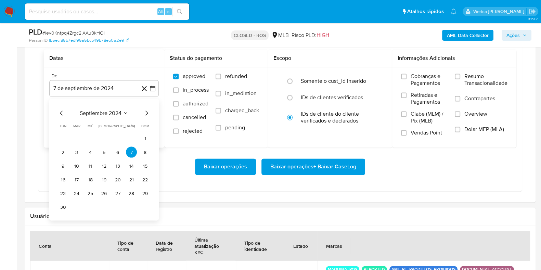
click at [114, 111] on span "septiembre 2024" at bounding box center [101, 113] width 42 height 7
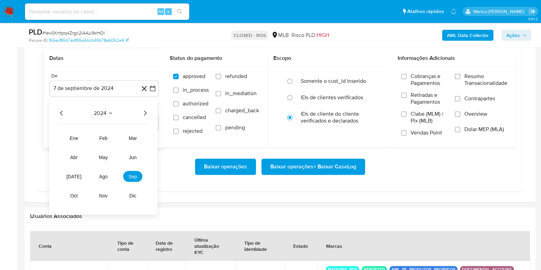
click at [146, 114] on icon "Año siguiente" at bounding box center [145, 113] width 8 height 8
click at [131, 155] on span "jun" at bounding box center [133, 157] width 8 height 5
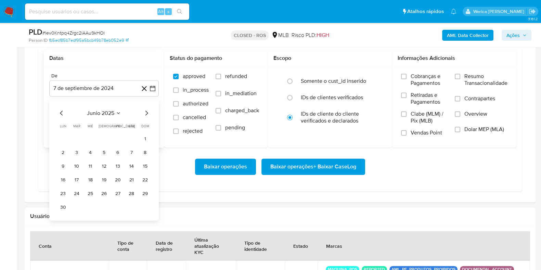
click at [139, 136] on tr "1" at bounding box center [103, 138] width 93 height 11
click at [142, 138] on button "1" at bounding box center [145, 138] width 11 height 11
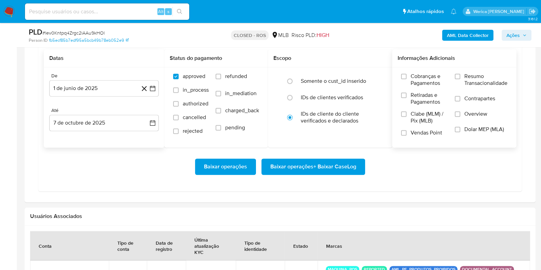
click at [415, 133] on span "Vendas Point" at bounding box center [426, 132] width 31 height 7
click at [407, 133] on input "Vendas Point" at bounding box center [403, 132] width 5 height 5
click at [424, 113] on span "Clabe (MLM) / Pix (MLB)" at bounding box center [429, 118] width 37 height 14
click at [407, 113] on input "Clabe (MLM) / Pix (MLB)" at bounding box center [403, 113] width 5 height 5
click at [438, 94] on span "Retiradas e Pagamentos" at bounding box center [429, 99] width 37 height 14
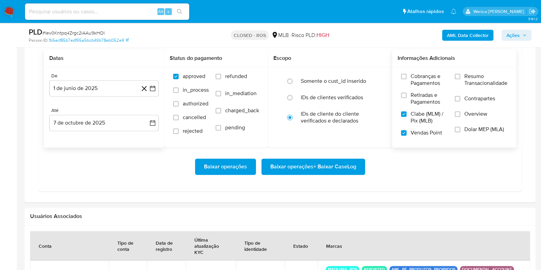
click at [407, 94] on input "Retiradas e Pagamentos" at bounding box center [403, 94] width 5 height 5
drag, startPoint x: 435, startPoint y: 76, endPoint x: 492, endPoint y: 78, distance: 57.5
click at [436, 76] on span "Cobranças e Pagamentos" at bounding box center [429, 80] width 37 height 14
click at [492, 78] on span "Resumo Transacionalidade" at bounding box center [485, 80] width 43 height 14
click at [460, 78] on input "Resumo Transacionalidade" at bounding box center [457, 76] width 5 height 5
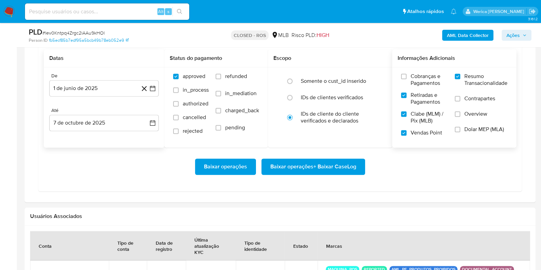
click at [477, 102] on span "Contrapartes" at bounding box center [479, 98] width 31 height 7
click at [460, 101] on input "Contrapartes" at bounding box center [457, 98] width 5 height 5
click at [473, 117] on span "Overview" at bounding box center [475, 114] width 23 height 7
click at [460, 117] on input "Overview" at bounding box center [457, 113] width 5 height 5
click at [473, 131] on span "Dolar MEP (MLA)" at bounding box center [484, 129] width 40 height 7
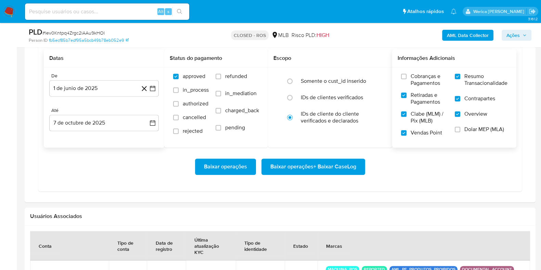
click at [460, 131] on input "Dolar MEP (MLA)" at bounding box center [457, 129] width 5 height 5
click at [416, 79] on span "Cobranças e Pagamentos" at bounding box center [429, 80] width 37 height 14
click at [407, 79] on input "Cobranças e Pagamentos" at bounding box center [403, 76] width 5 height 5
click at [341, 171] on span "Baixar operações + Baixar CaseLog" at bounding box center [313, 166] width 86 height 15
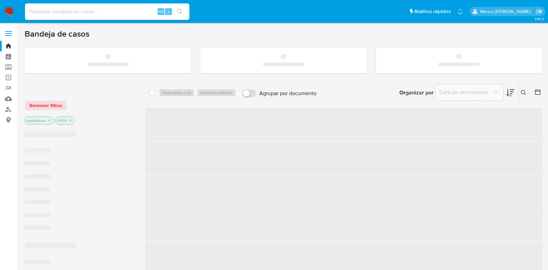
click at [75, 13] on input at bounding box center [107, 11] width 164 height 9
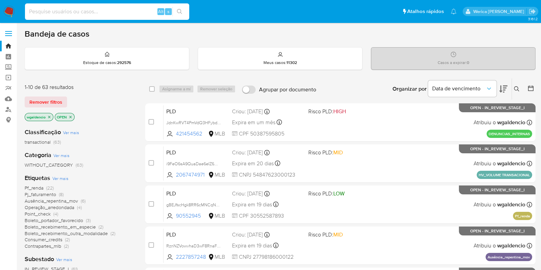
click at [75, 13] on input at bounding box center [107, 11] width 164 height 9
type input "2215593626"
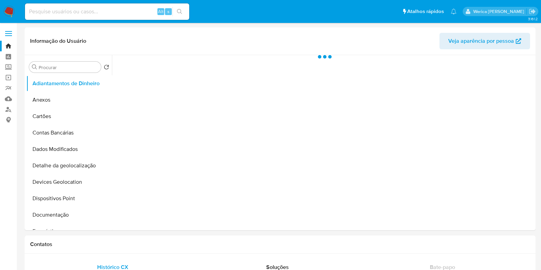
click at [75, 13] on input at bounding box center [107, 11] width 164 height 9
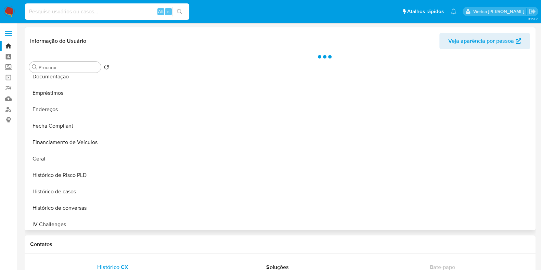
scroll to position [171, 0]
select select "10"
click at [60, 120] on button "Geral" at bounding box center [66, 126] width 80 height 16
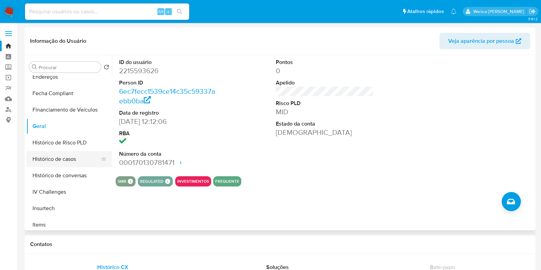
click at [68, 158] on button "Histórico de casos" at bounding box center [66, 159] width 80 height 16
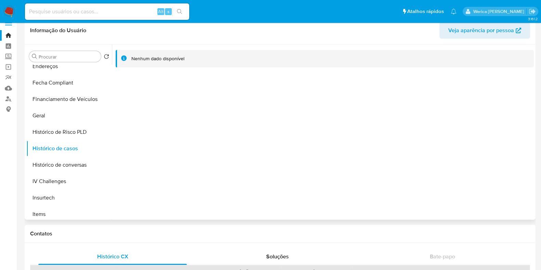
scroll to position [0, 0]
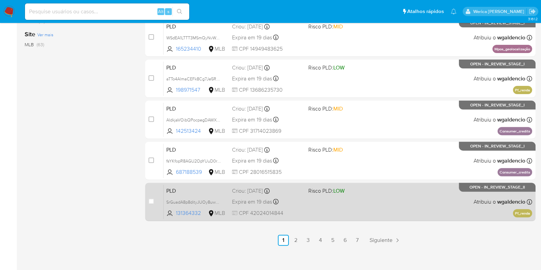
scroll to position [80, 0]
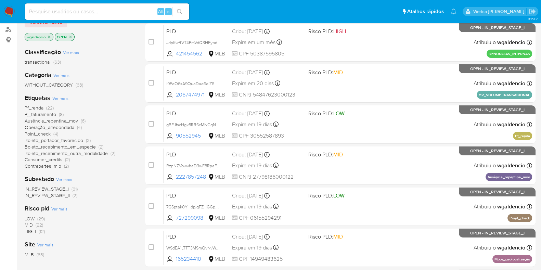
click at [41, 230] on span "(12)" at bounding box center [42, 231] width 6 height 7
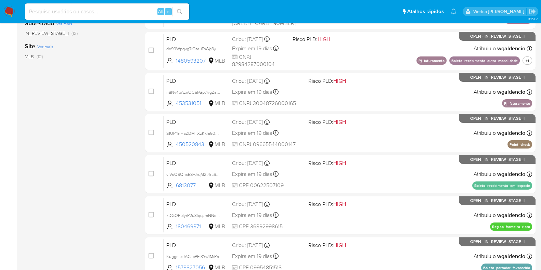
scroll to position [252, 0]
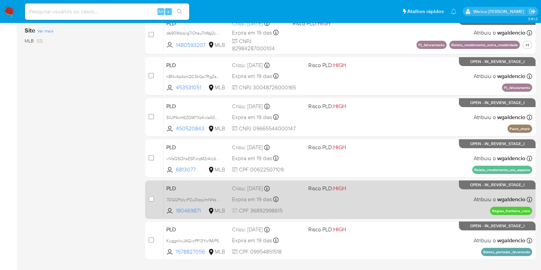
click at [406, 204] on div "PLD 7DGQPplyrP2u3lqqJmNNsOgF 180469871 MLB Risco PLD: HIGH Criou: [DATE] Criou:…" at bounding box center [348, 199] width 369 height 35
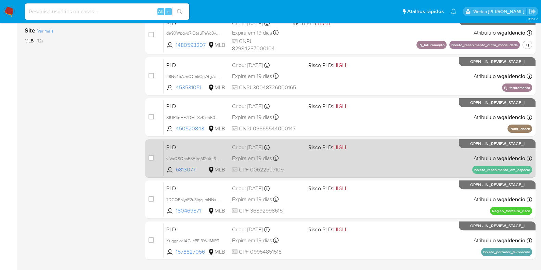
scroll to position [294, 0]
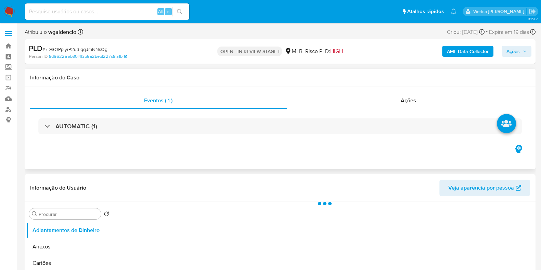
click at [237, 117] on div "AUTOMATIC (1)" at bounding box center [280, 126] width 500 height 34
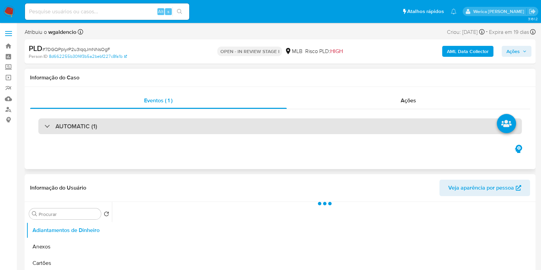
click at [237, 120] on div "AUTOMATIC (1)" at bounding box center [280, 126] width 484 height 16
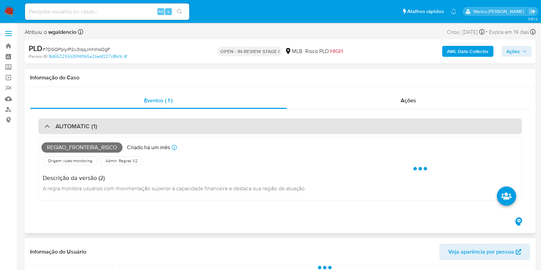
select select "10"
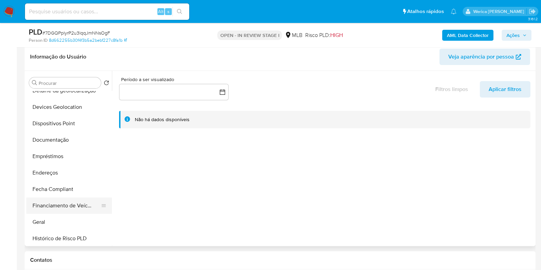
scroll to position [128, 0]
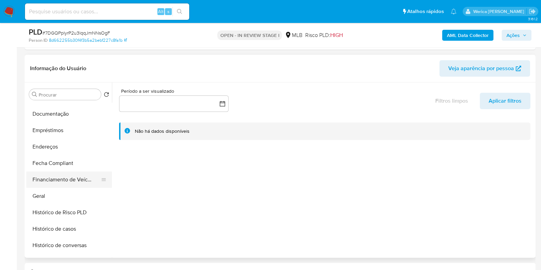
click at [62, 182] on div "Informação do Usuário Veja aparência por pessoa Procurar Retornar ao pedido pad…" at bounding box center [280, 156] width 511 height 203
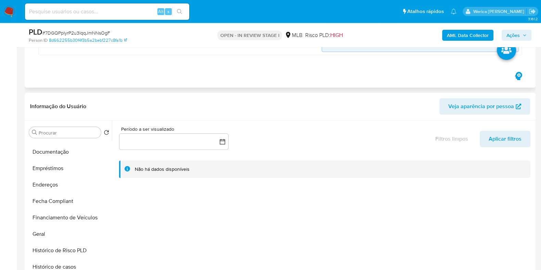
scroll to position [342, 0]
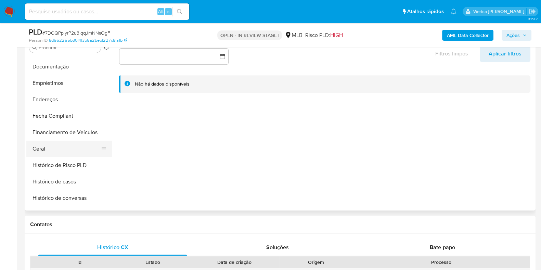
click at [53, 149] on button "Geral" at bounding box center [66, 149] width 80 height 16
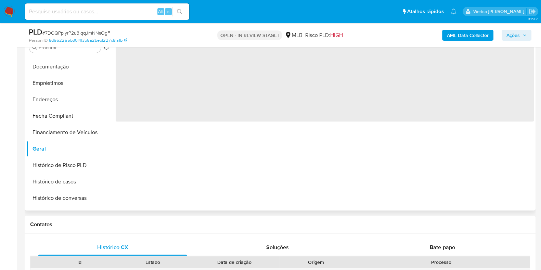
click at [203, 183] on div "‌" at bounding box center [323, 122] width 422 height 175
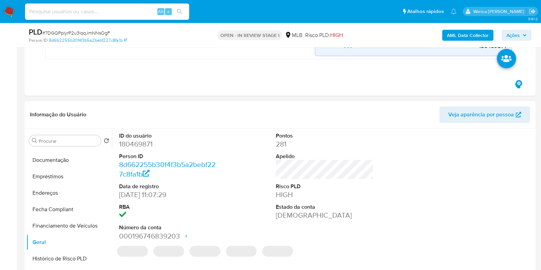
click at [152, 127] on div "Informação do Usuário Veja aparência por pessoa" at bounding box center [280, 115] width 511 height 28
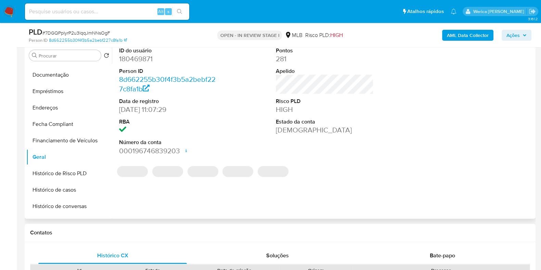
click at [125, 59] on dd "180469871" at bounding box center [168, 59] width 98 height 10
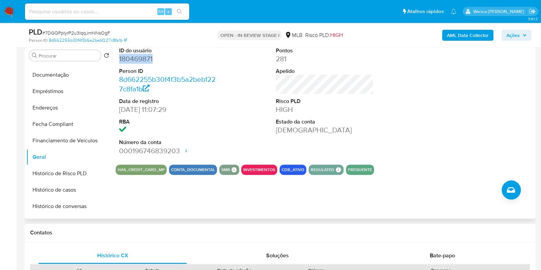
click at [125, 59] on dd "180469871" at bounding box center [168, 59] width 98 height 10
copy dd "180469871"
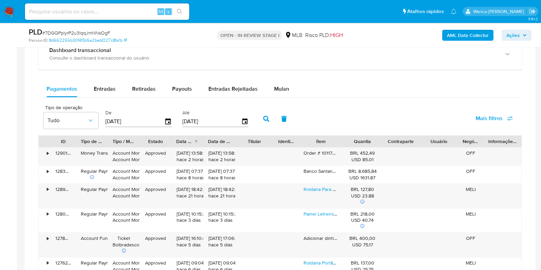
scroll to position [599, 0]
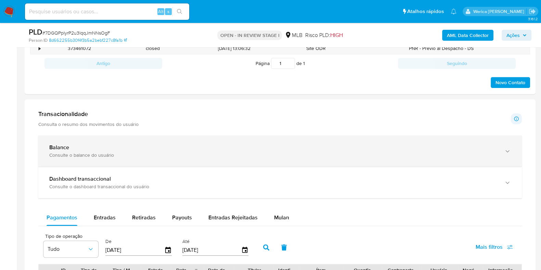
click at [153, 141] on div "Balance Consulte o balance do usuário" at bounding box center [280, 151] width 484 height 31
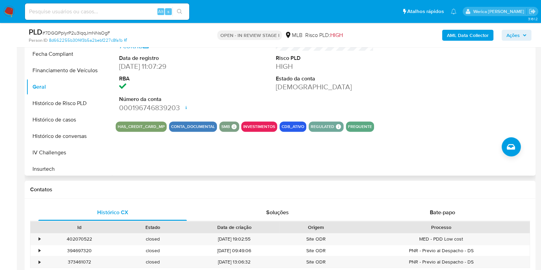
scroll to position [214, 0]
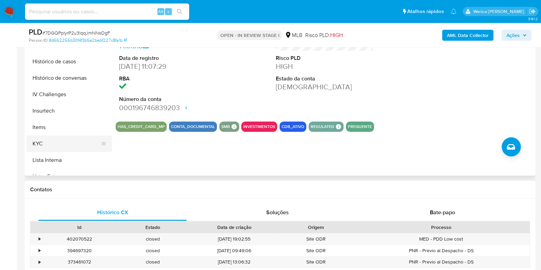
click at [60, 146] on button "KYC" at bounding box center [66, 144] width 80 height 16
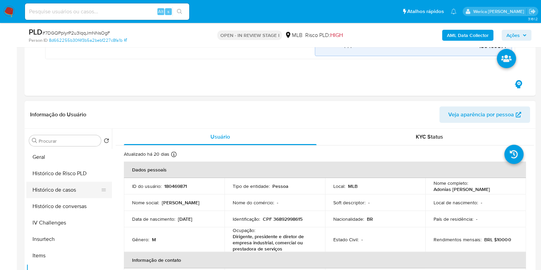
scroll to position [213, 0]
click at [64, 185] on button "Histórico de casos" at bounding box center [66, 190] width 80 height 16
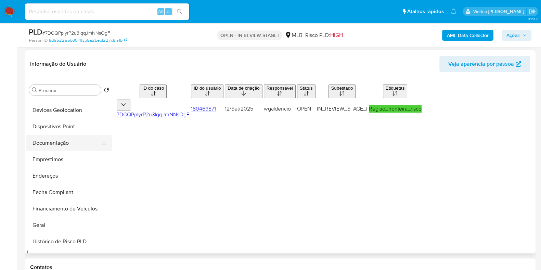
scroll to position [85, 0]
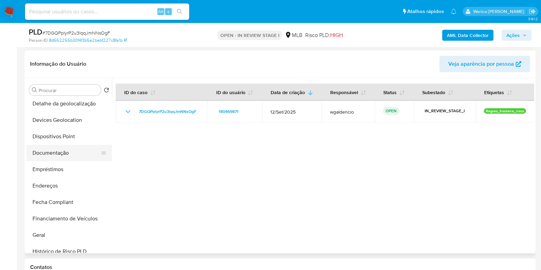
click at [51, 148] on button "Documentação" at bounding box center [66, 153] width 80 height 16
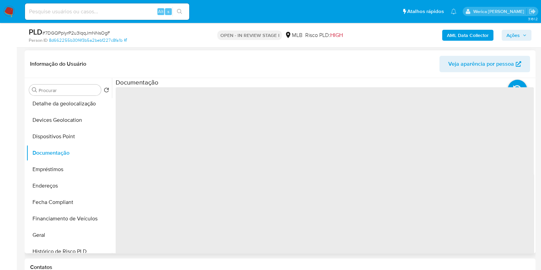
click at [148, 143] on span "‌" at bounding box center [325, 196] width 418 height 219
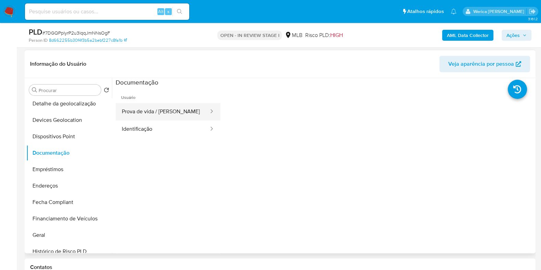
click at [148, 118] on button "Prova de vida / [PERSON_NAME]" at bounding box center [163, 111] width 94 height 17
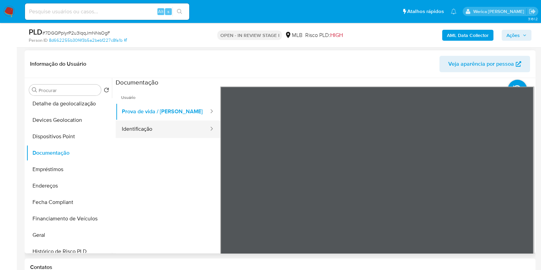
click at [169, 124] on button "Identificação" at bounding box center [163, 128] width 94 height 17
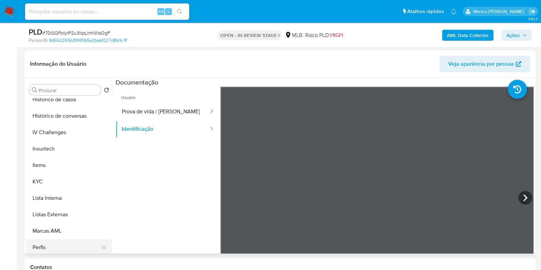
scroll to position [299, 0]
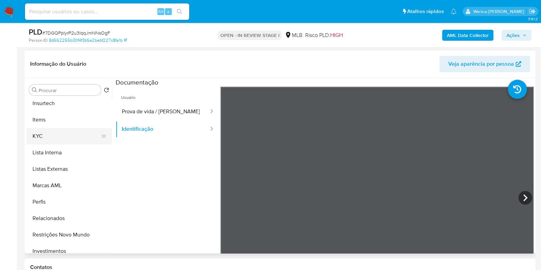
click at [47, 139] on button "KYC" at bounding box center [66, 136] width 80 height 16
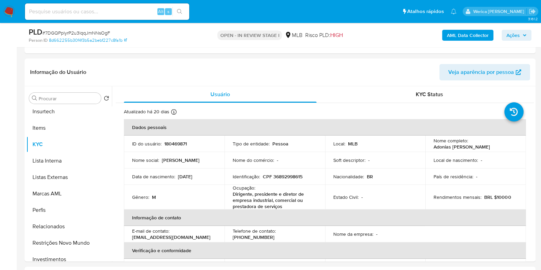
scroll to position [85, 0]
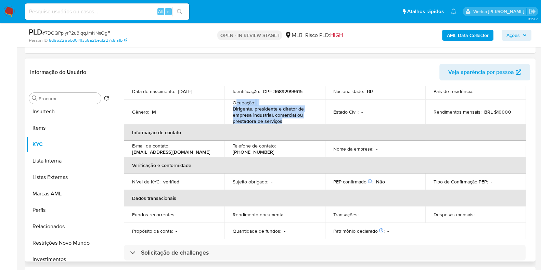
drag, startPoint x: 235, startPoint y: 102, endPoint x: 289, endPoint y: 119, distance: 56.2
click at [289, 119] on div "Ocupação : Dirigente, presidente e diretor de empresa industrial, comercial ou …" at bounding box center [275, 112] width 84 height 25
copy div "cupação : Dirigente, presidente e diretor de empresa industrial, comercial ou p…"
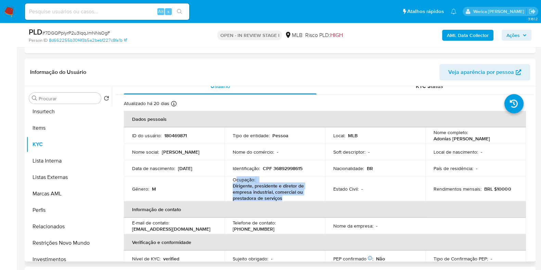
scroll to position [0, 0]
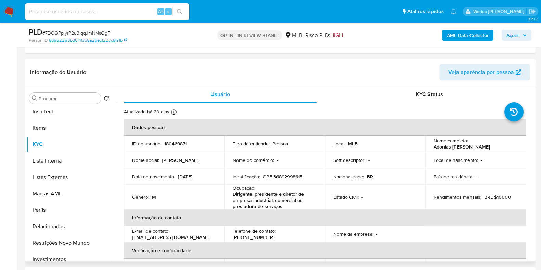
click at [174, 141] on p "180469871" at bounding box center [175, 144] width 23 height 6
copy p "180469871"
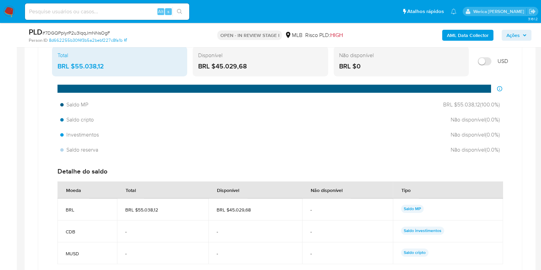
scroll to position [684, 0]
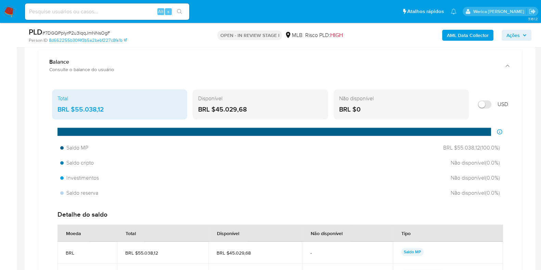
drag, startPoint x: 76, startPoint y: 105, endPoint x: 114, endPoint y: 107, distance: 38.0
click at [114, 107] on div "BRL $55.038,12" at bounding box center [119, 109] width 124 height 9
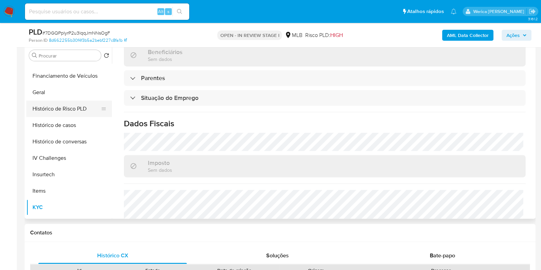
scroll to position [170, 0]
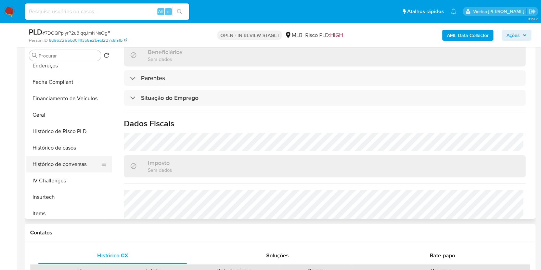
click at [49, 150] on button "Histórico de casos" at bounding box center [69, 148] width 86 height 16
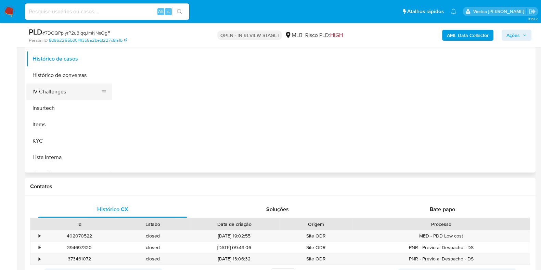
scroll to position [342, 0]
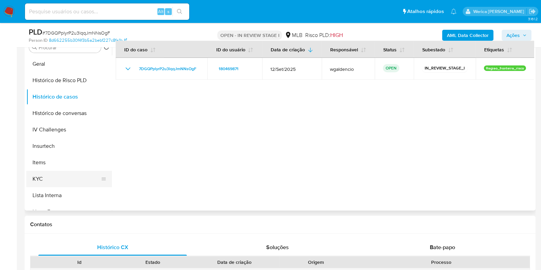
click at [72, 173] on button "KYC" at bounding box center [66, 179] width 80 height 16
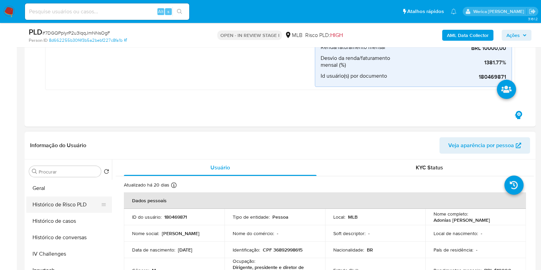
scroll to position [257, 0]
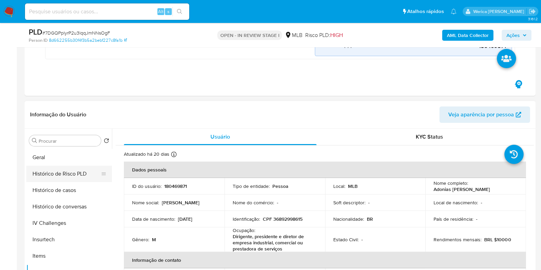
click at [39, 163] on button "Geral" at bounding box center [69, 157] width 86 height 16
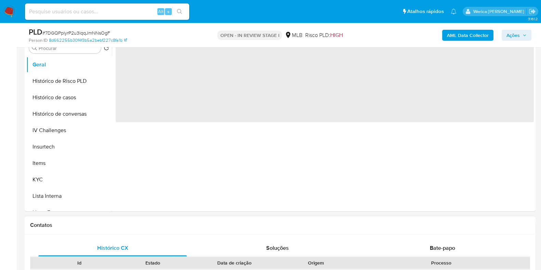
scroll to position [342, 0]
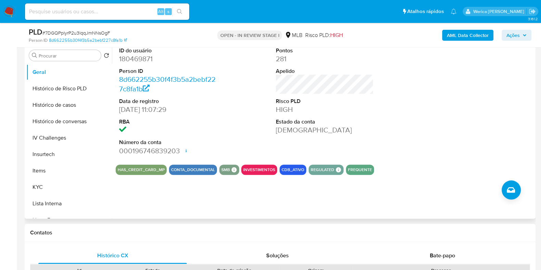
click at [426, 139] on div "ID do usuário 180469871 Person ID 8d662255b30f4f3b5a2bebf227c8fa1b Data de regi…" at bounding box center [325, 101] width 418 height 116
click at [55, 184] on button "KYC" at bounding box center [66, 187] width 80 height 16
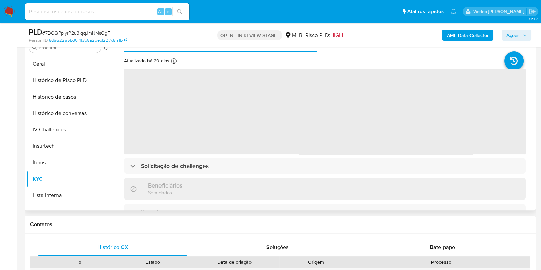
click at [363, 170] on div "Solicitação de challenges" at bounding box center [325, 166] width 402 height 16
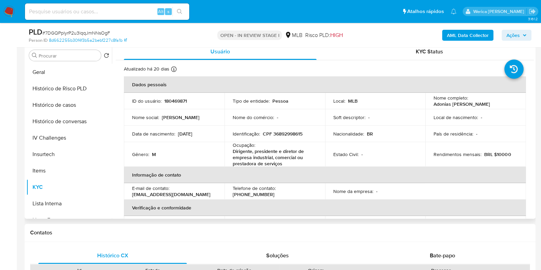
click at [403, 162] on td "Estado Civil : -" at bounding box center [375, 154] width 101 height 25
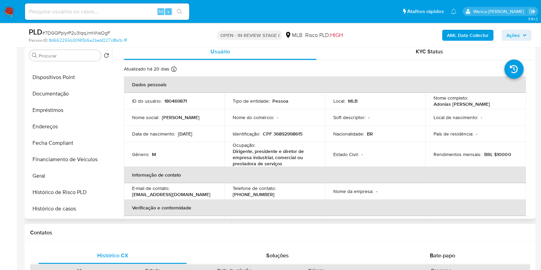
scroll to position [85, 0]
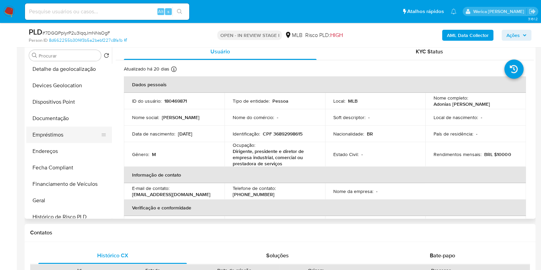
click at [62, 136] on button "Empréstimos" at bounding box center [66, 135] width 80 height 16
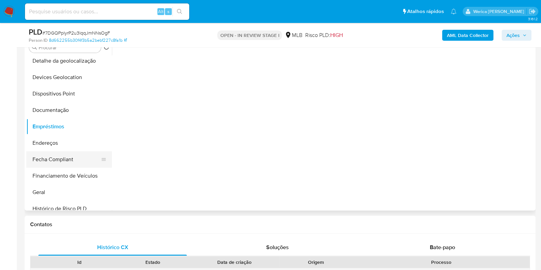
click at [56, 151] on button "Fecha Compliant" at bounding box center [66, 159] width 80 height 16
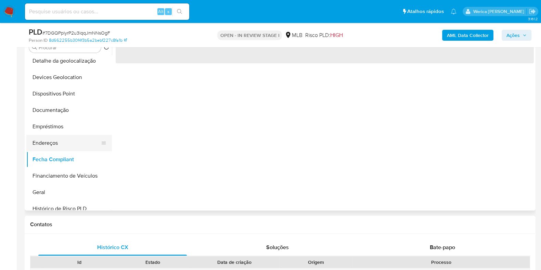
click at [56, 138] on button "Endereços" at bounding box center [66, 143] width 80 height 16
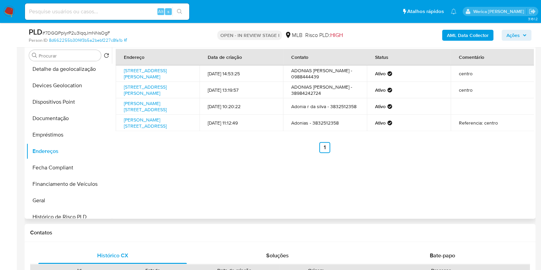
click at [394, 164] on div "Endereço Data de criação Contato Status Comentário [STREET_ADDRESS][PERSON_NAME…" at bounding box center [323, 130] width 422 height 175
drag, startPoint x: 394, startPoint y: 164, endPoint x: 381, endPoint y: 116, distance: 49.2
click at [394, 164] on div "Endereço Data de criação Contato Status Comentário [STREET_ADDRESS][PERSON_NAME…" at bounding box center [323, 130] width 422 height 175
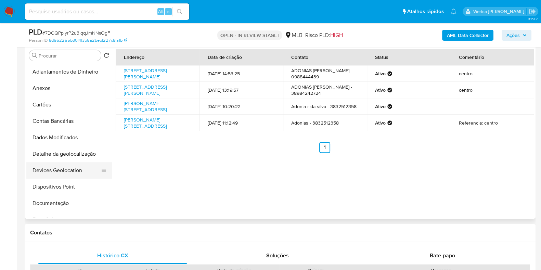
drag, startPoint x: 75, startPoint y: 154, endPoint x: 81, endPoint y: 156, distance: 6.9
click at [74, 154] on button "Detalhe da geolocalização" at bounding box center [69, 154] width 86 height 16
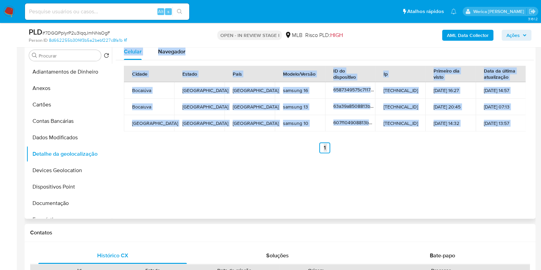
click at [438, 179] on div "Celular Navegador Cidade Estado País Modelo/Versão ID do dispositivo Ip Primeir…" at bounding box center [323, 130] width 422 height 175
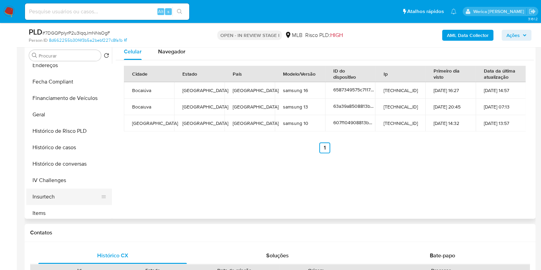
scroll to position [342, 0]
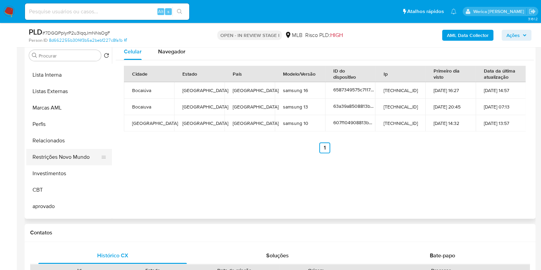
click at [65, 150] on button "Restrições Novo Mundo" at bounding box center [66, 157] width 80 height 16
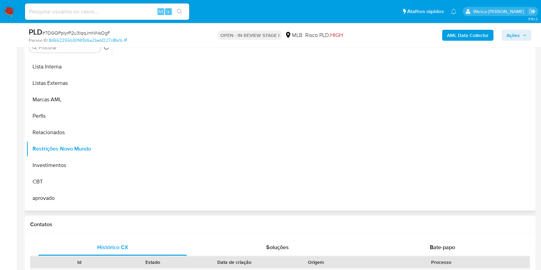
click at [205, 166] on div at bounding box center [323, 122] width 422 height 175
click at [193, 136] on div at bounding box center [323, 122] width 422 height 175
click at [183, 111] on div at bounding box center [323, 122] width 422 height 175
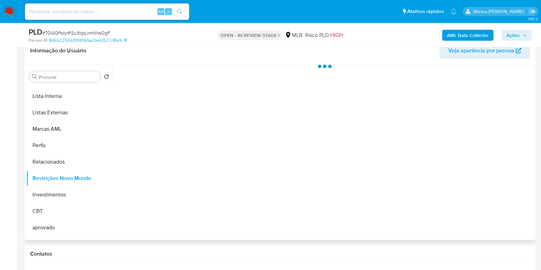
scroll to position [299, 0]
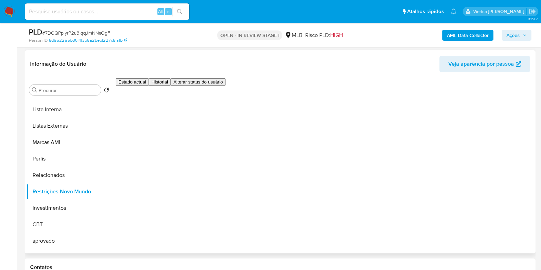
click at [163, 105] on div "Estado actual Historial Alterar status do usuário" at bounding box center [325, 115] width 418 height 75
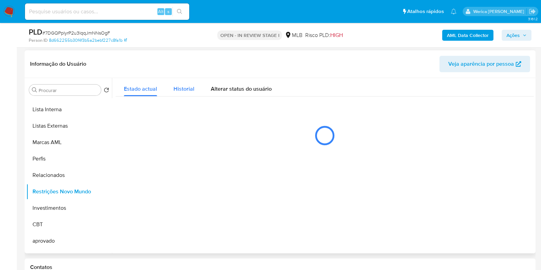
click at [172, 87] on button "Historial" at bounding box center [183, 87] width 37 height 18
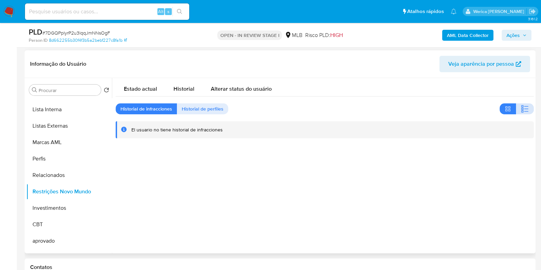
click at [521, 104] on span "button" at bounding box center [525, 109] width 8 height 10
click at [447, 187] on div at bounding box center [323, 165] width 422 height 175
click at [447, 188] on div at bounding box center [323, 165] width 422 height 175
click at [436, 201] on div at bounding box center [323, 165] width 422 height 175
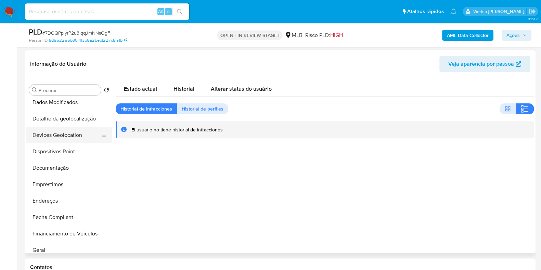
scroll to position [42, 0]
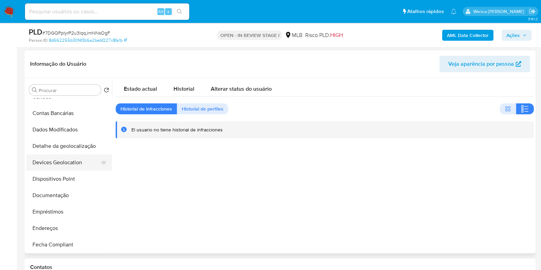
click at [65, 166] on button "Devices Geolocation" at bounding box center [66, 162] width 80 height 16
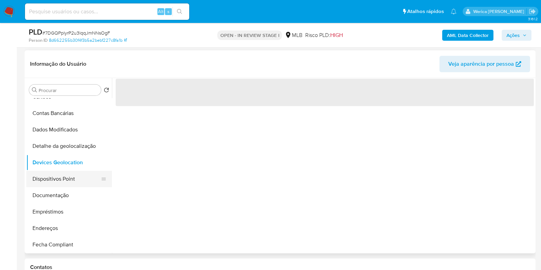
click at [67, 182] on button "Dispositivos Point" at bounding box center [66, 179] width 80 height 16
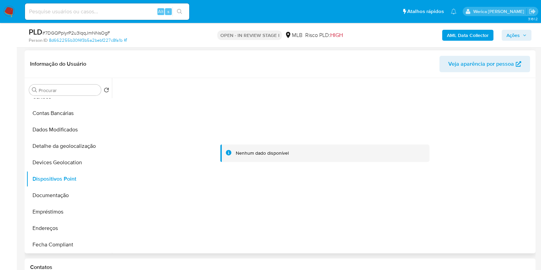
drag, startPoint x: 419, startPoint y: 159, endPoint x: 419, endPoint y: 165, distance: 6.2
click at [419, 165] on div "Nenhum dado disponível" at bounding box center [325, 153] width 418 height 151
click at [419, 165] on div at bounding box center [325, 153] width 418 height 151
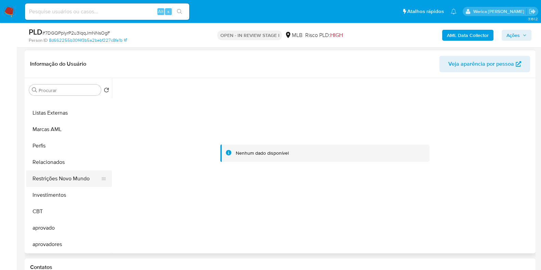
click at [77, 177] on button "Restrições Novo Mundo" at bounding box center [66, 178] width 80 height 16
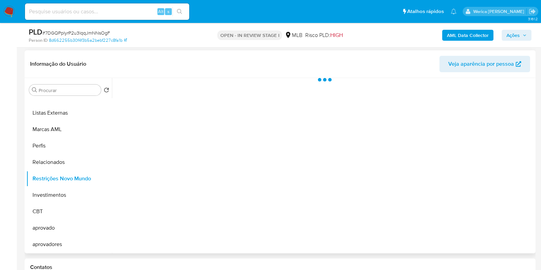
scroll to position [355, 0]
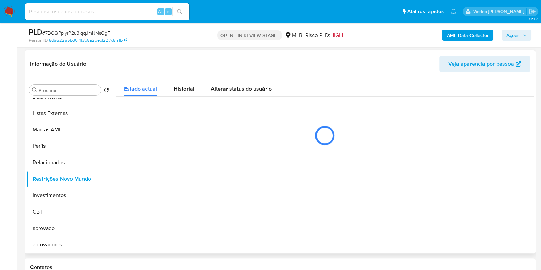
click at [200, 151] on div at bounding box center [325, 135] width 418 height 34
click at [194, 97] on div "Estado actual Historial Alterar status do usuário" at bounding box center [325, 115] width 418 height 75
click at [187, 87] on span "Historial" at bounding box center [184, 89] width 21 height 8
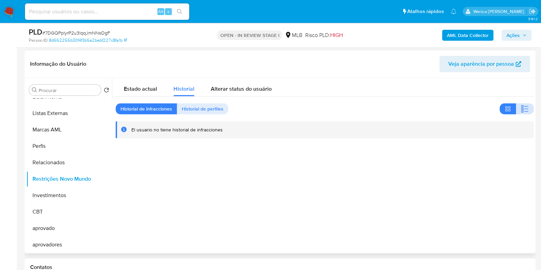
click at [521, 105] on icon "button" at bounding box center [525, 109] width 8 height 8
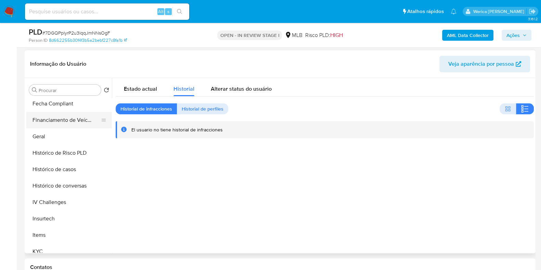
scroll to position [55, 0]
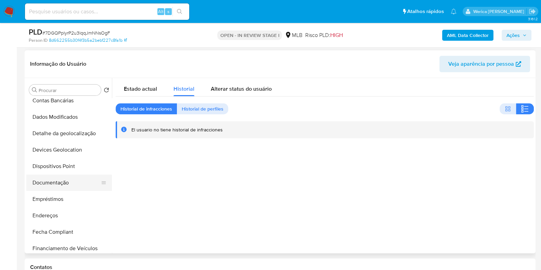
click at [54, 184] on button "Documentação" at bounding box center [66, 183] width 80 height 16
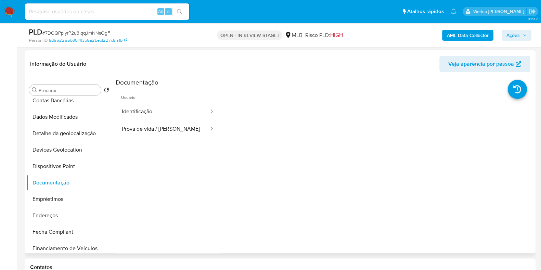
click at [134, 126] on button "Prova de vida / [PERSON_NAME]" at bounding box center [163, 128] width 94 height 17
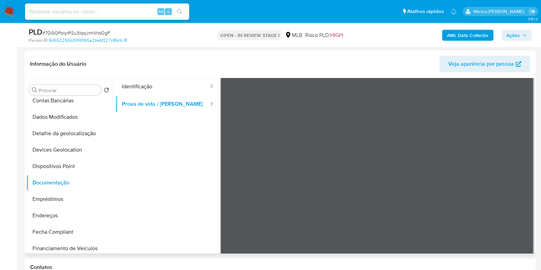
scroll to position [42, 0]
click at [465, 29] on div "AML Data Collector Ações" at bounding box center [449, 35] width 166 height 16
click at [468, 32] on b "AML Data Collector" at bounding box center [468, 35] width 42 height 11
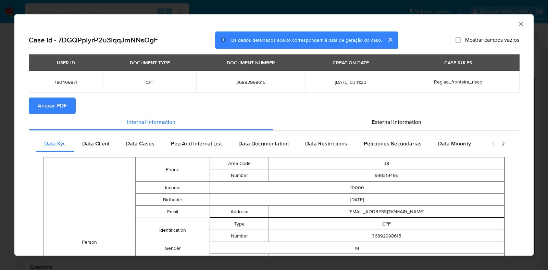
click at [56, 103] on span "Anexar PDF" at bounding box center [52, 105] width 29 height 15
click at [511, 25] on div "AML Data Collector" at bounding box center [273, 22] width 519 height 17
click at [0, 156] on div "AML Data Collector Case Id - 7DGQPplyrP2u3lqqJmNNsOgF Os dados detalhados abaix…" at bounding box center [274, 135] width 548 height 270
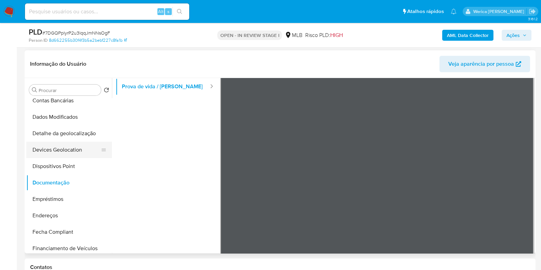
scroll to position [0, 0]
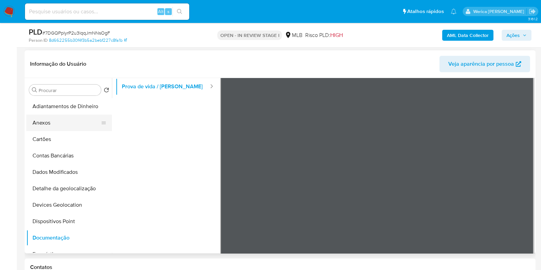
click at [60, 123] on button "Anexos" at bounding box center [66, 123] width 80 height 16
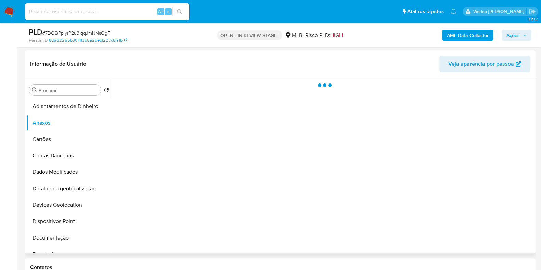
click at [389, 125] on div at bounding box center [323, 165] width 422 height 175
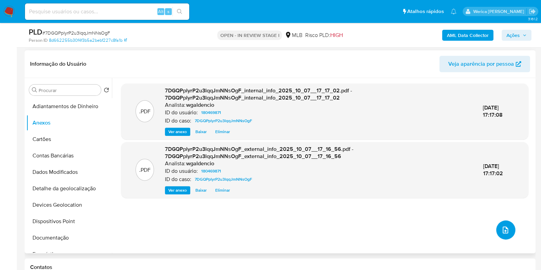
click at [507, 226] on span "upload-file" at bounding box center [505, 230] width 8 height 8
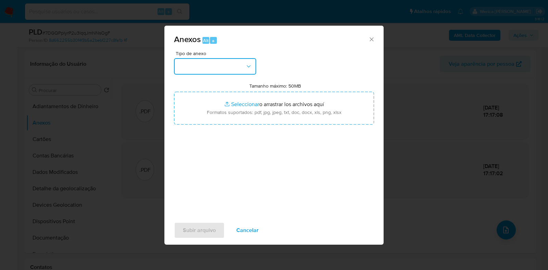
click at [245, 72] on button "button" at bounding box center [215, 66] width 82 height 16
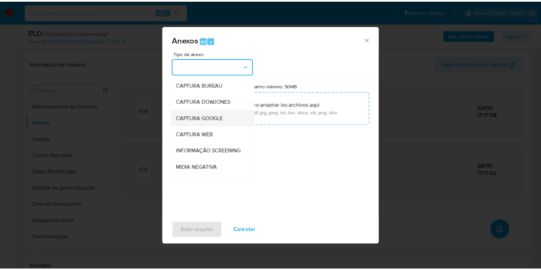
scroll to position [85, 0]
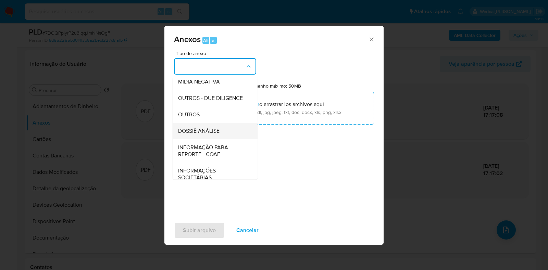
click at [213, 135] on span "DOSSIÊ ANÁLISE" at bounding box center [198, 131] width 41 height 7
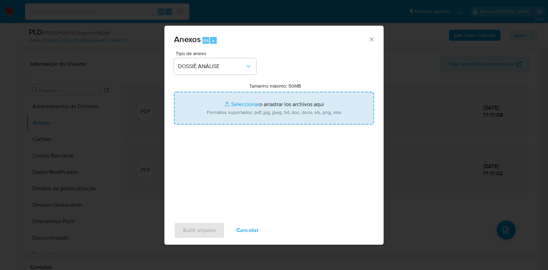
click at [234, 120] on input "Tamanho máximo: 50MB Seleccionar archivos" at bounding box center [274, 108] width 200 height 33
type input "C:\fakepath\Mulan 180469871_2025_10_06_08_51_35 (1).xlsx"
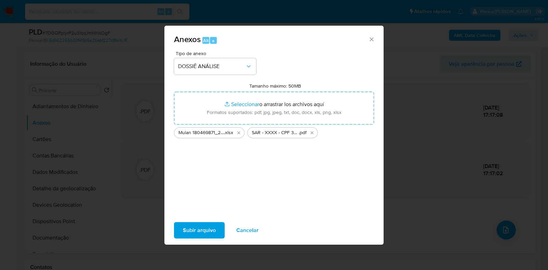
click at [188, 232] on span "Subir arquivo" at bounding box center [199, 230] width 33 height 15
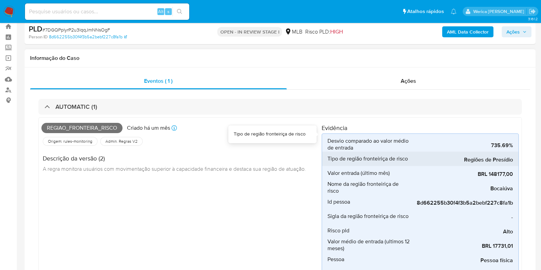
scroll to position [0, 0]
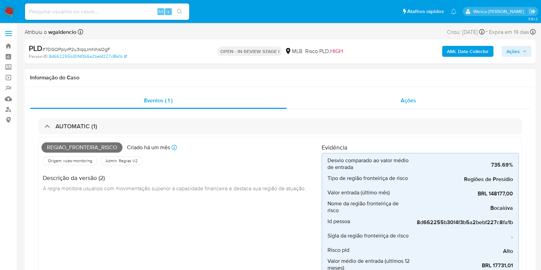
click at [414, 103] on span "Ações" at bounding box center [408, 101] width 15 height 8
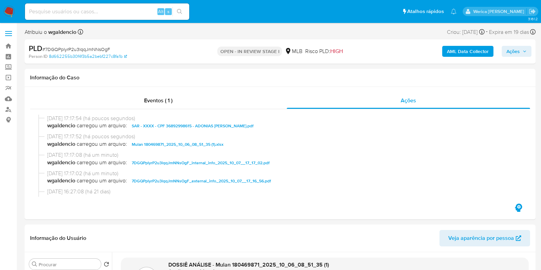
click at [514, 48] on span "Ações" at bounding box center [513, 51] width 13 height 11
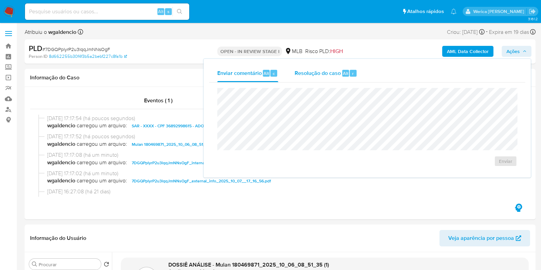
click at [327, 74] on span "Resolução do caso" at bounding box center [318, 73] width 46 height 8
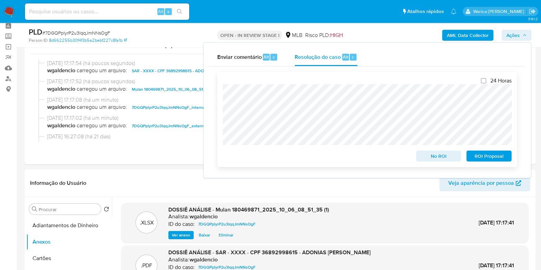
scroll to position [42, 0]
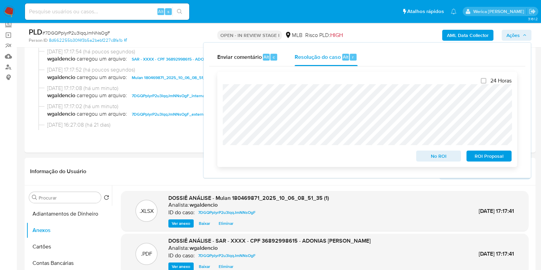
click at [482, 159] on span "ROI Proposal" at bounding box center [489, 156] width 36 height 10
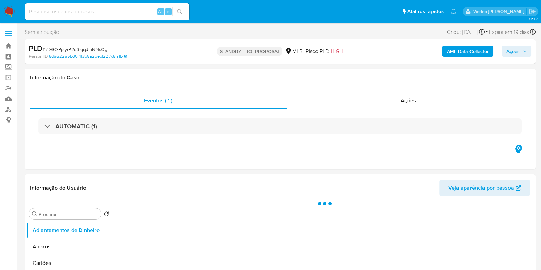
select select "10"
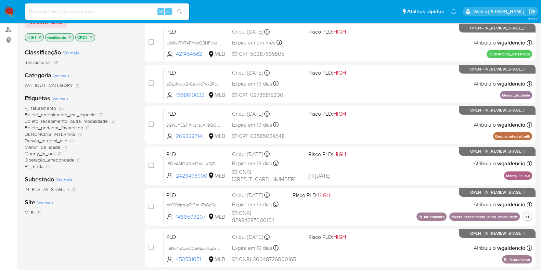
scroll to position [128, 0]
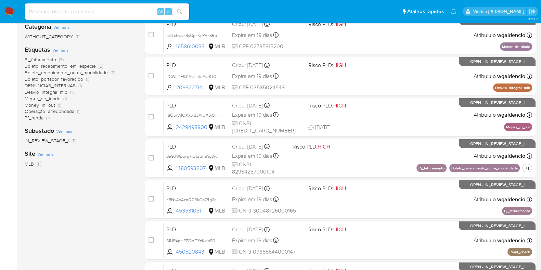
click at [61, 180] on div "Classificação Ver mais transactional (11) Categoria Ver mais WITHOUT_CATEGORY (…" at bounding box center [80, 110] width 110 height 233
click at [65, 92] on span "Desvio_integral_mlb" at bounding box center [46, 92] width 43 height 7
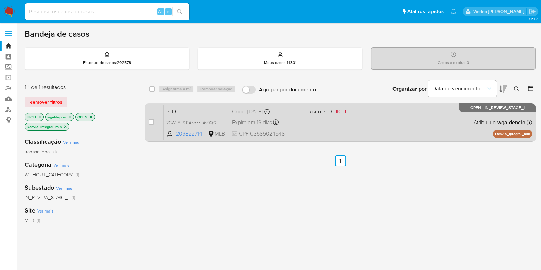
click at [400, 123] on div "PLD 2GWJYESJ1AIvzhtuAv9QQhuw 209322714 MLB Risco PLD: HIGH Criou: 12/09/2025 Cr…" at bounding box center [348, 122] width 369 height 35
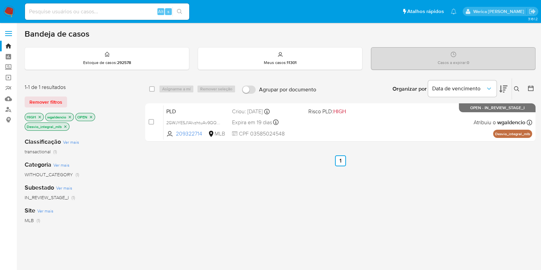
click at [65, 127] on icon "close-filter" at bounding box center [65, 127] width 4 height 4
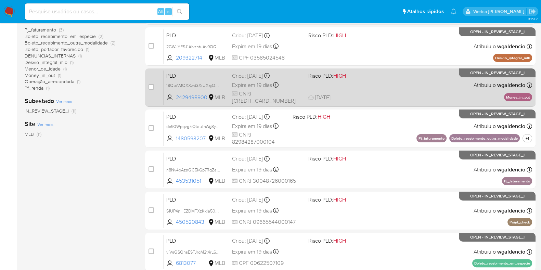
scroll to position [85, 0]
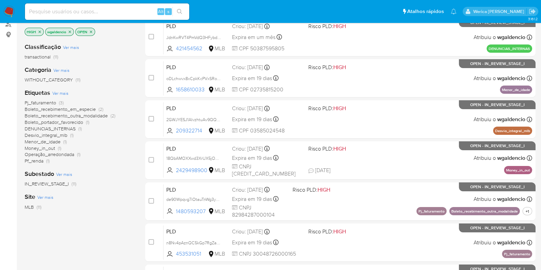
click at [39, 30] on icon "close-filter" at bounding box center [40, 32] width 4 height 4
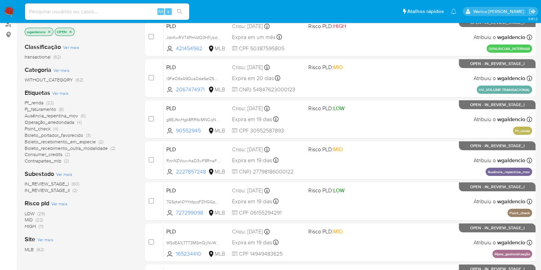
click at [38, 218] on span "(22)" at bounding box center [40, 219] width 8 height 7
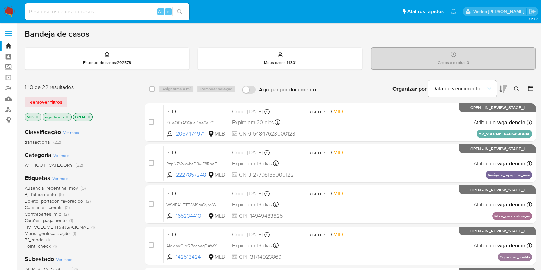
click at [53, 206] on span "Consumer_credits" at bounding box center [44, 207] width 38 height 7
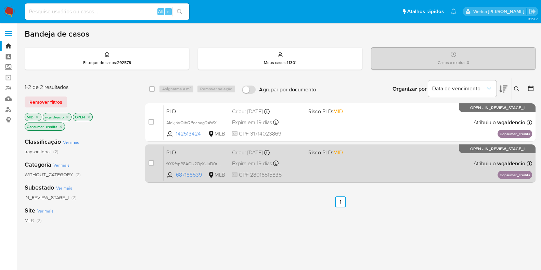
click at [355, 155] on span "Risco PLD: MID" at bounding box center [343, 152] width 71 height 9
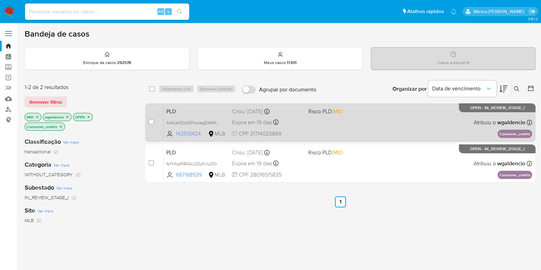
click at [375, 137] on div "PLD AIdkjaVOibQPocpegDAWX6ca 142513424 MLB Risco PLD: MID Criou: 12/09/2025 Cri…" at bounding box center [348, 122] width 369 height 35
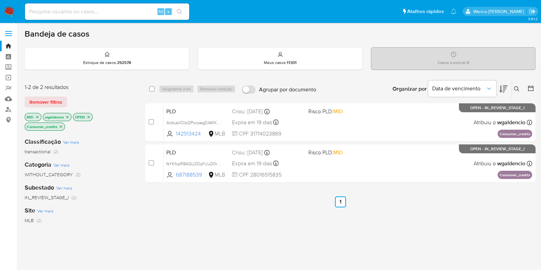
click at [62, 126] on icon "close-filter" at bounding box center [61, 127] width 4 height 4
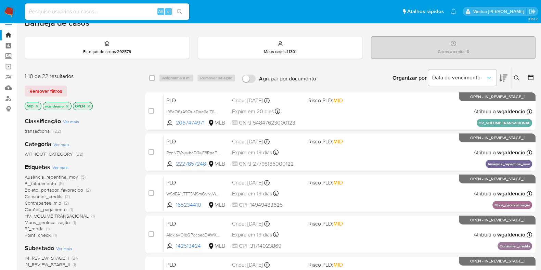
scroll to position [42, 0]
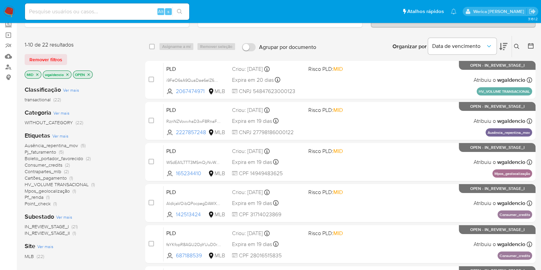
click at [60, 170] on span "Contrapartes_mlb" at bounding box center [43, 171] width 37 height 7
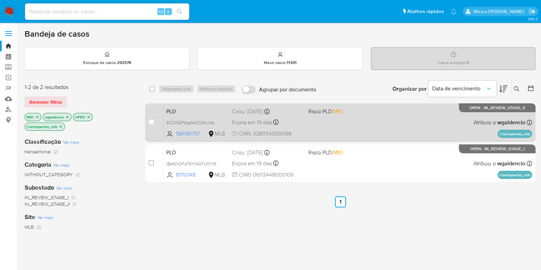
click at [381, 114] on div "PLD 6CDYGlP1bIgNiKCZAkJVaMnr 584181757 MLB Risco PLD: MID Criou: 12/09/2025 Cri…" at bounding box center [348, 122] width 369 height 35
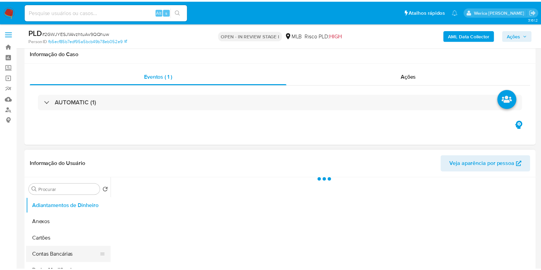
scroll to position [42, 0]
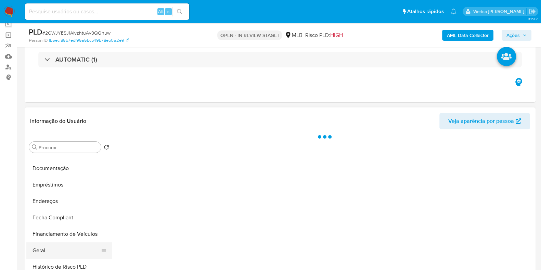
select select "10"
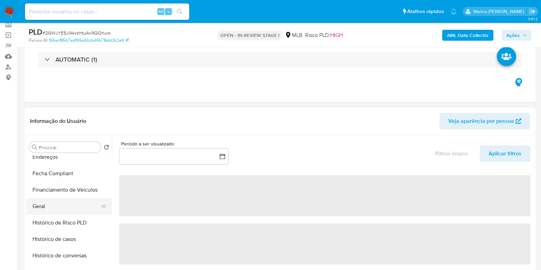
click at [60, 204] on button "Geral" at bounding box center [66, 206] width 80 height 16
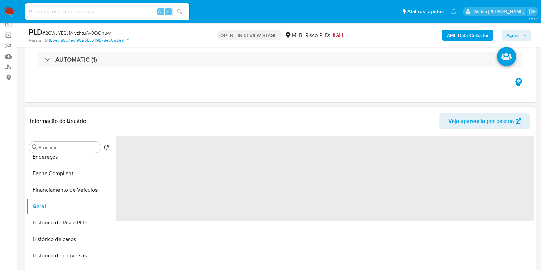
scroll to position [0, 0]
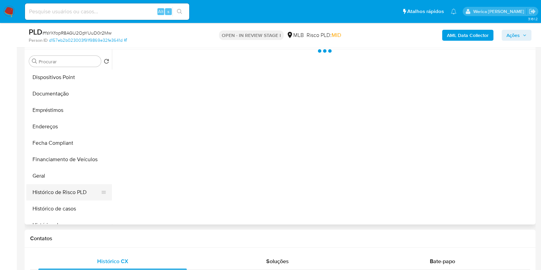
scroll to position [128, 0]
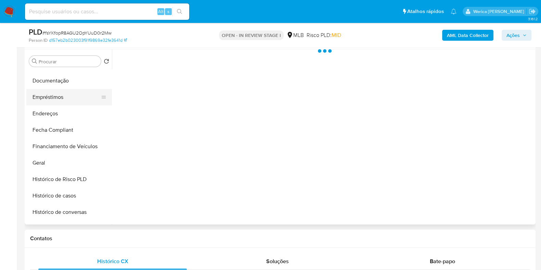
select select "10"
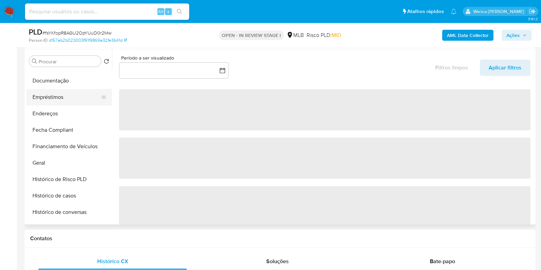
click at [54, 96] on button "Empréstimos" at bounding box center [66, 97] width 80 height 16
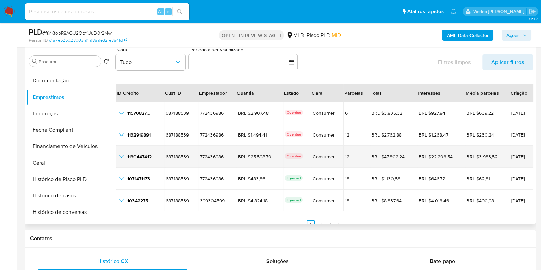
scroll to position [16, 0]
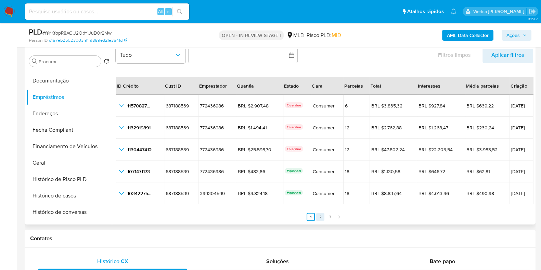
click at [320, 220] on link "2" at bounding box center [320, 217] width 8 height 8
click at [330, 214] on link "3" at bounding box center [334, 217] width 8 height 8
click at [321, 215] on link "1" at bounding box center [319, 217] width 8 height 8
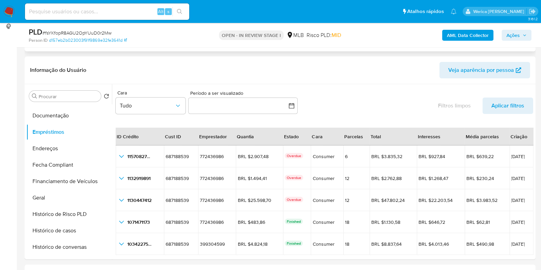
scroll to position [0, 0]
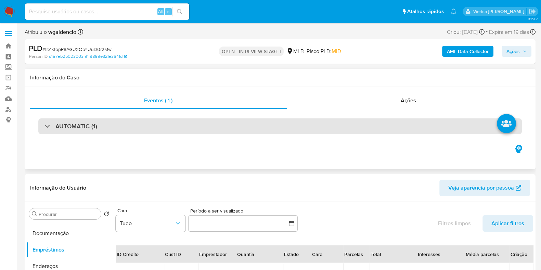
click at [345, 121] on div "AUTOMATIC (1)" at bounding box center [280, 126] width 484 height 16
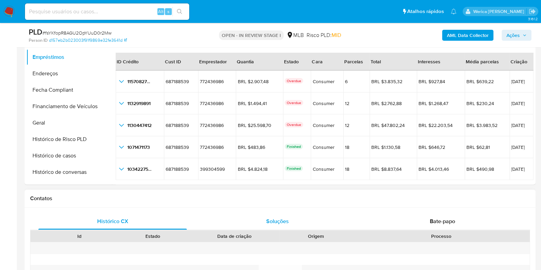
scroll to position [299, 0]
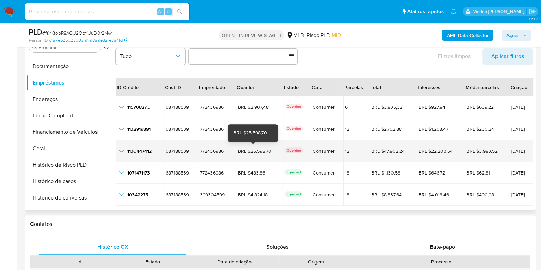
click at [253, 151] on div "BRL $25.598,70" at bounding box center [257, 151] width 38 height 6
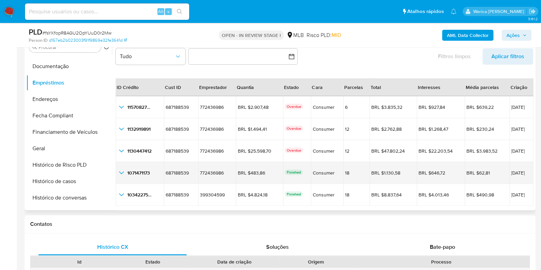
scroll to position [15, 0]
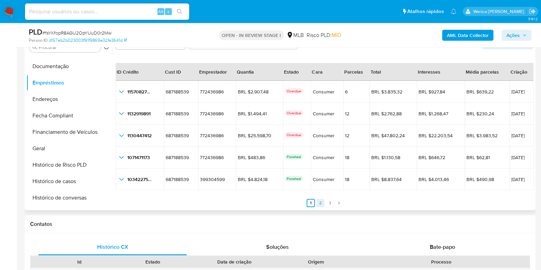
click at [318, 203] on link "2" at bounding box center [320, 203] width 8 height 8
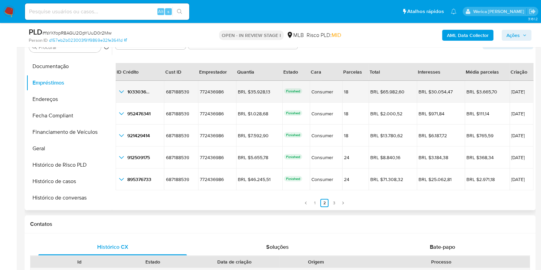
click at [119, 90] on icon "button_show_hidden_detail_by_id_0" at bounding box center [121, 92] width 8 height 8
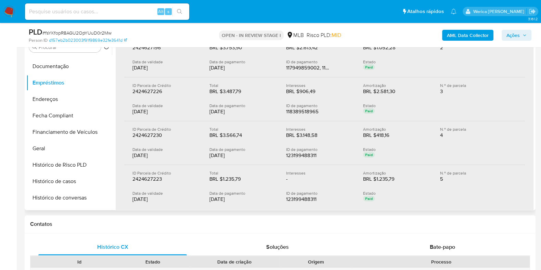
scroll to position [144, 0]
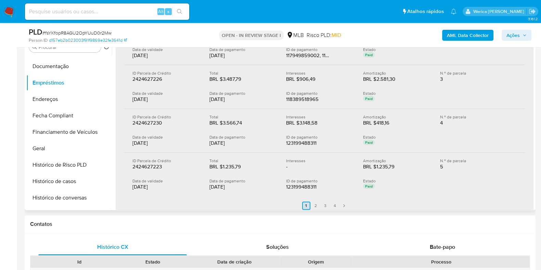
click at [308, 203] on link "1" at bounding box center [306, 206] width 8 height 8
click at [312, 203] on link "2" at bounding box center [316, 206] width 8 height 8
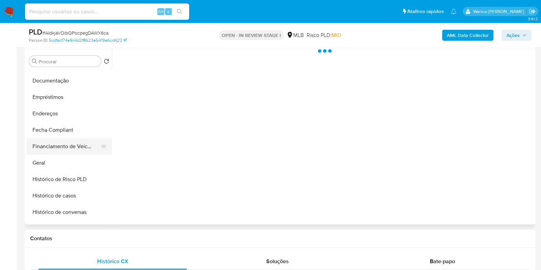
scroll to position [128, 0]
select select "10"
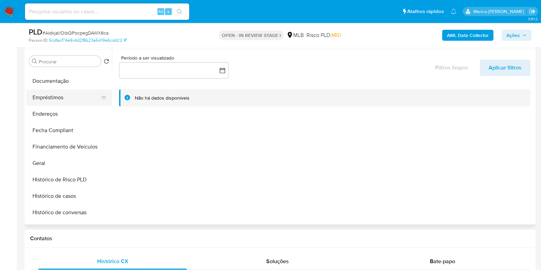
click at [59, 103] on button "Empréstimos" at bounding box center [66, 97] width 80 height 16
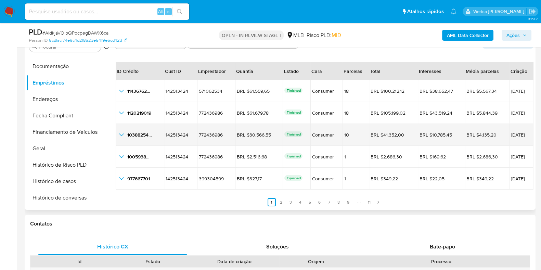
scroll to position [171, 0]
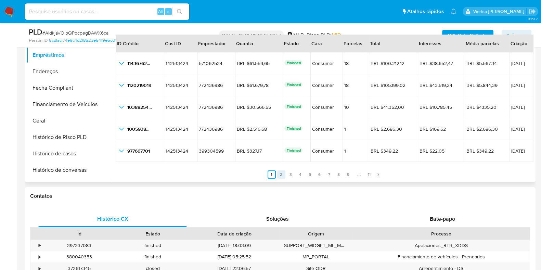
click at [283, 175] on link "2" at bounding box center [281, 174] width 8 height 8
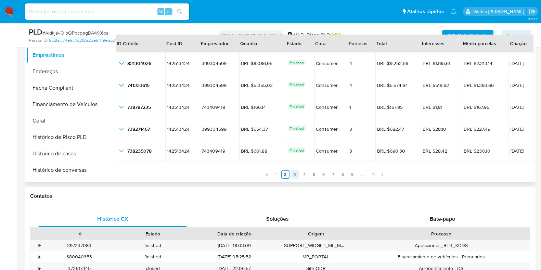
click at [291, 174] on link "3" at bounding box center [295, 174] width 8 height 8
click at [307, 174] on ul "Anterior 1 2 3 4 5 6 7 8 9 11 Siguiente" at bounding box center [325, 170] width 418 height 16
click at [306, 174] on link "4" at bounding box center [304, 174] width 8 height 8
click at [311, 174] on link "5" at bounding box center [314, 174] width 8 height 8
click at [320, 174] on ul "Anterior 1 2 3 4 5 6 7 8 9 11 Siguiente" at bounding box center [325, 170] width 418 height 16
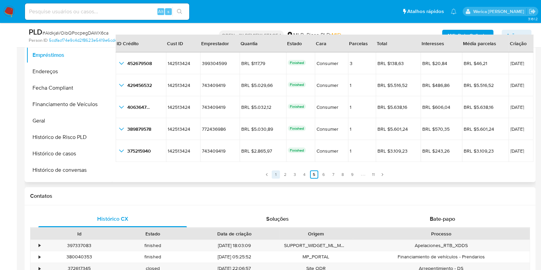
click at [274, 175] on link "1" at bounding box center [276, 174] width 8 height 8
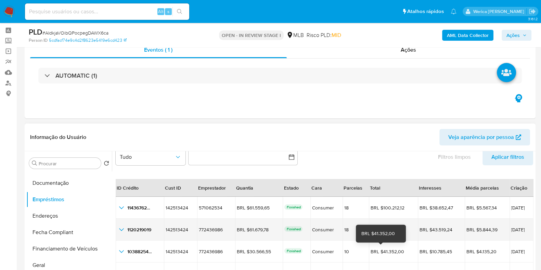
scroll to position [0, 0]
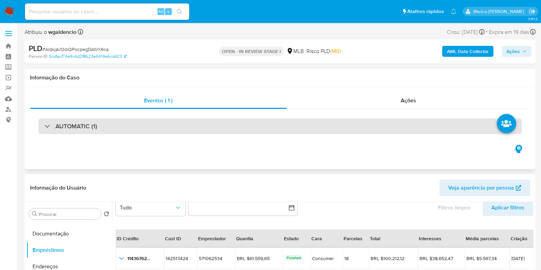
click at [330, 122] on div "AUTOMATIC (1)" at bounding box center [280, 126] width 484 height 16
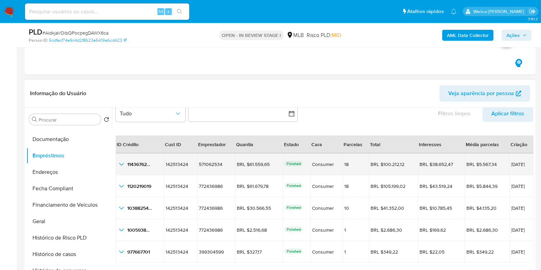
scroll to position [299, 0]
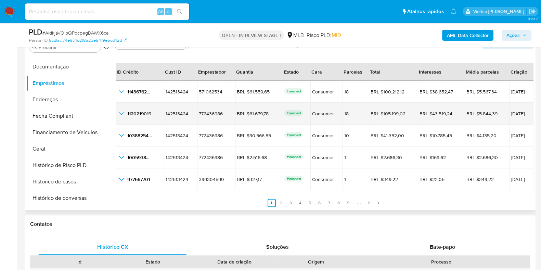
click at [122, 112] on icon "button_show_hidden_detail_by_id_1" at bounding box center [121, 114] width 8 height 8
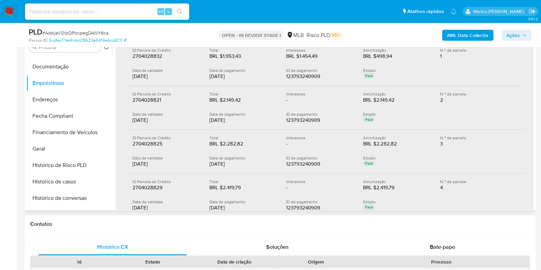
scroll to position [259, 0]
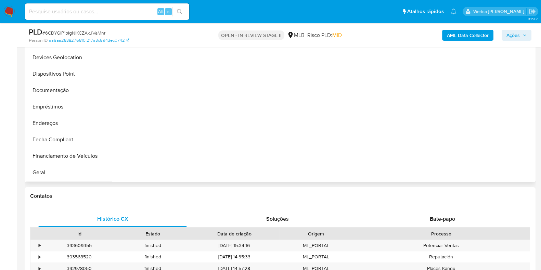
scroll to position [128, 0]
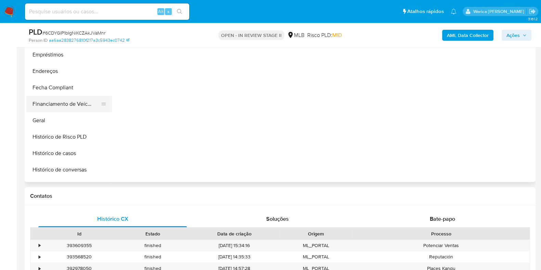
select select "10"
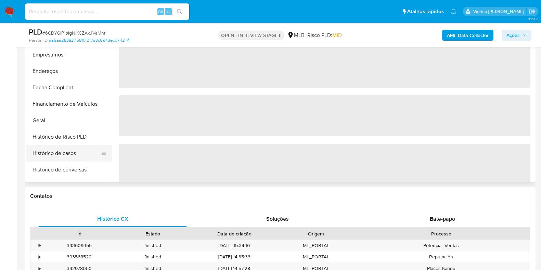
click at [73, 155] on button "Histórico de casos" at bounding box center [66, 153] width 80 height 16
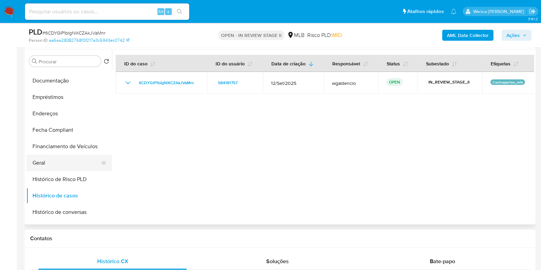
click at [54, 164] on button "Geral" at bounding box center [66, 163] width 80 height 16
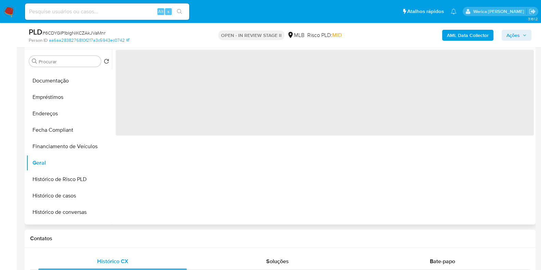
click at [193, 126] on span "‌" at bounding box center [325, 93] width 418 height 86
click at [193, 124] on span "‌" at bounding box center [325, 93] width 418 height 86
click at [189, 115] on span "‌" at bounding box center [325, 93] width 418 height 86
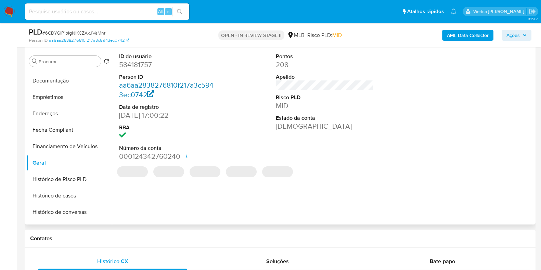
click at [166, 86] on link "aa6aa2838276810f217a3c5943ec0742" at bounding box center [166, 90] width 94 height 20
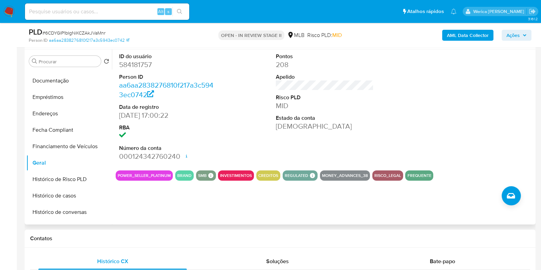
click at [144, 60] on dd "584181757" at bounding box center [168, 65] width 98 height 10
copy dd "584181757"
